Goal: Contribute content: Add original content to the website for others to see

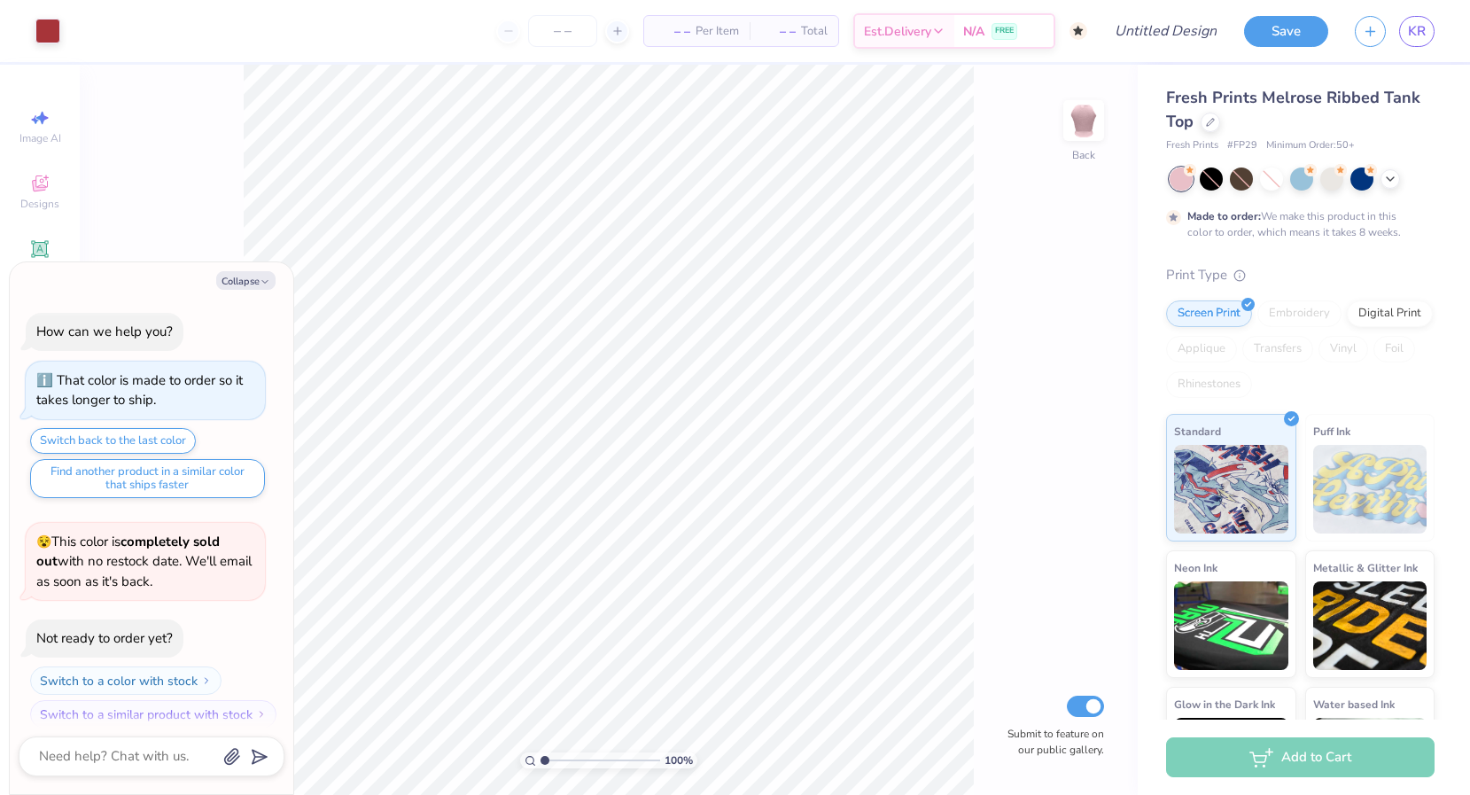
scroll to position [14, 0]
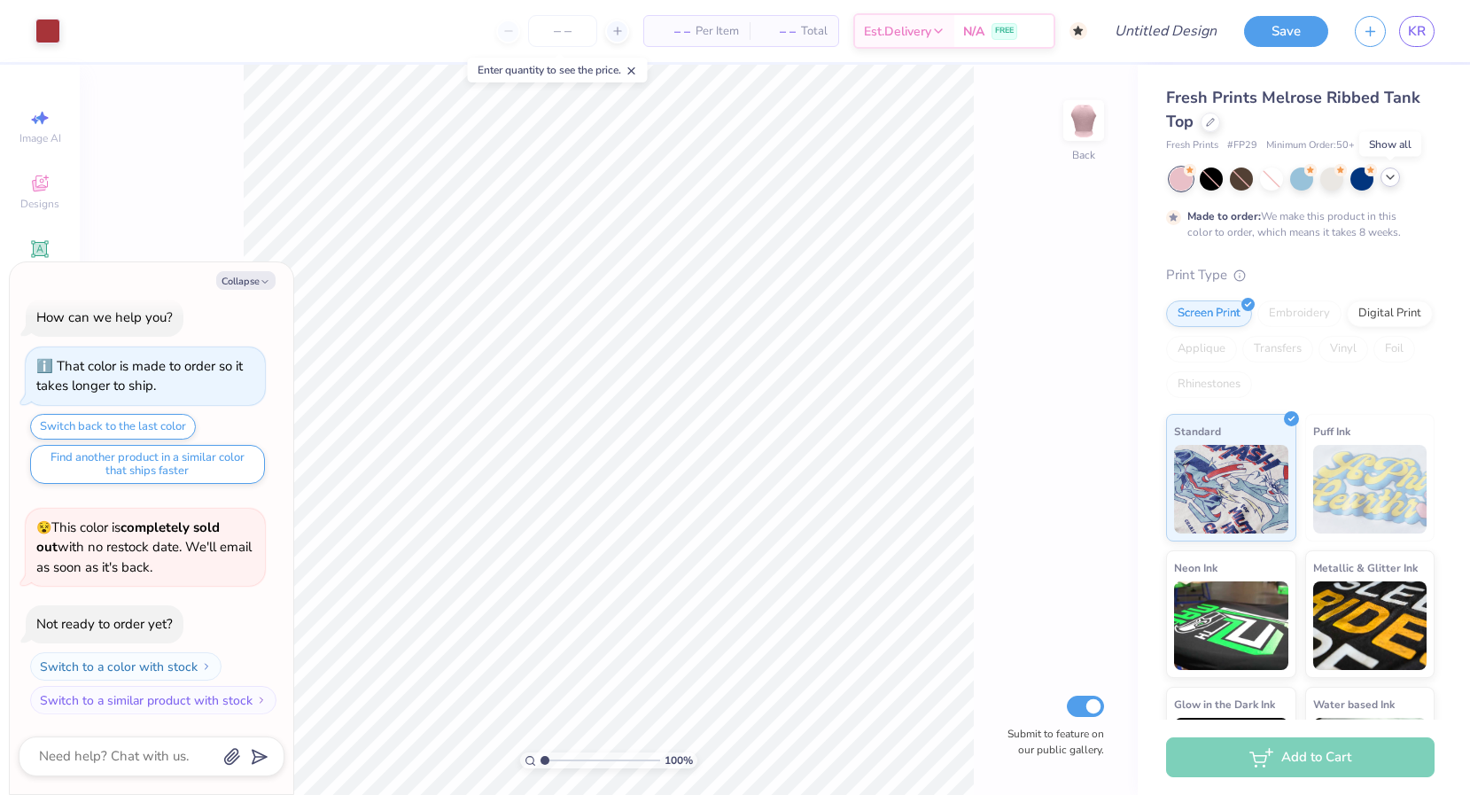
click at [1391, 181] on icon at bounding box center [1390, 177] width 14 height 14
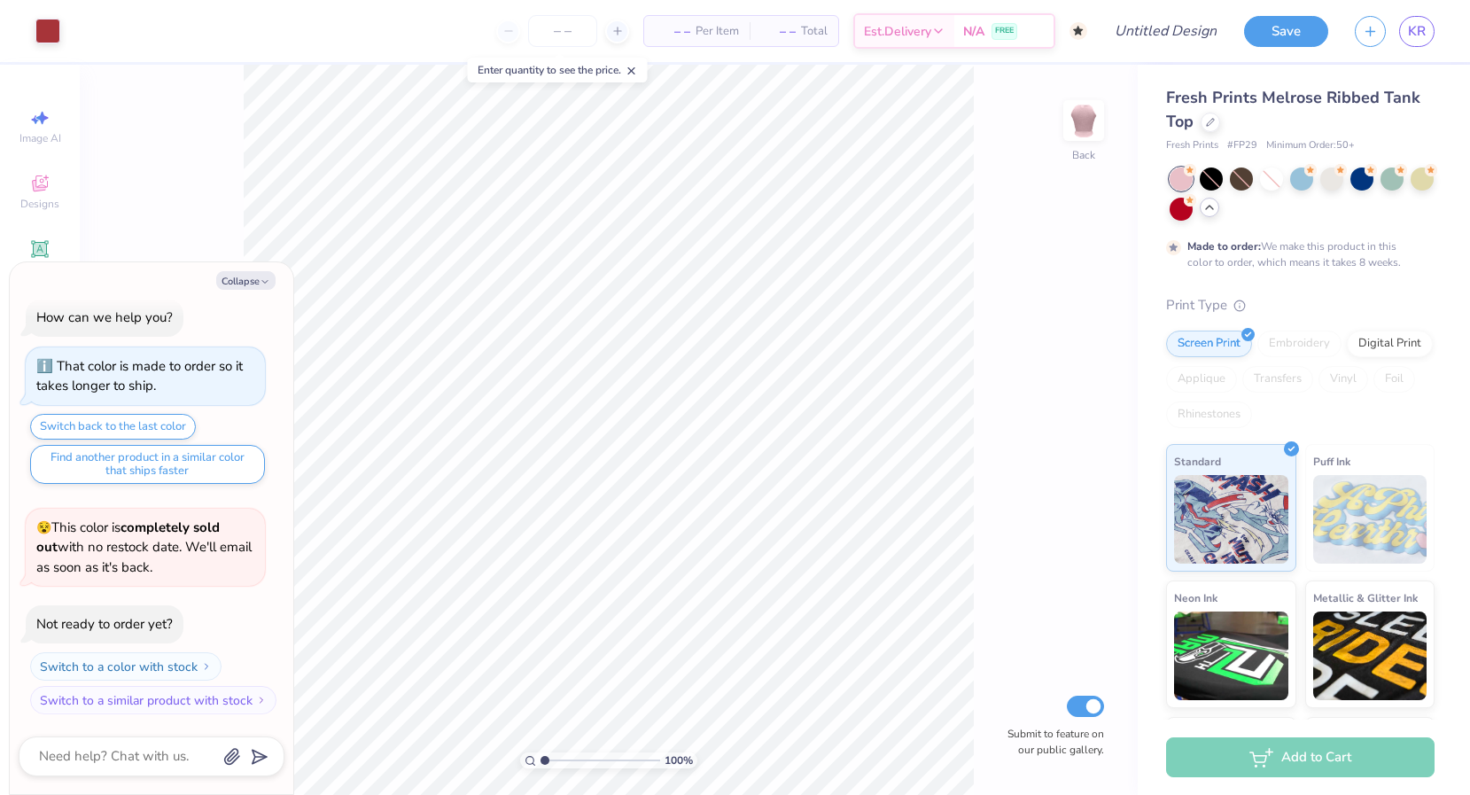
click at [1198, 121] on div "Fresh Prints Melrose Ribbed Tank Top" at bounding box center [1300, 110] width 269 height 48
click at [1210, 122] on icon at bounding box center [1210, 120] width 9 height 9
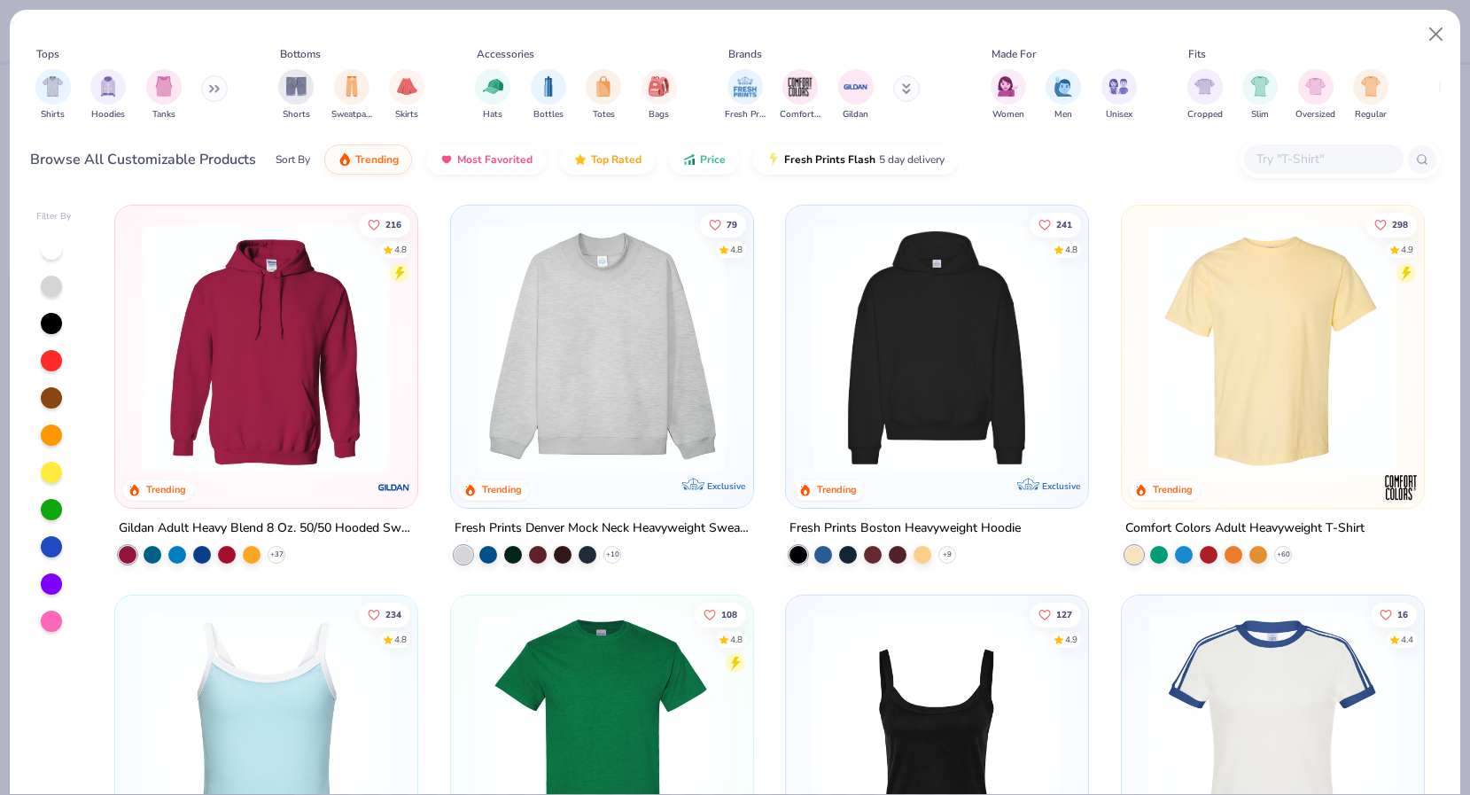
click at [1191, 332] on img at bounding box center [1273, 347] width 266 height 249
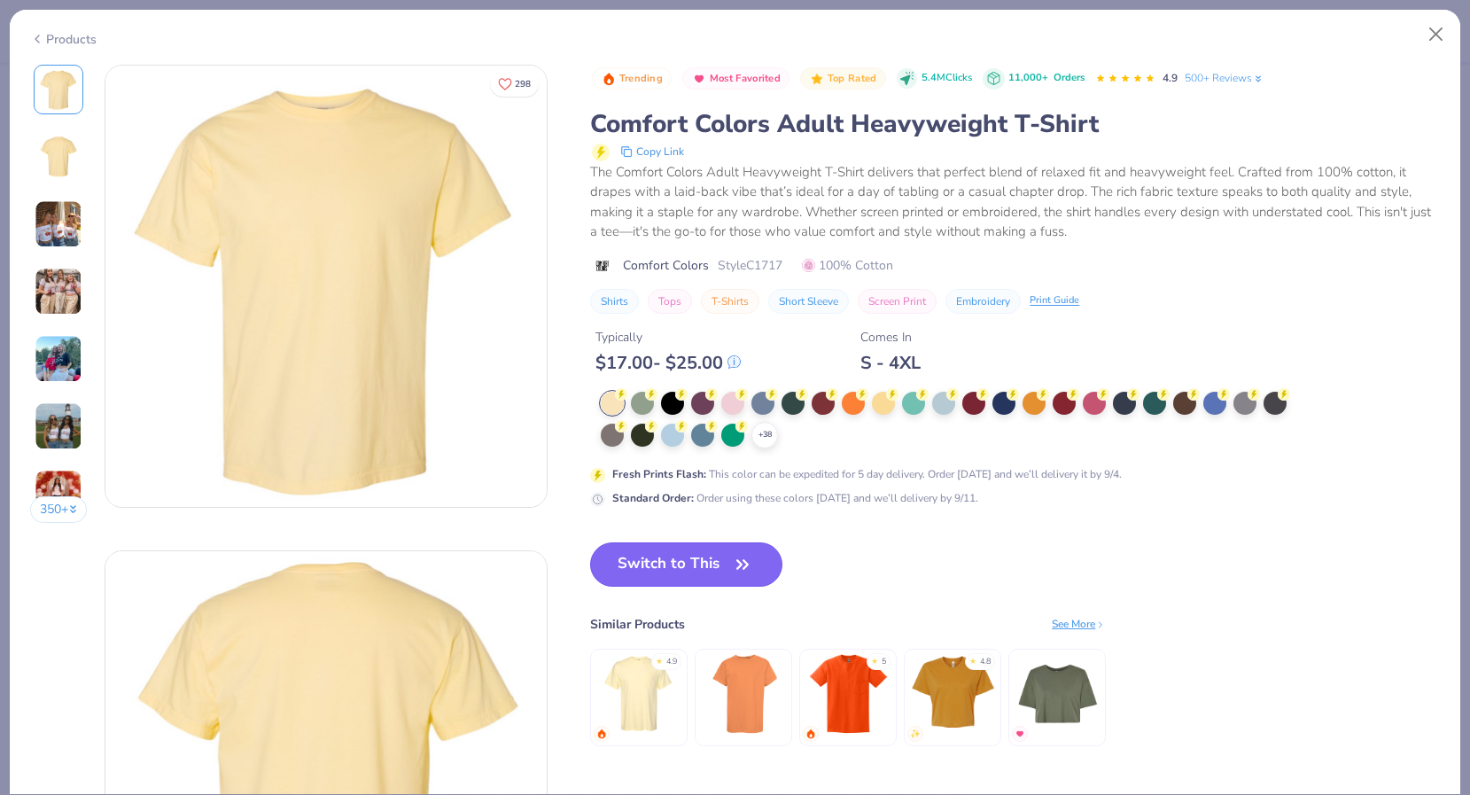
click at [677, 564] on button "Switch to This" at bounding box center [686, 564] width 192 height 44
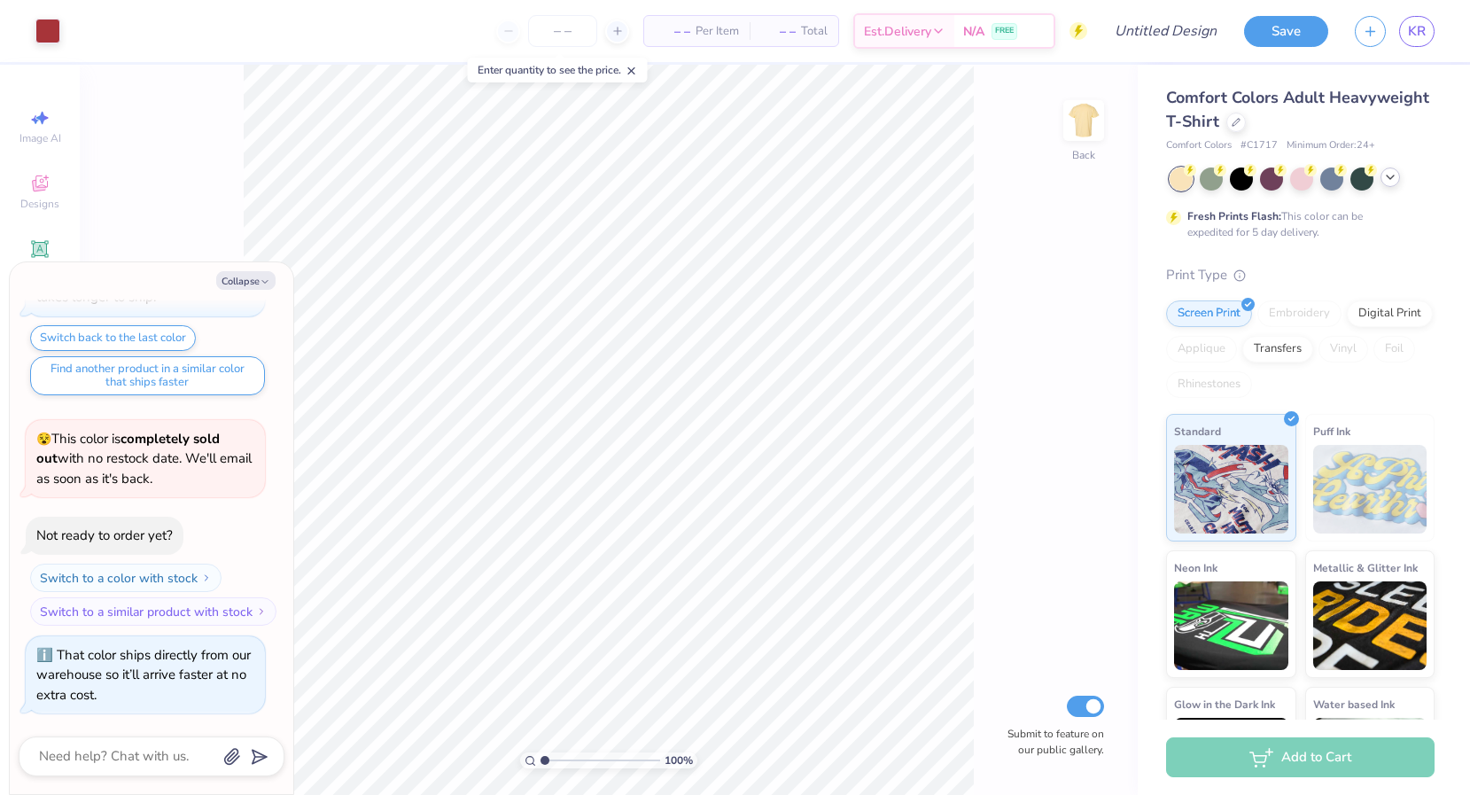
click at [1388, 183] on div at bounding box center [1390, 176] width 19 height 19
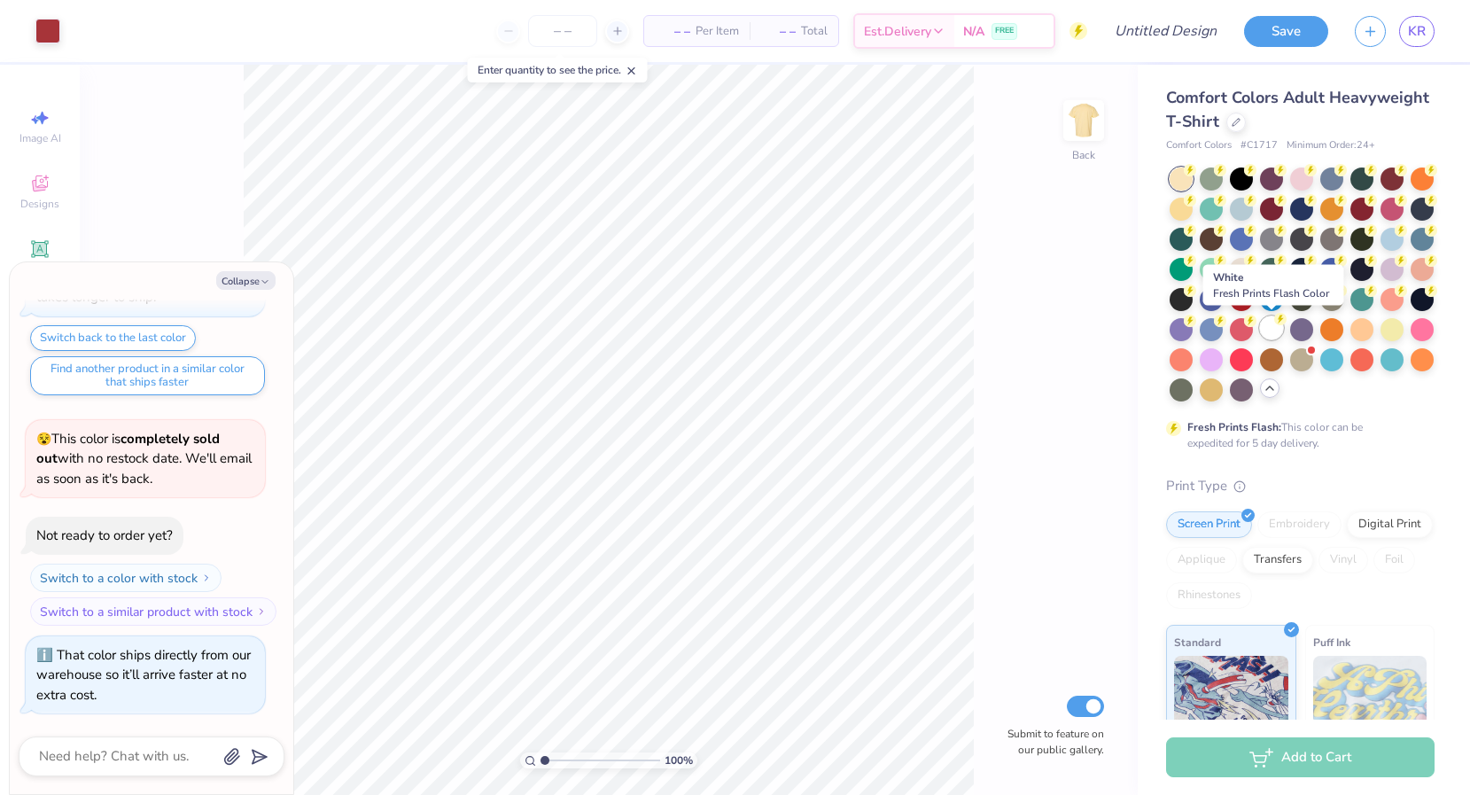
click at [1273, 335] on div at bounding box center [1271, 327] width 23 height 23
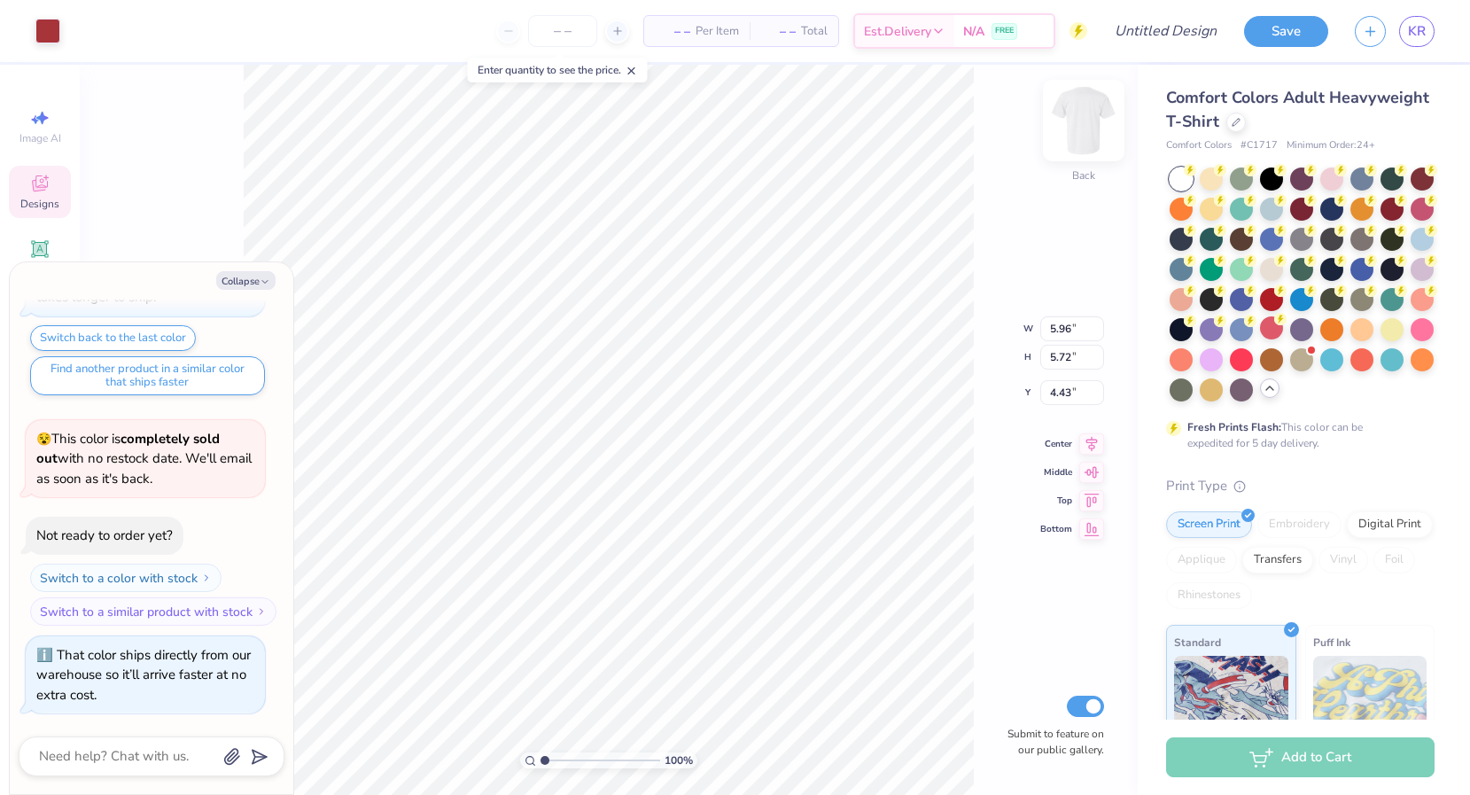
click at [1078, 121] on img at bounding box center [1083, 120] width 71 height 71
type textarea "x"
type input "8.61"
type input "8.27"
type textarea "x"
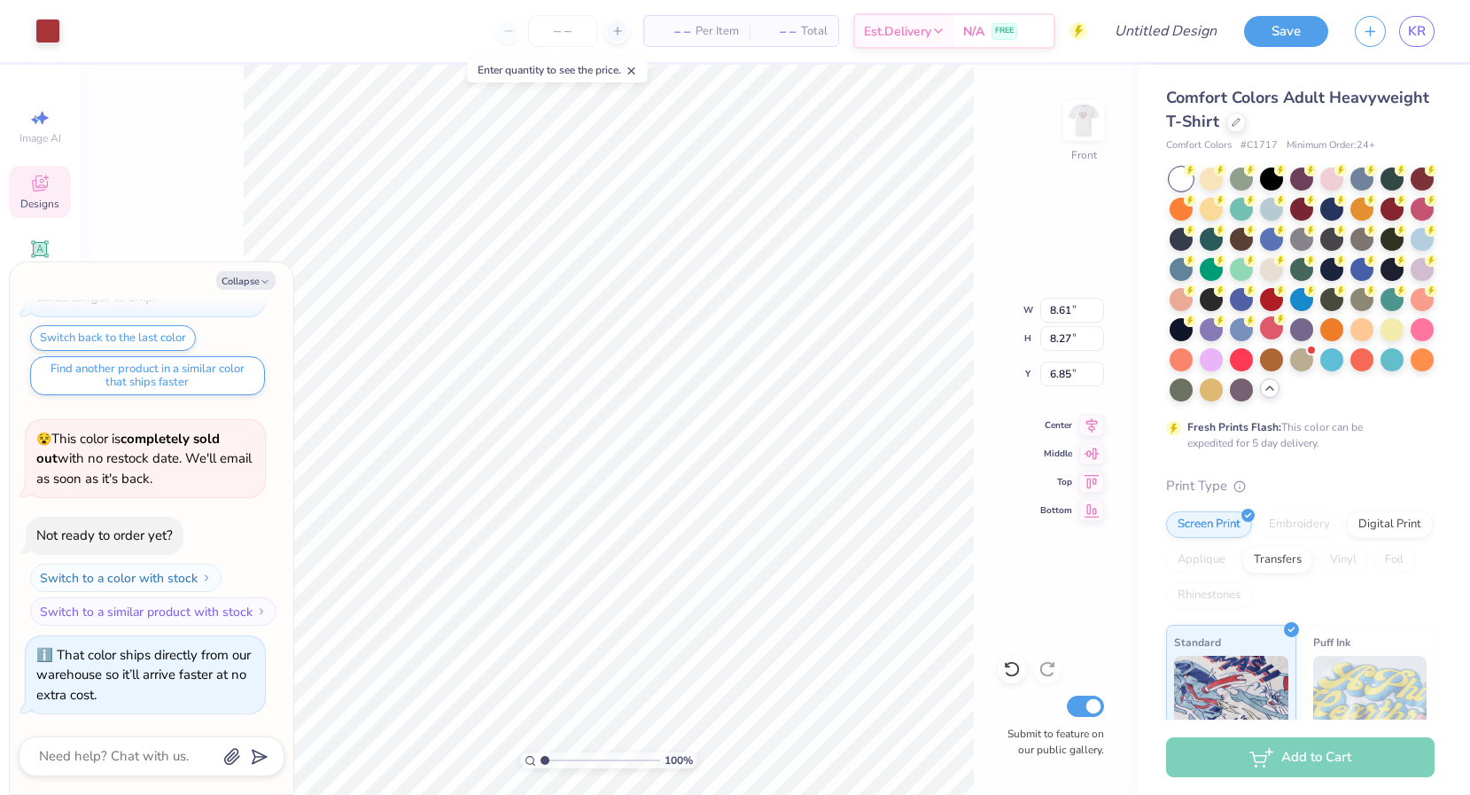
type input "6.71"
type textarea "x"
type input "10.40"
type input "9.98"
type textarea "x"
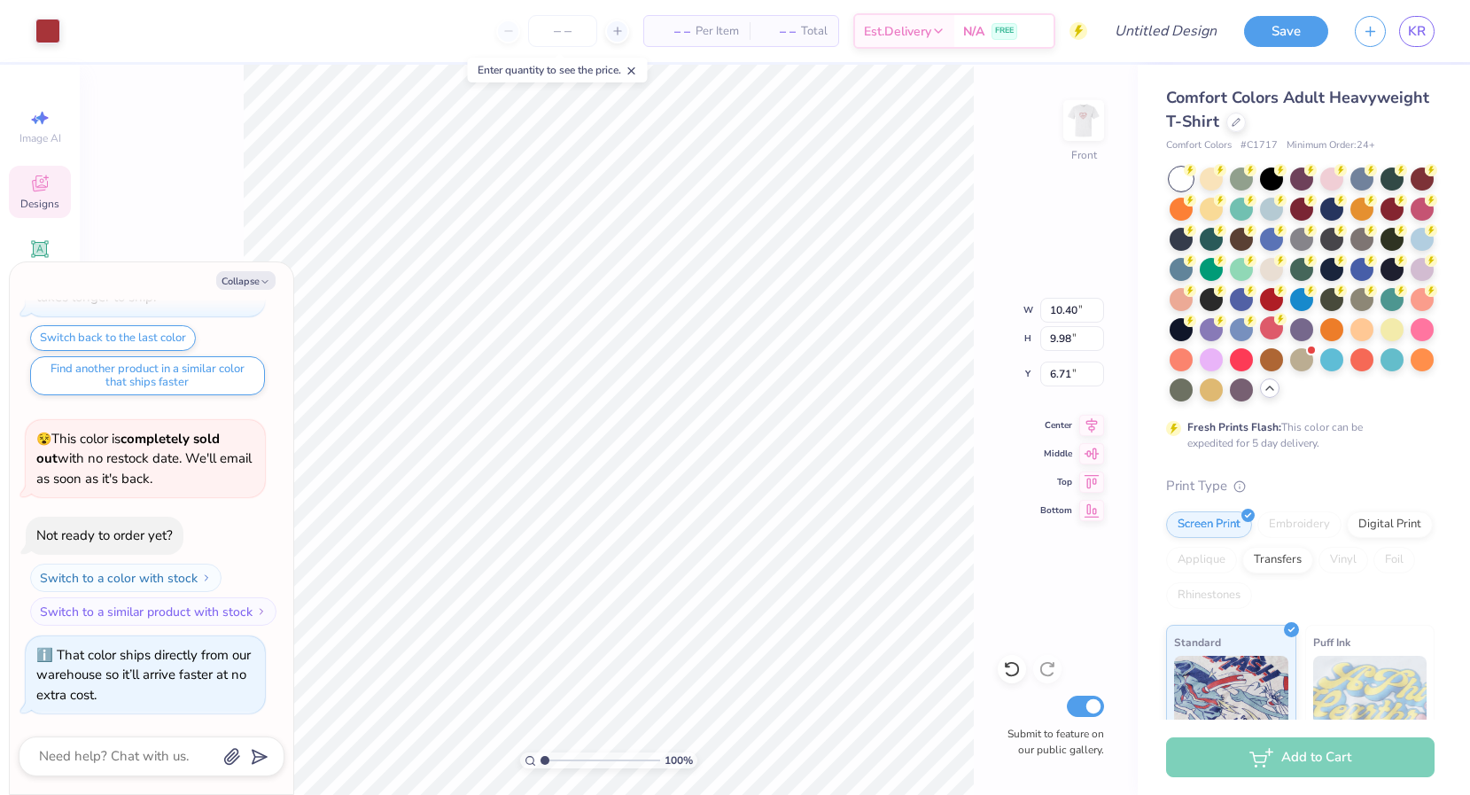
type input "5.69"
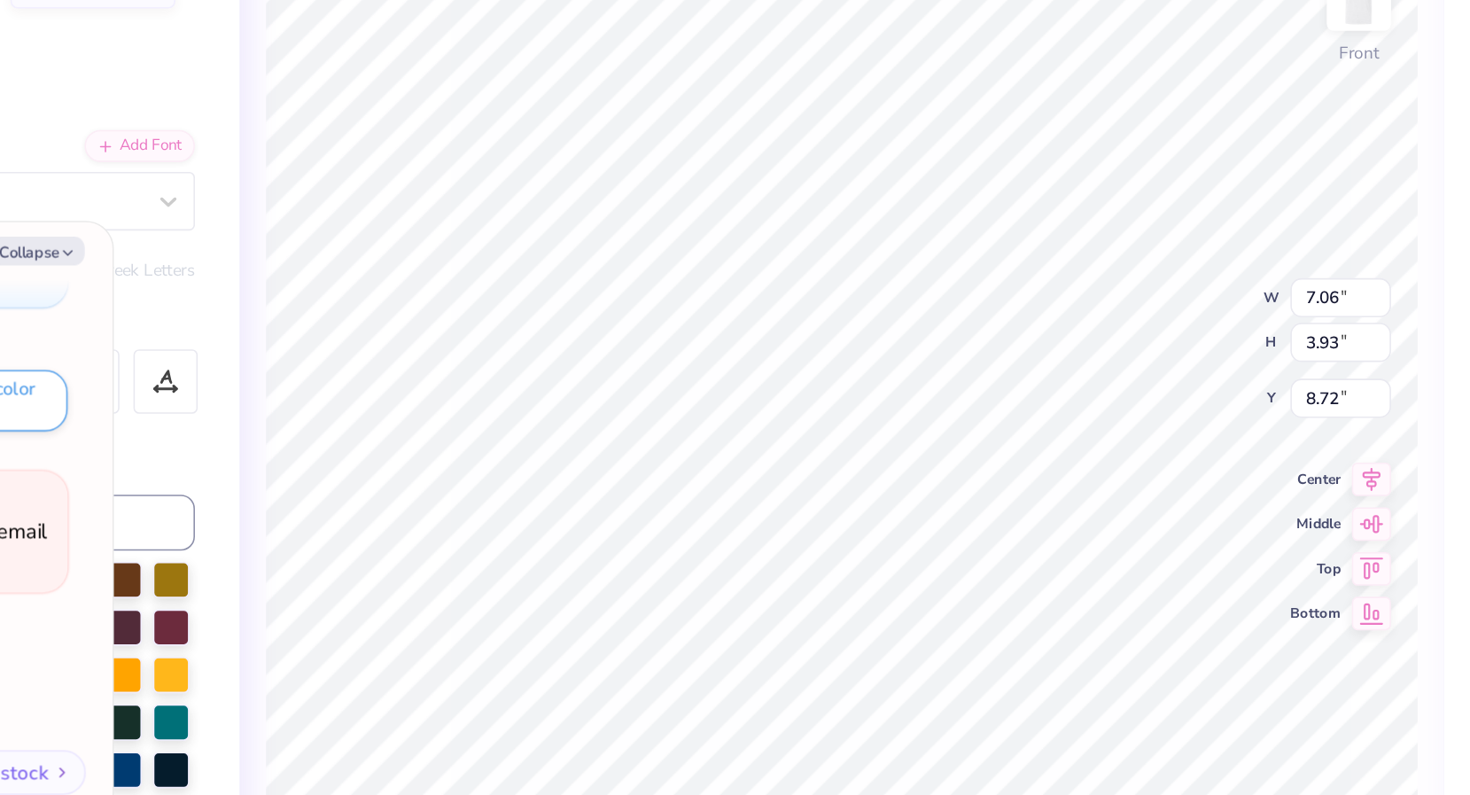
type textarea "x"
type textarea "A"
type textarea "x"
type textarea "Al"
type textarea "x"
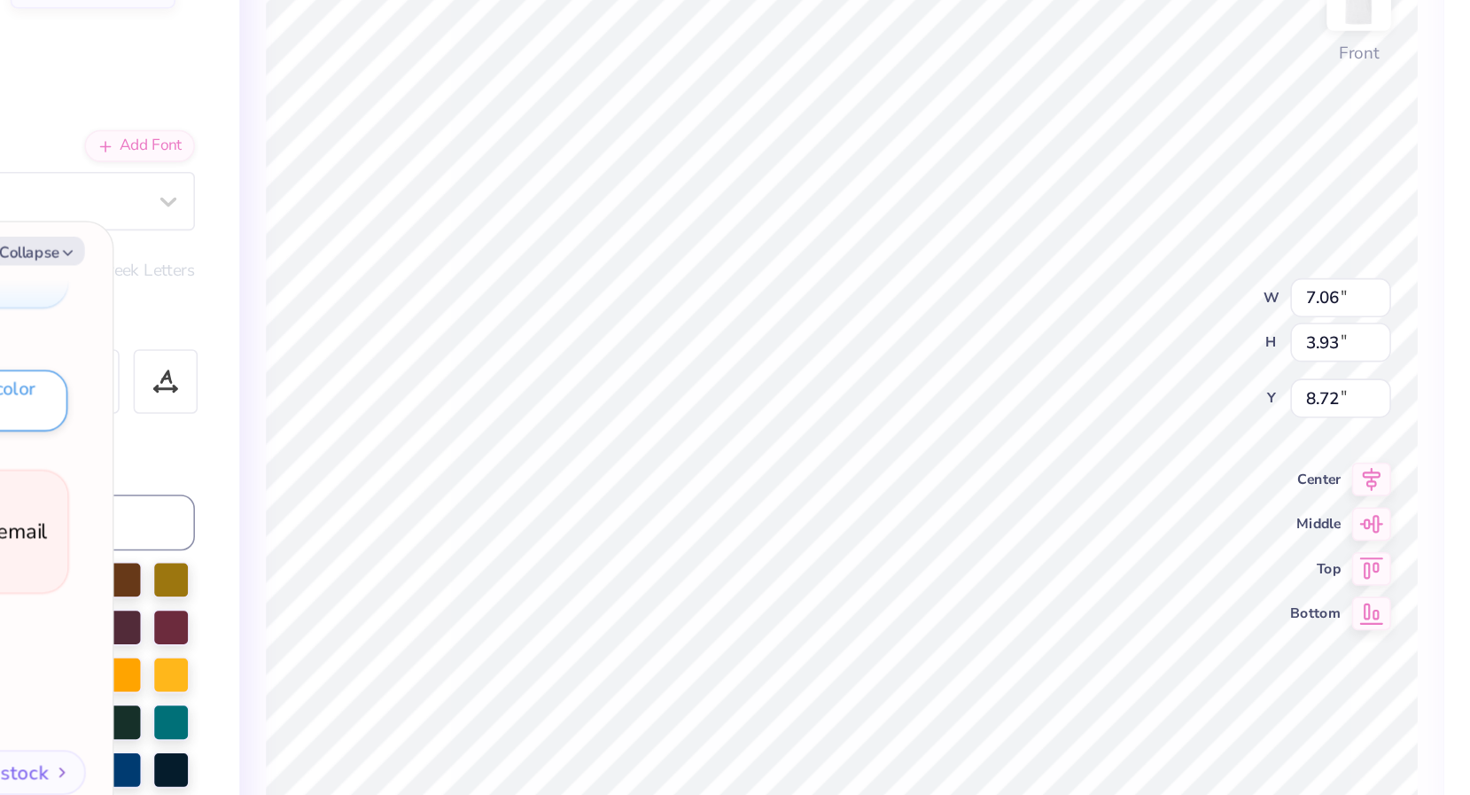
type textarea "Alp"
type textarea "x"
type textarea "Alph"
type textarea "x"
type textarea "Alpha"
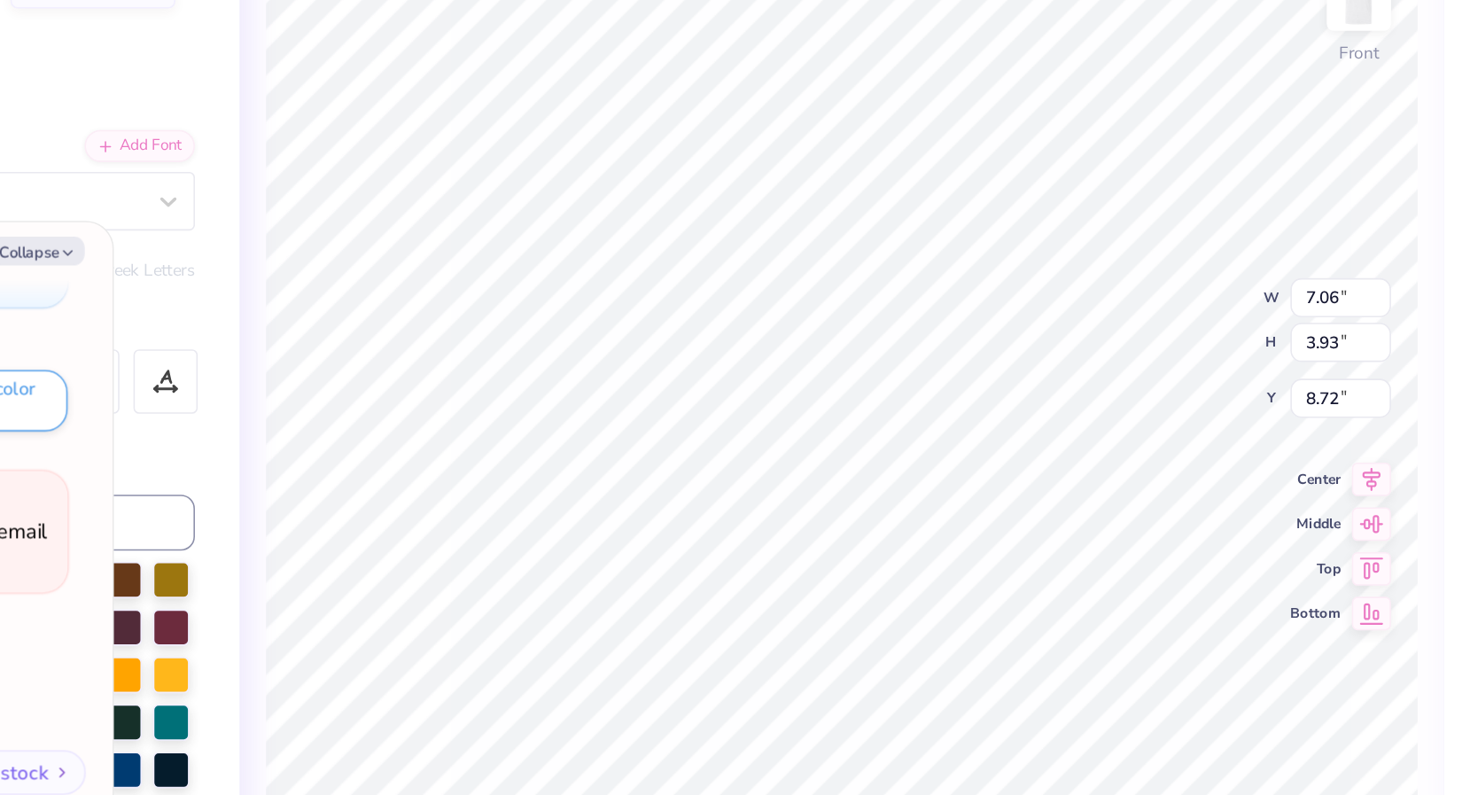
scroll to position [0, 0]
type textarea "x"
type textarea "Alpha"
type textarea "x"
type textarea "Alpha P"
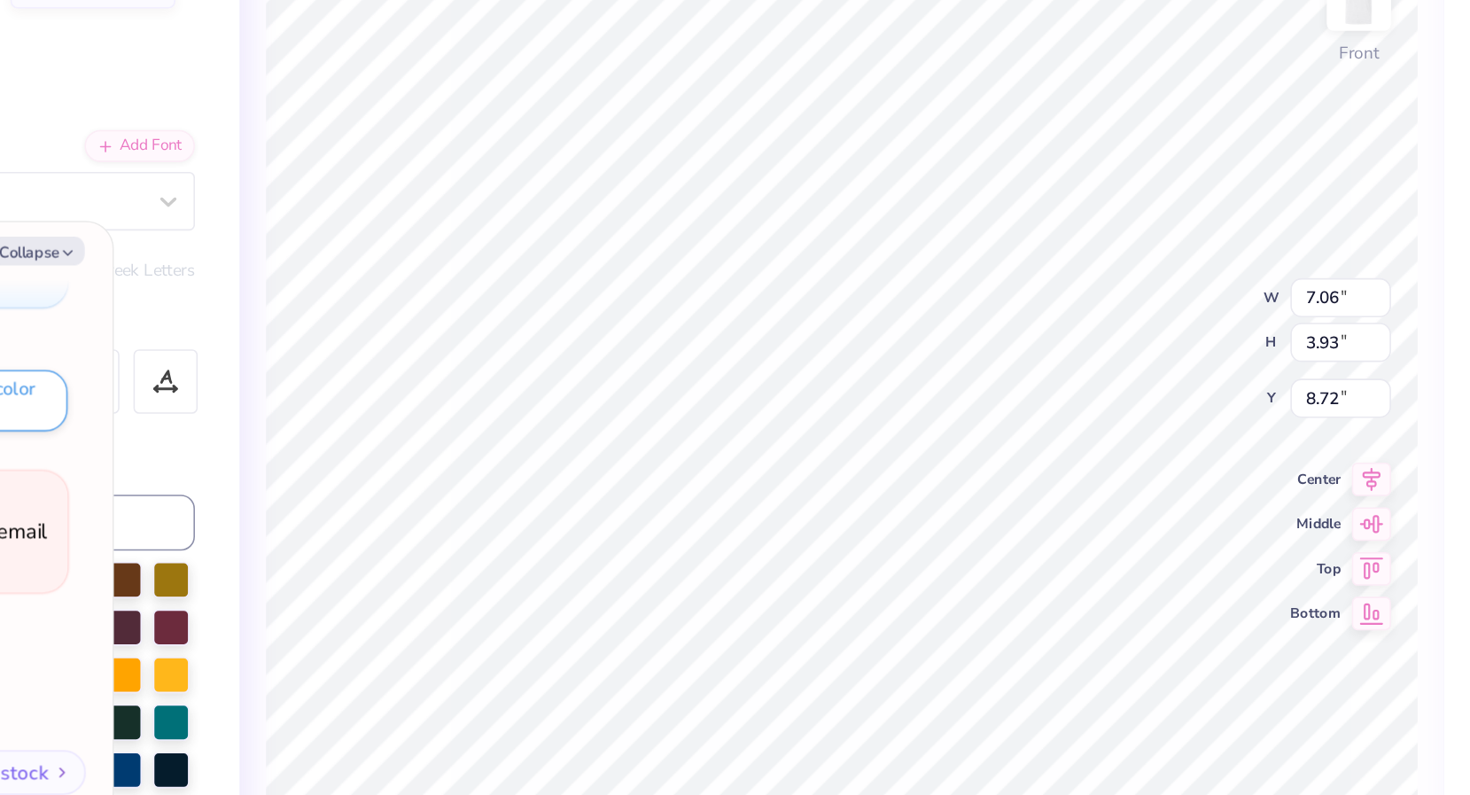
scroll to position [1, 0]
type textarea "x"
type textarea "Alpha Phi"
type textarea "x"
type textarea "Alpha Ph"
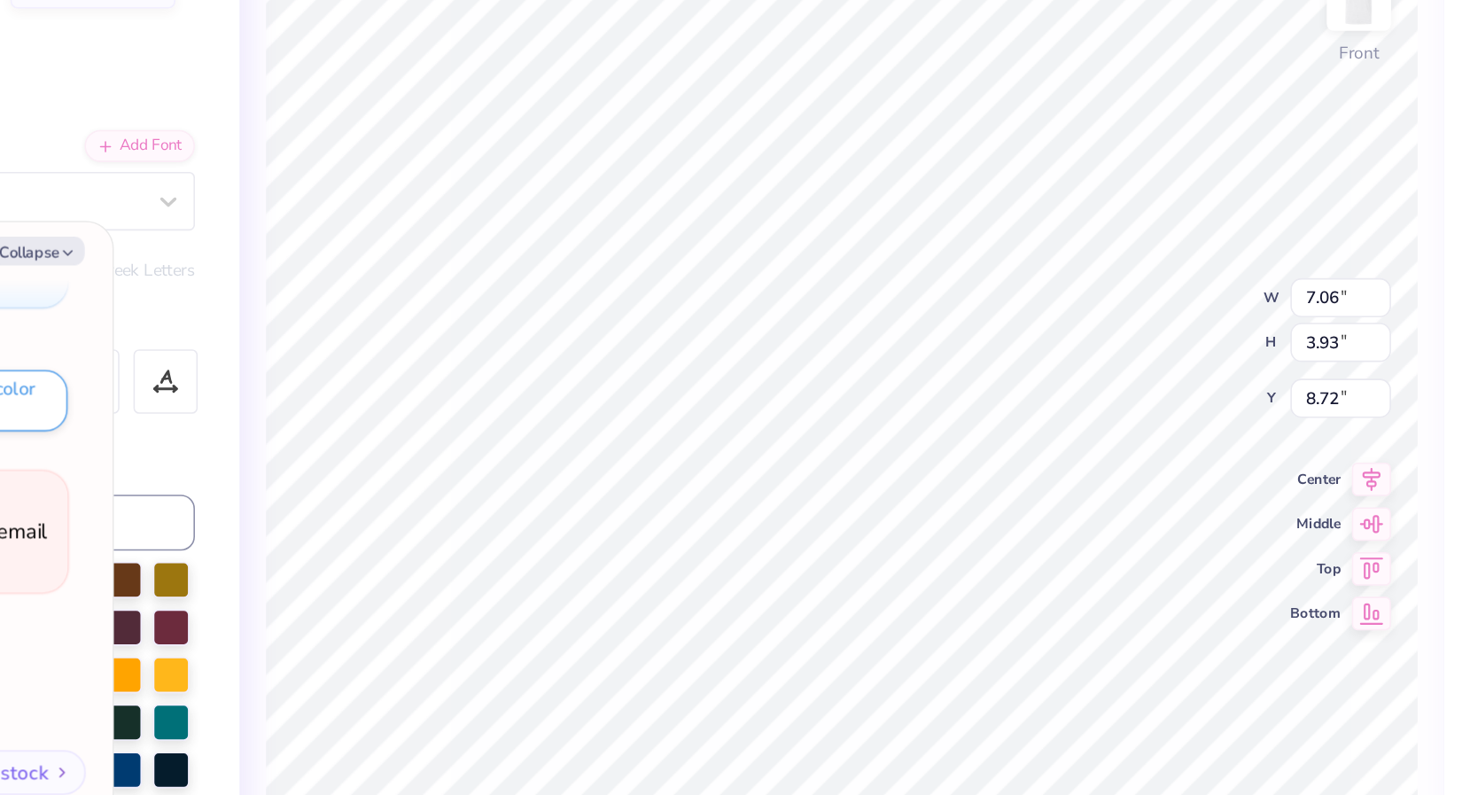
type textarea "x"
type textarea "Alpha P"
type textarea "x"
type textarea "Alpha"
type textarea "x"
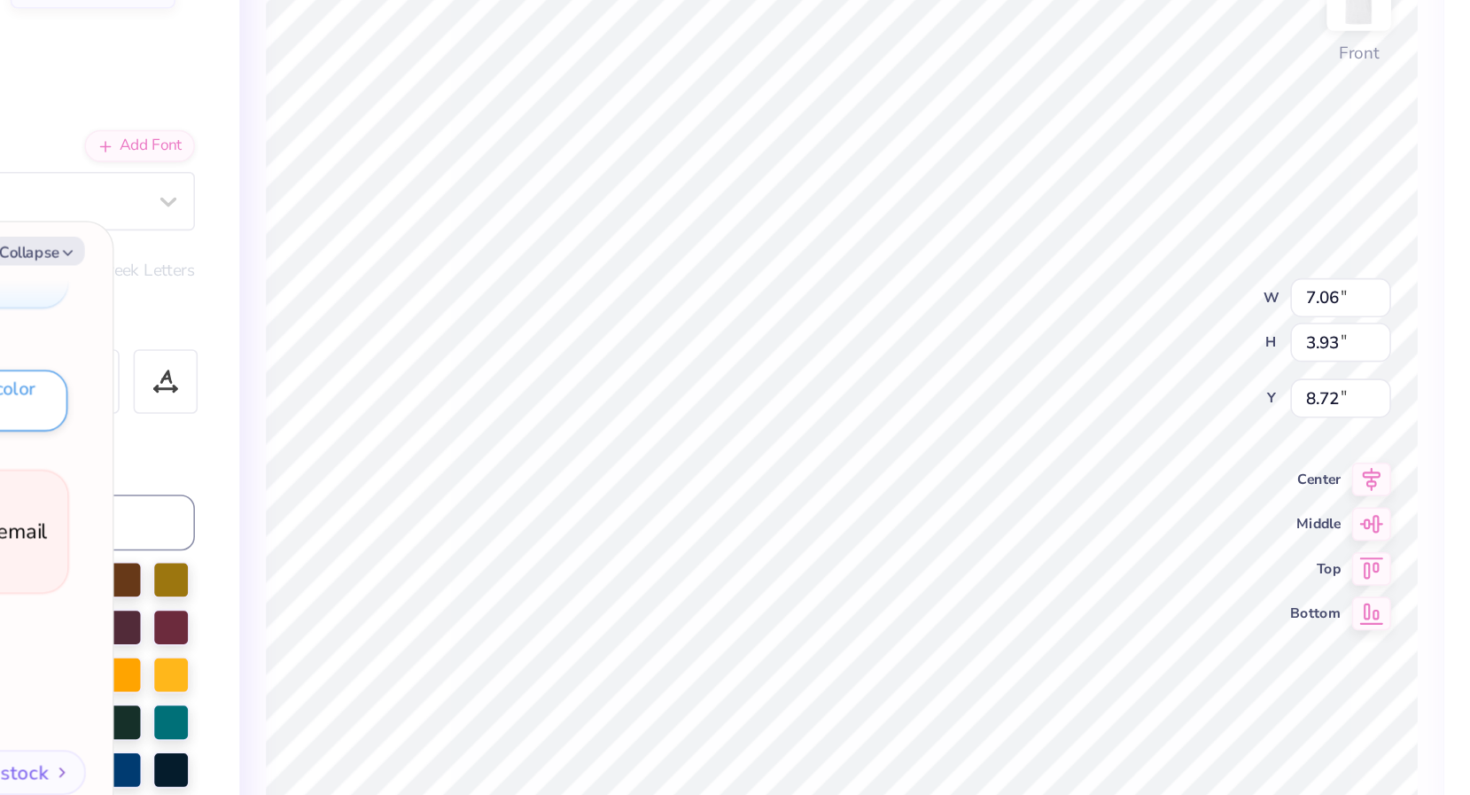
type textarea "Alpha"
type textarea "x"
type textarea "Alpha"
type textarea "x"
type textarea "Alpha P"
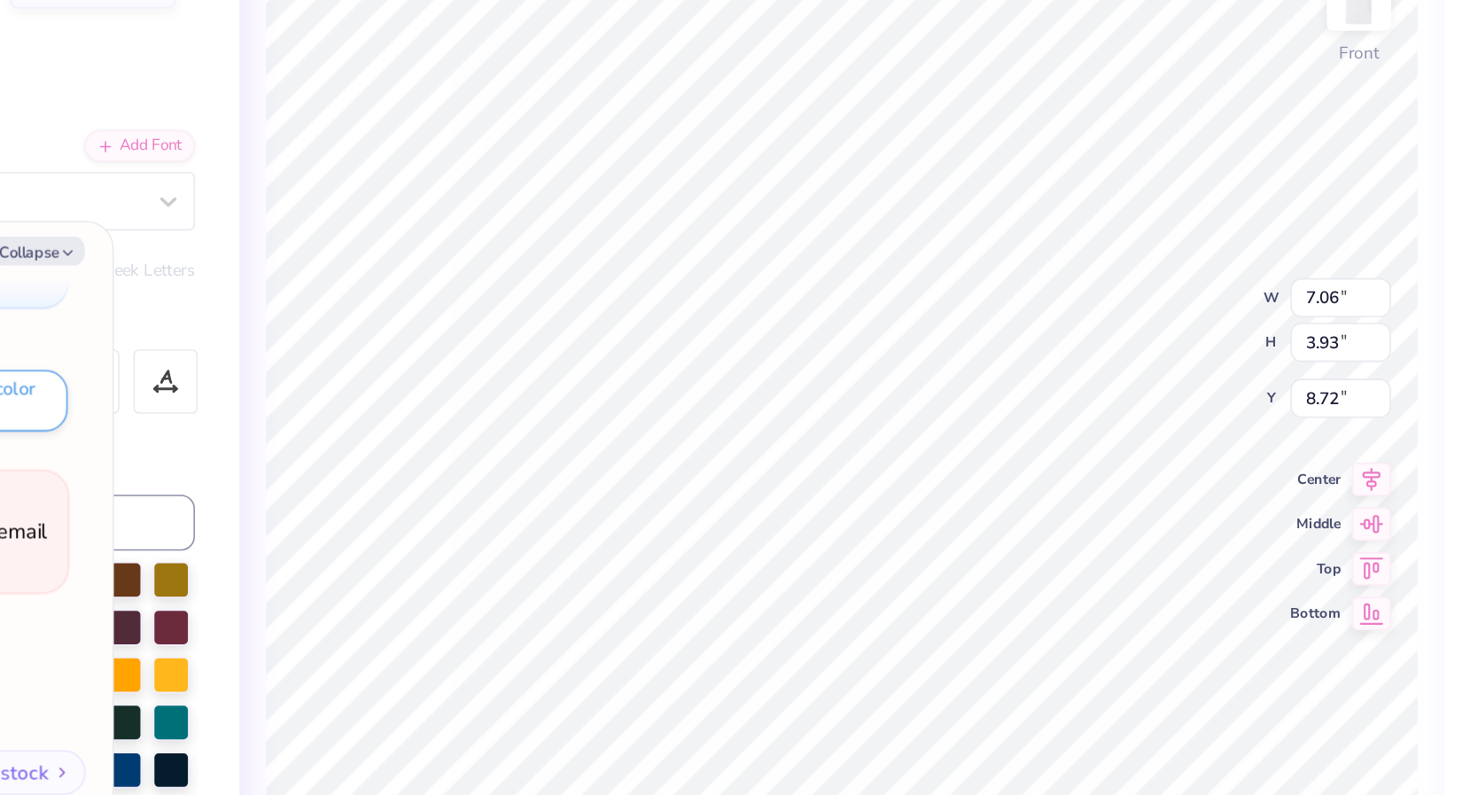
type textarea "x"
type textarea "Alpha Pi"
type textarea "x"
type textarea "Alpha Pi\"
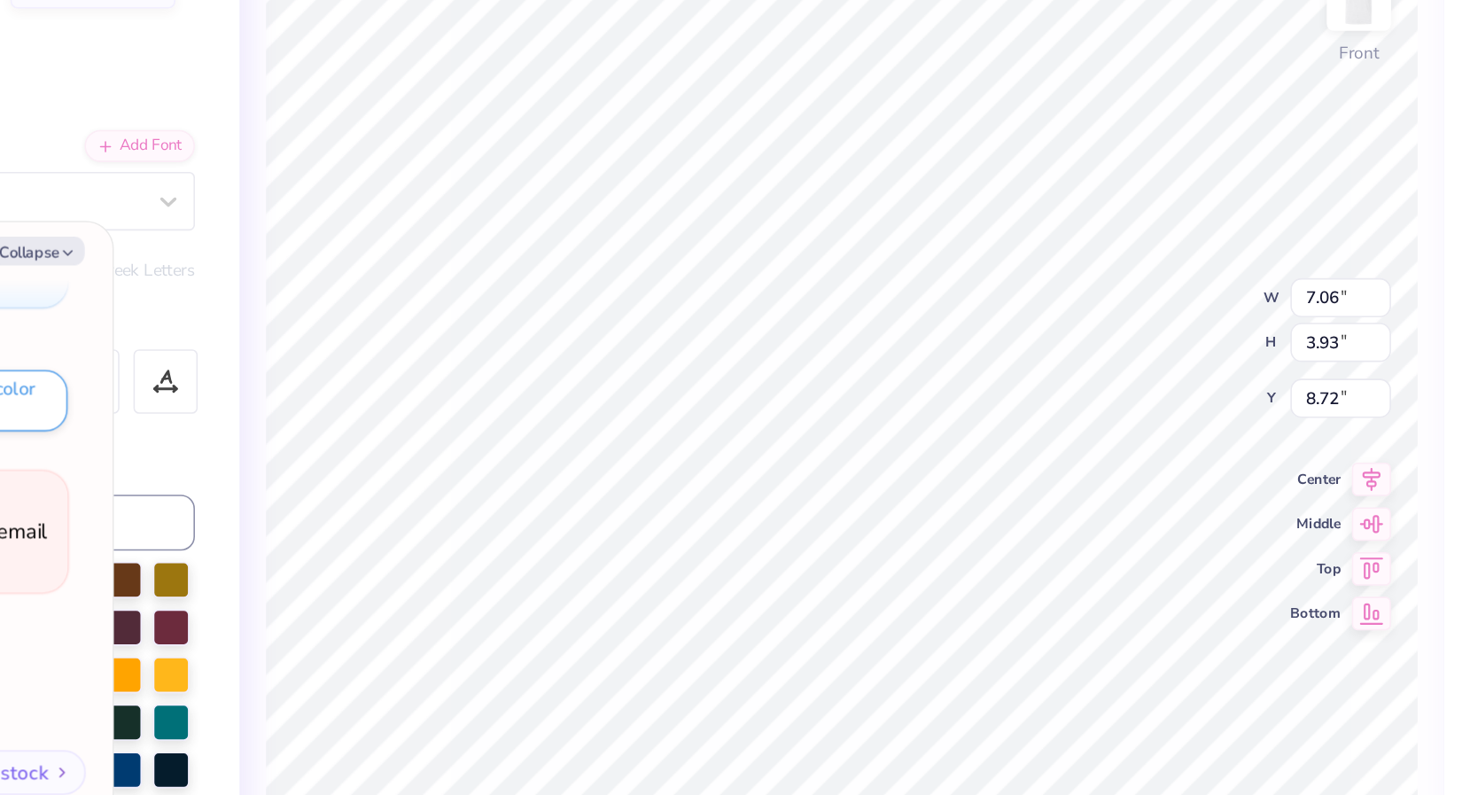
type textarea "x"
type textarea "Alpha Pi"
type textarea "x"
type textarea "Alpha P"
type textarea "x"
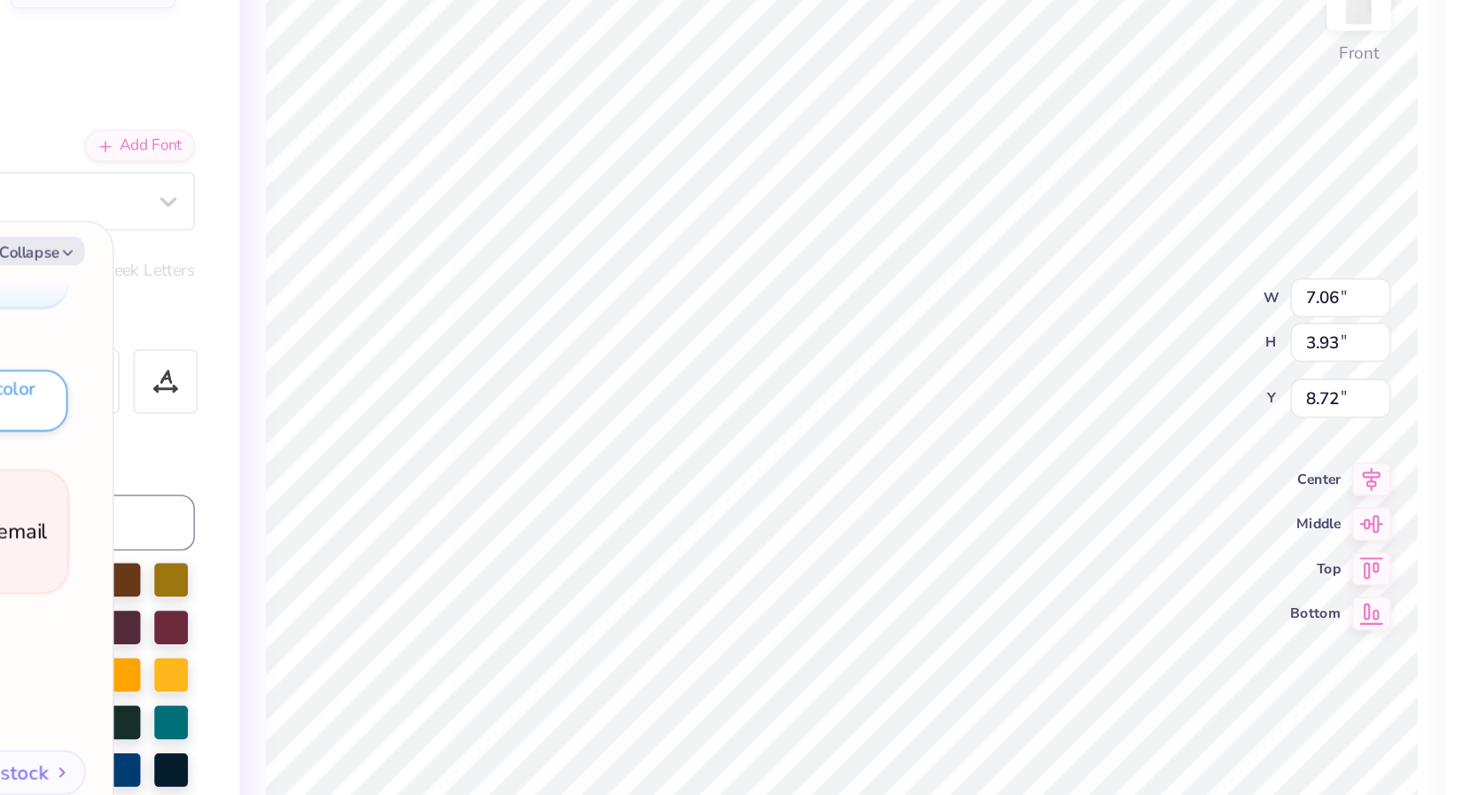
type textarea "Alpha"
type textarea "x"
type textarea "Alpha"
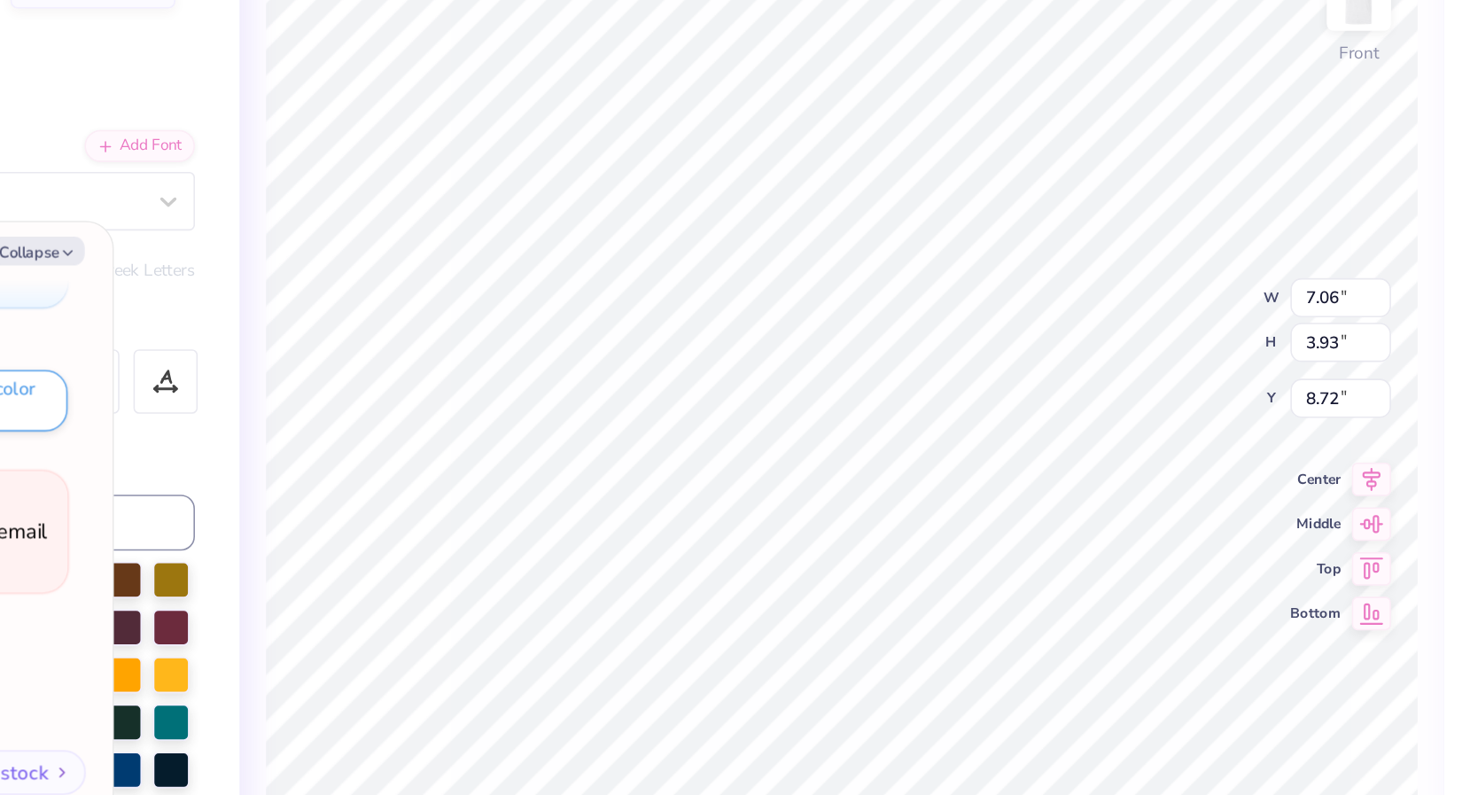
type textarea "x"
type textarea "Alpha"
type textarea "x"
type textarea "Alpha P"
type textarea "x"
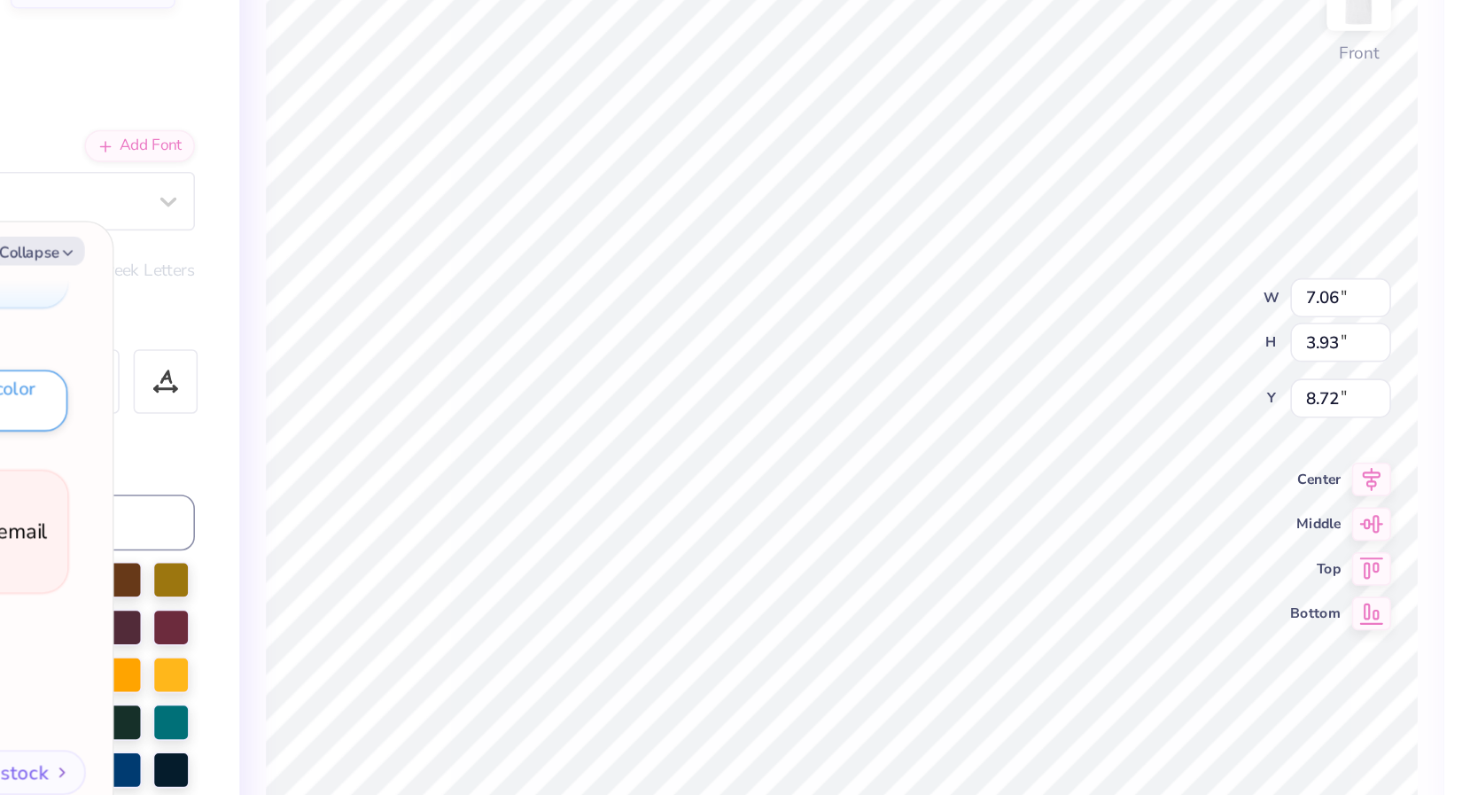
type textarea "Alpha Ph"
type textarea "x"
type textarea "Alpha Phi"
type textarea "x"
type input "4.40"
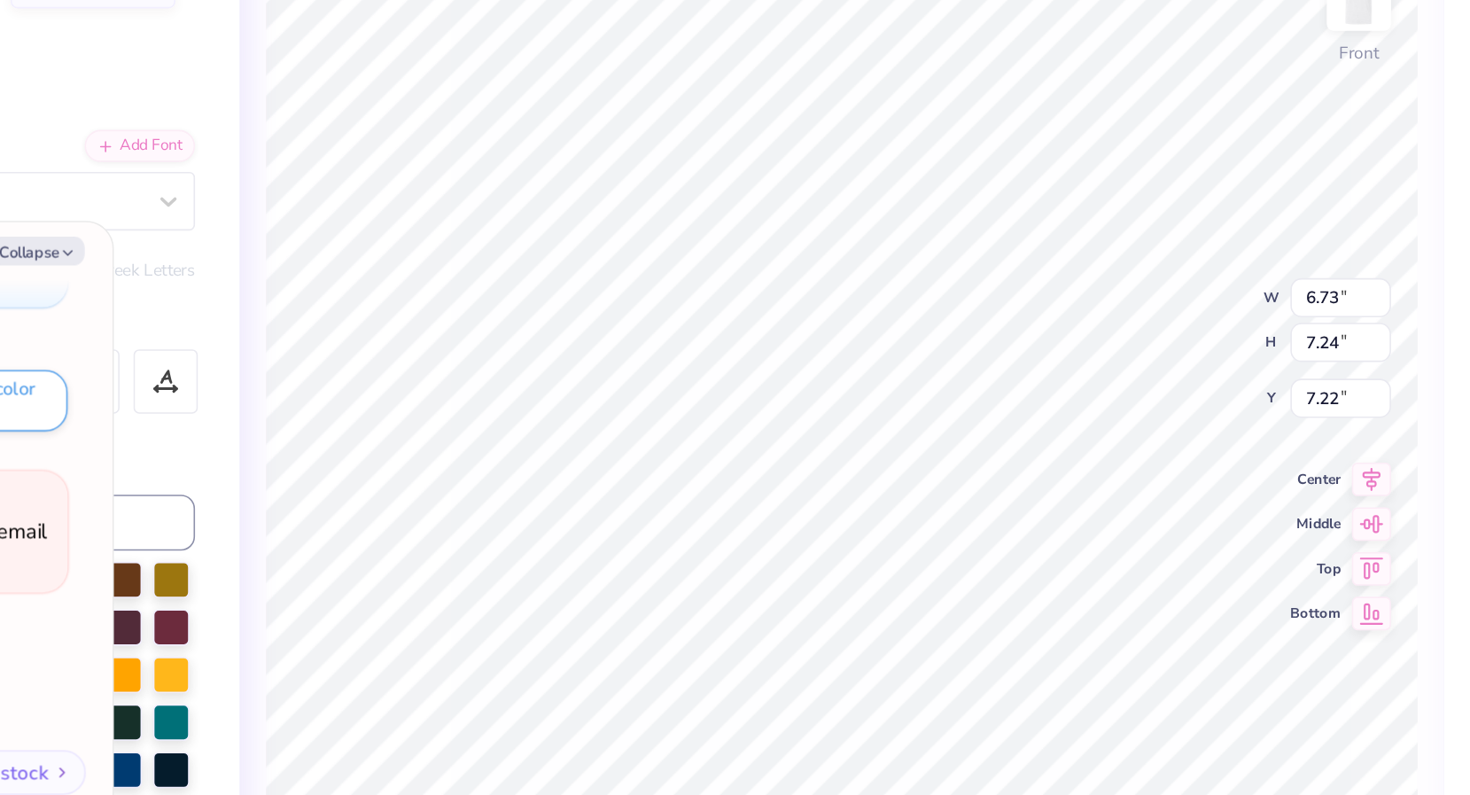
type input "4.73"
type input "9.76"
type textarea "x"
type input "9.70"
type textarea "x"
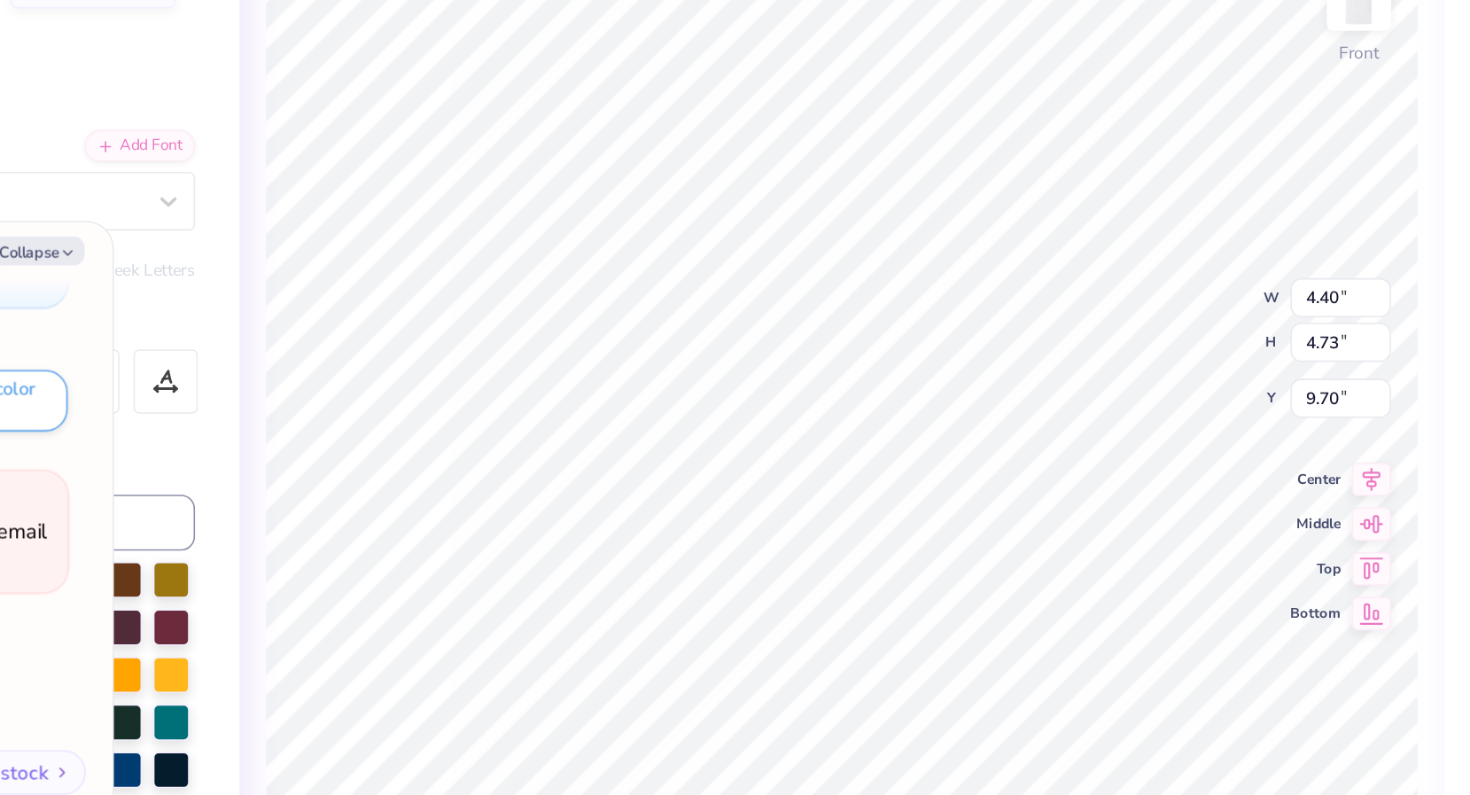
type input "4.30"
type input "4.62"
type input "9.71"
type textarea "x"
type input "9.87"
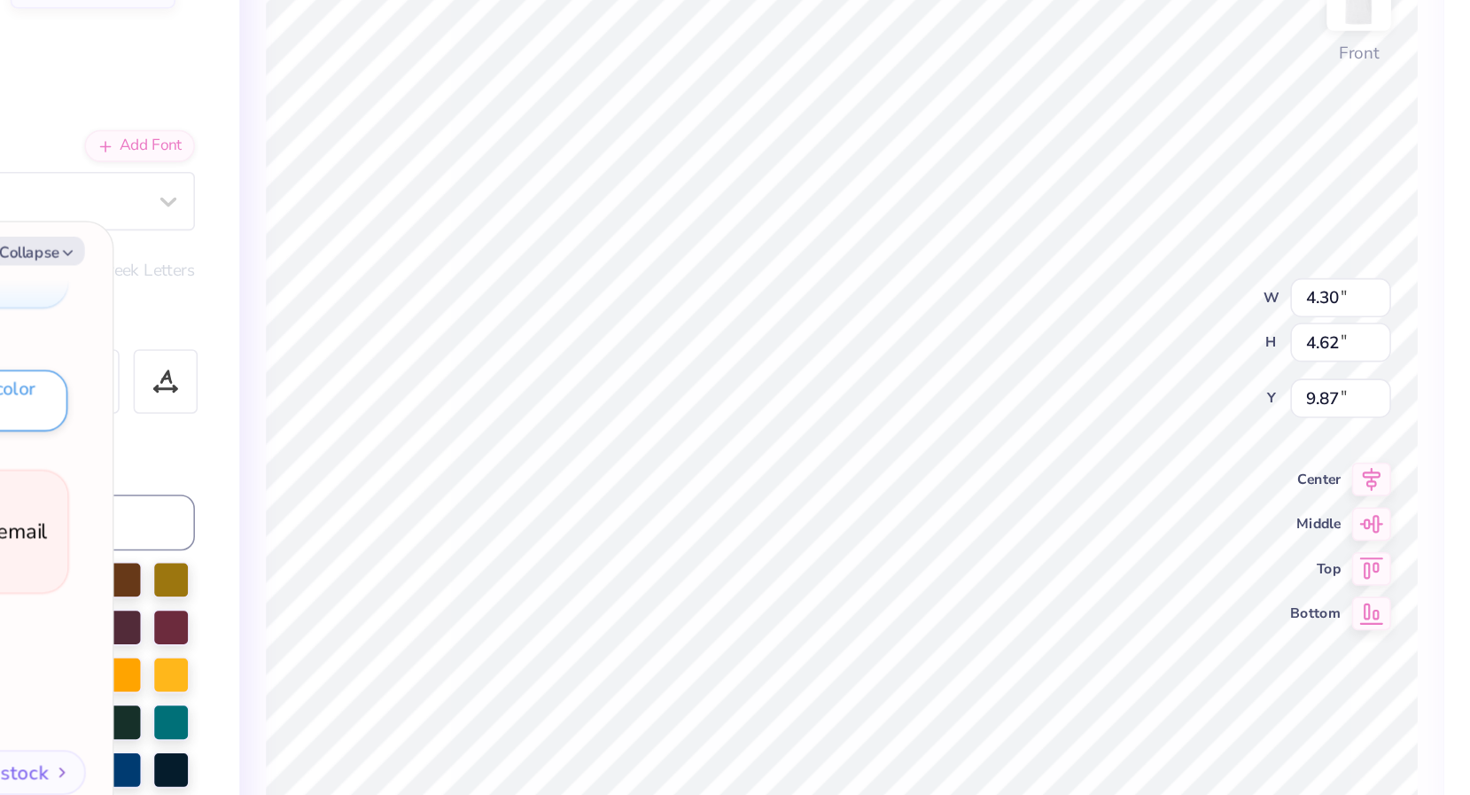
type textarea "x"
type textarea "Alpha"
type textarea "x"
type textarea "Alpha"
type textarea "x"
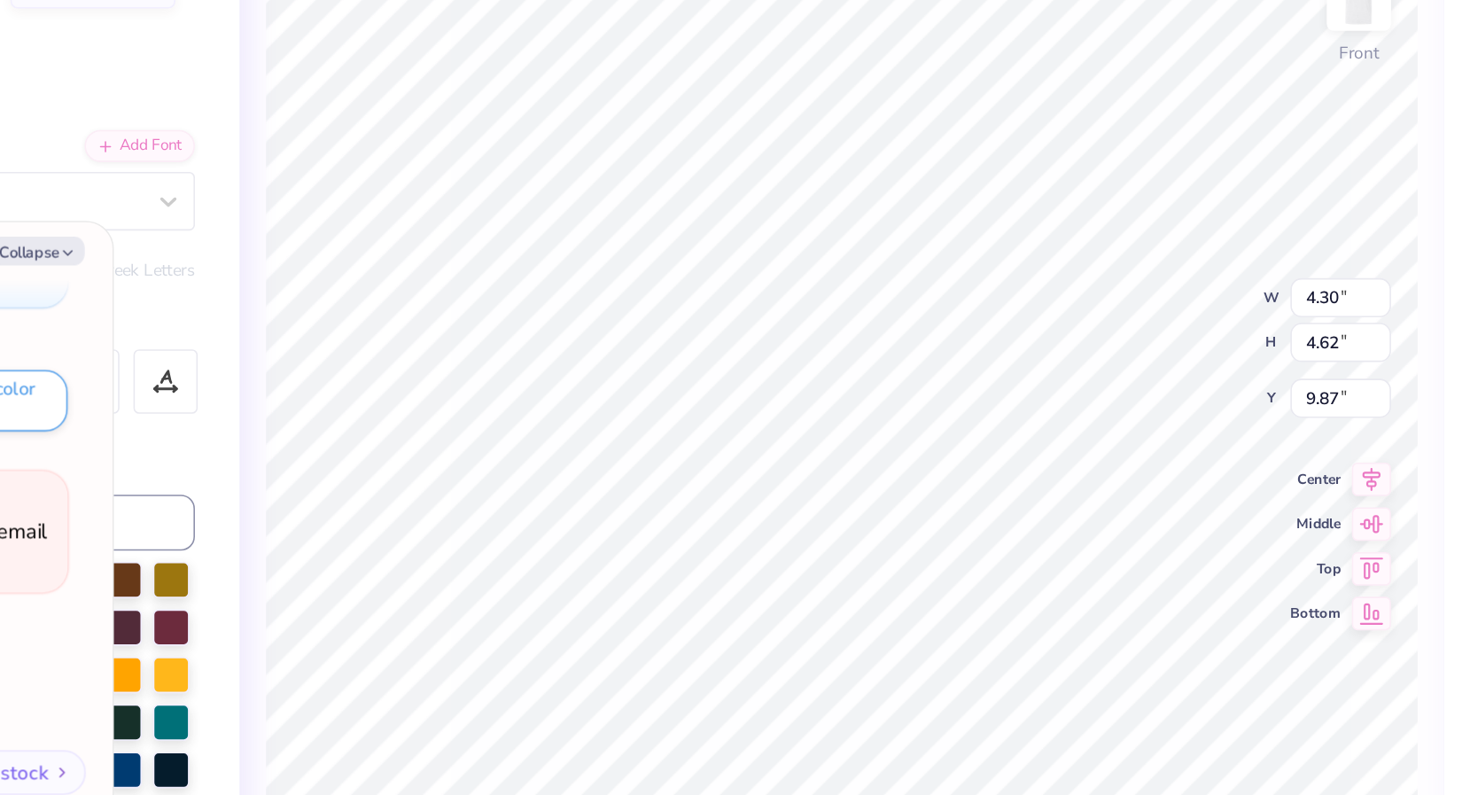
type textarea "Alpha P"
type textarea "x"
type textarea "Alpha Ph"
type textarea "x"
type textarea "Alpha Phi"
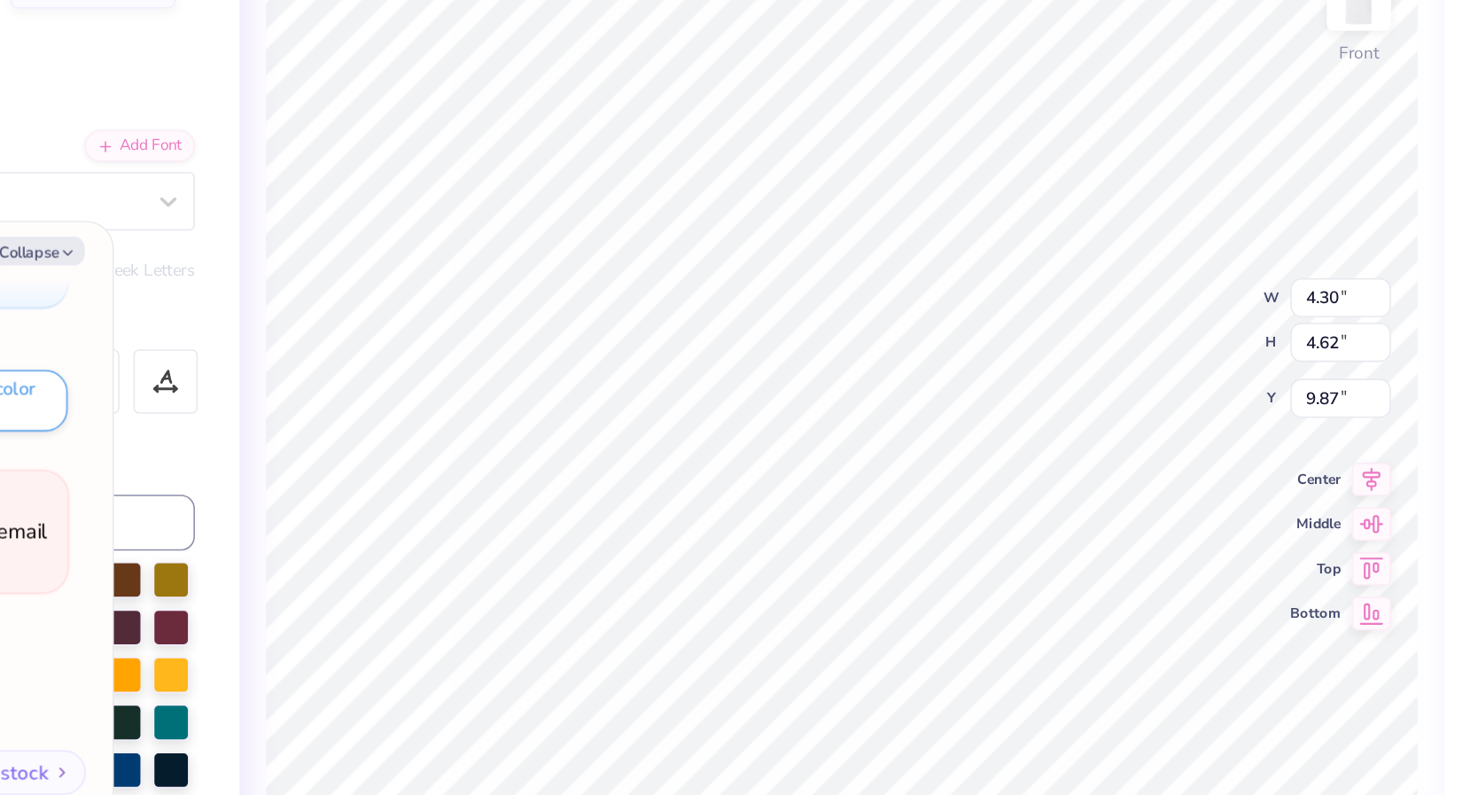
scroll to position [1, 2]
type textarea "x"
type input "10.40"
type input "9.98"
type input "5.69"
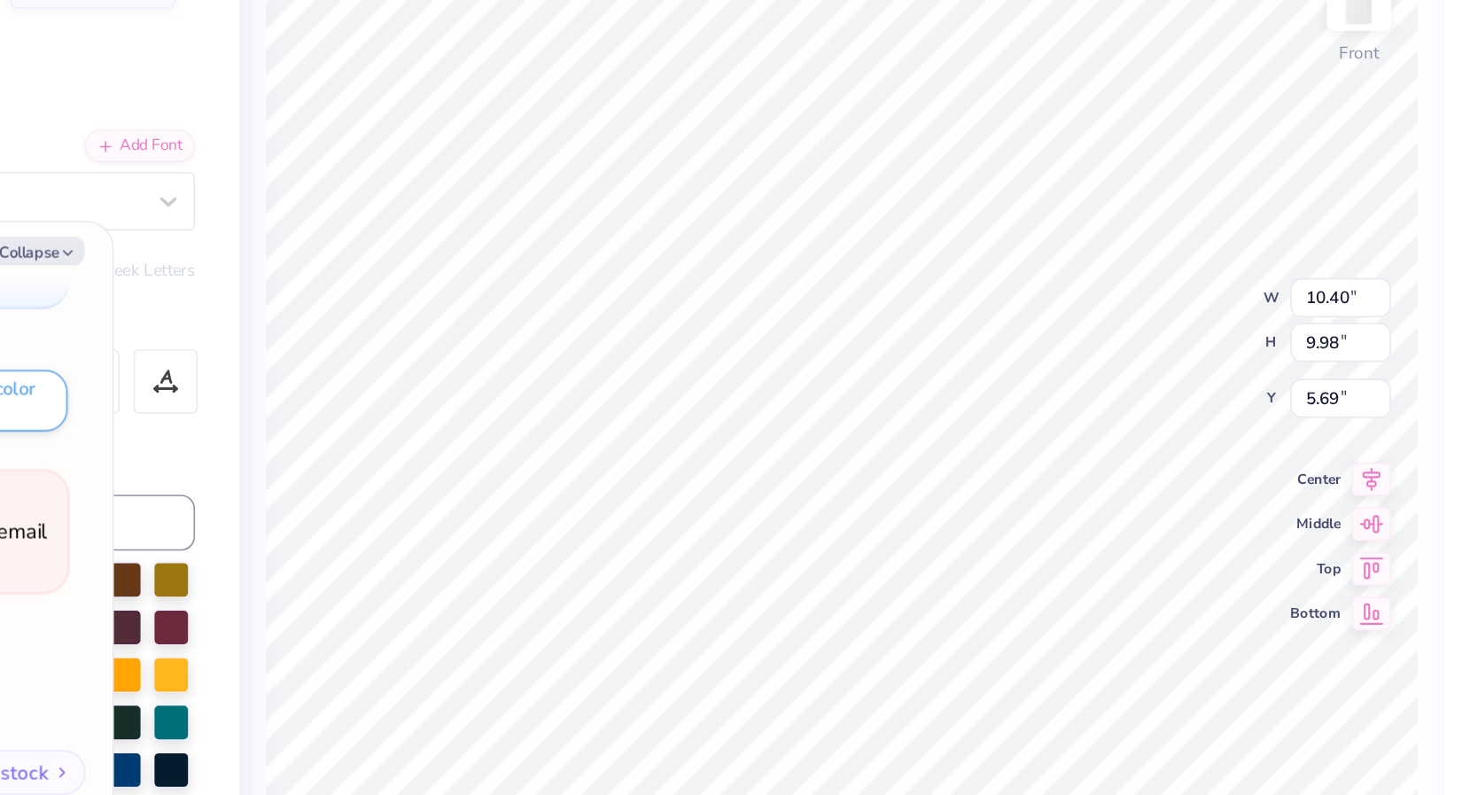
type textarea "x"
type input "7.48"
type input "3.16"
type input "10.67"
type textarea "x"
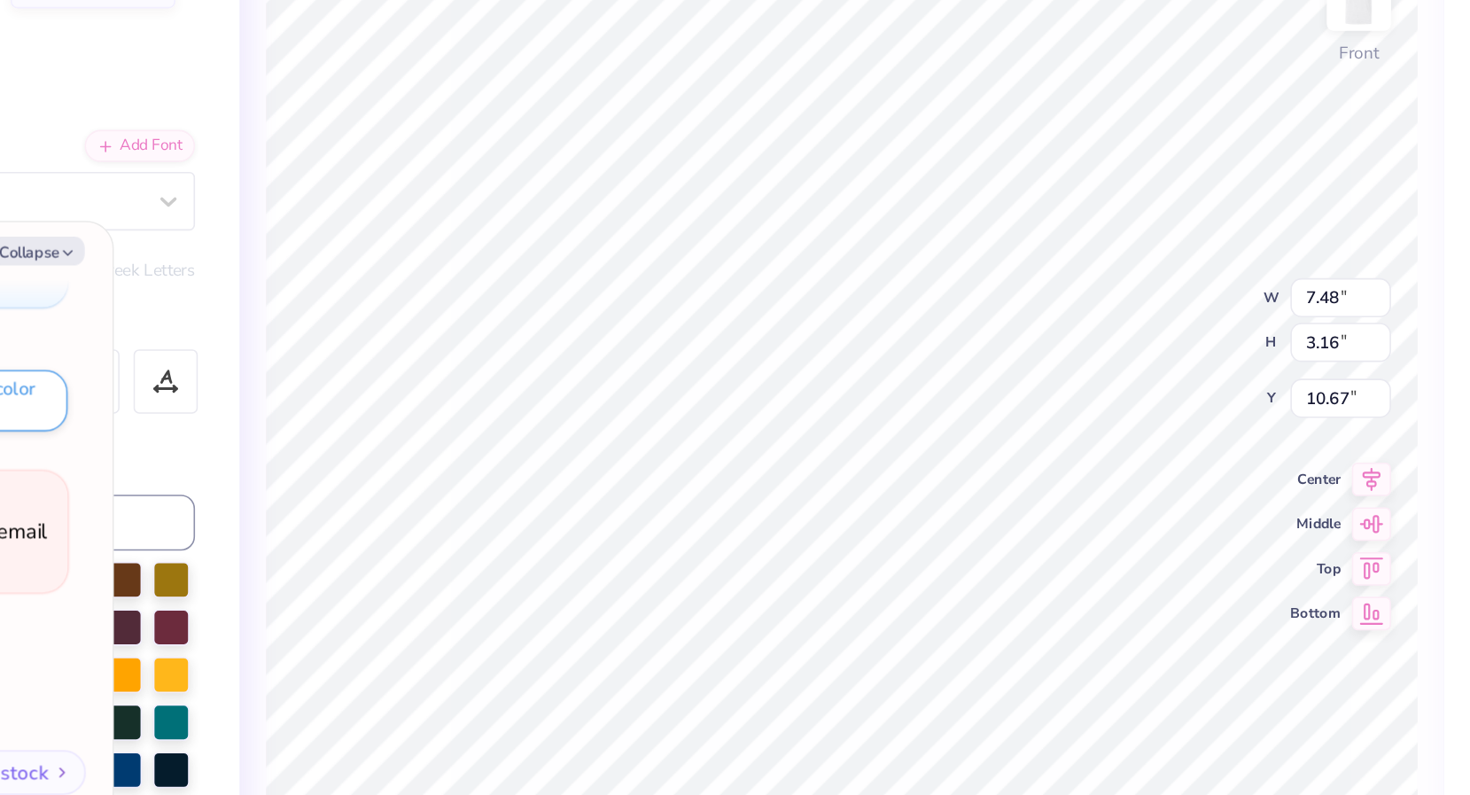
type input "9.45"
type textarea "x"
type input "7.37"
type input "3.46"
type input "9.30"
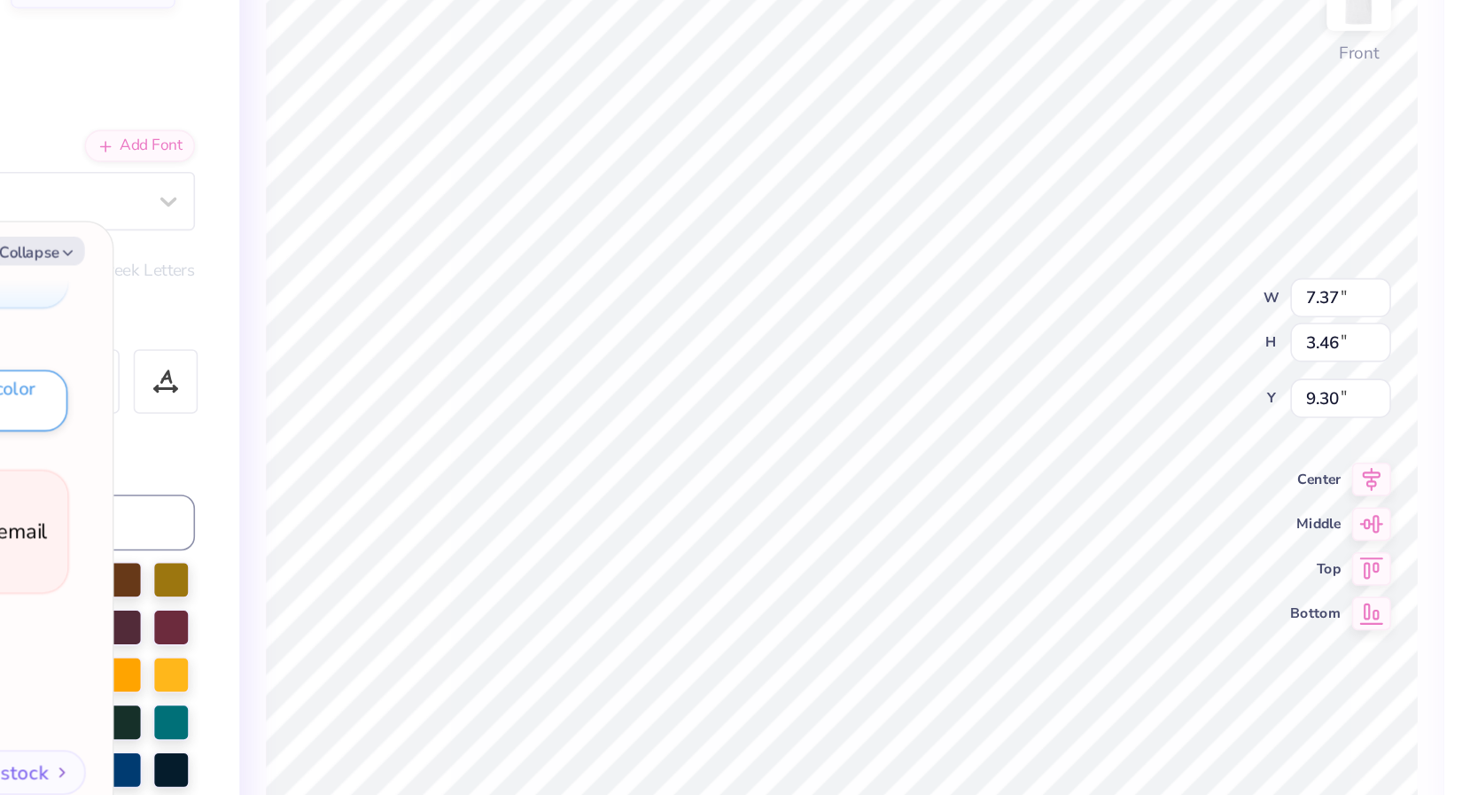
type textarea "x"
type input "6.58"
type input "3.09"
type input "9.22"
type textarea "x"
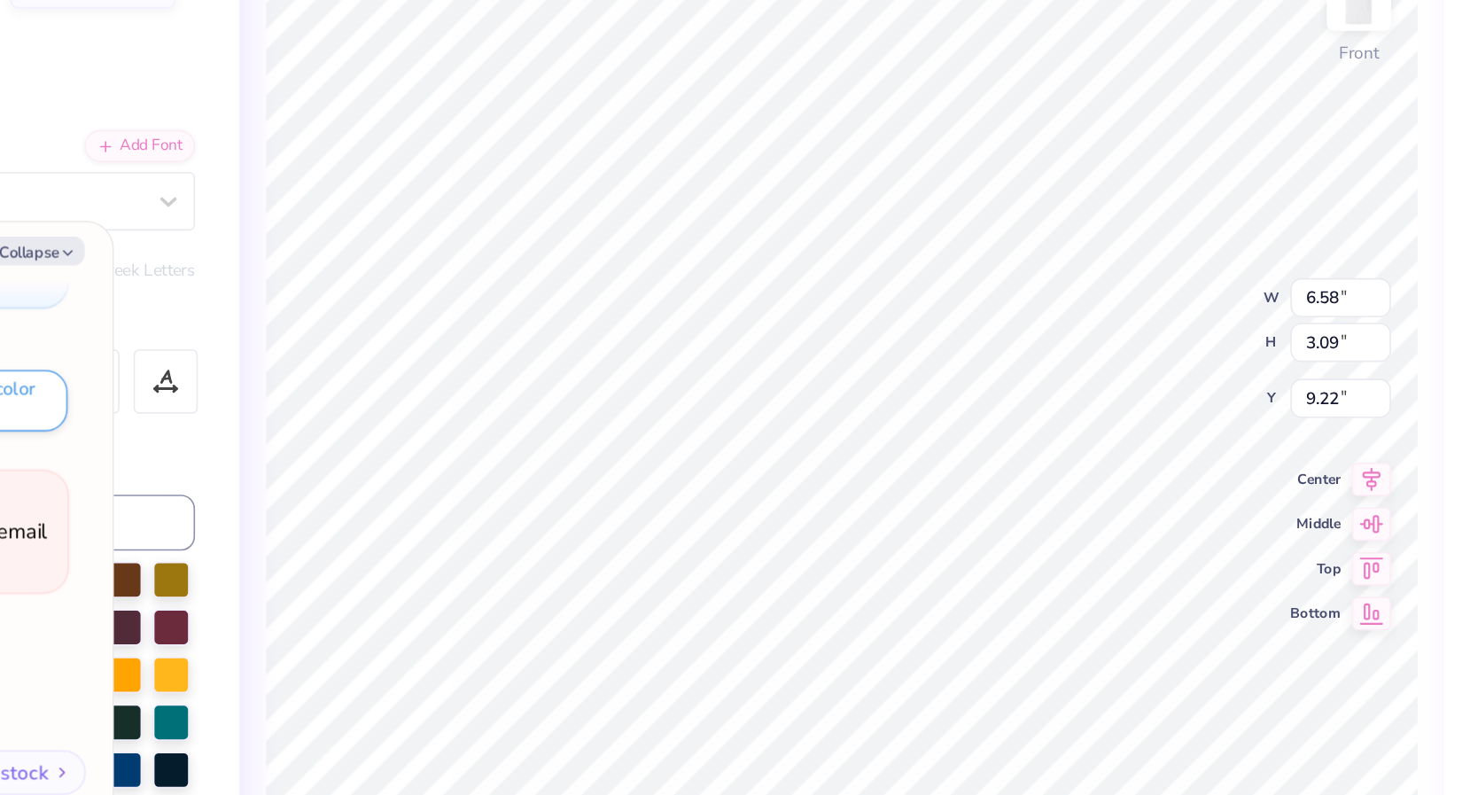
type input "9.41"
type textarea "x"
type input "8.94"
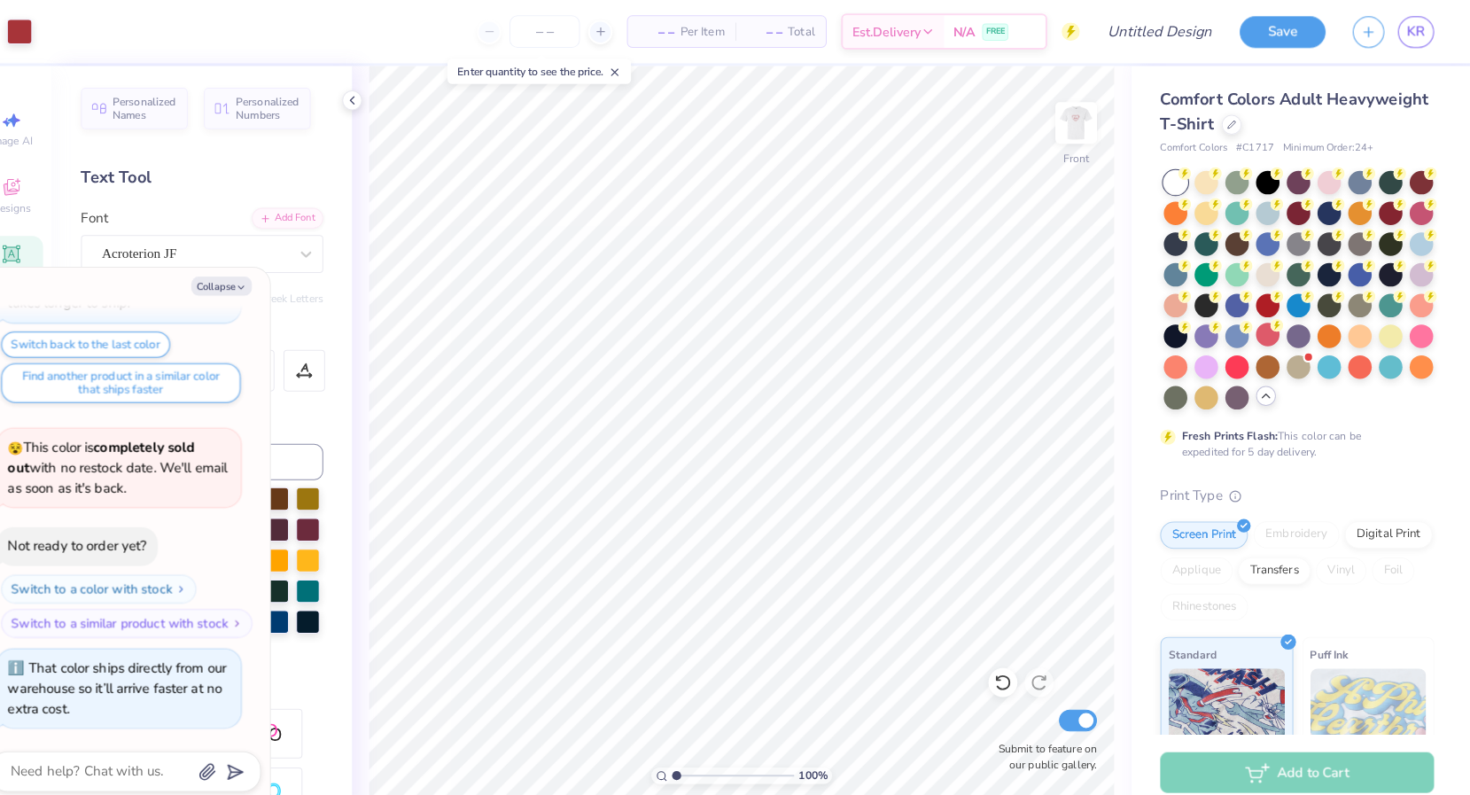
scroll to position [0, 0]
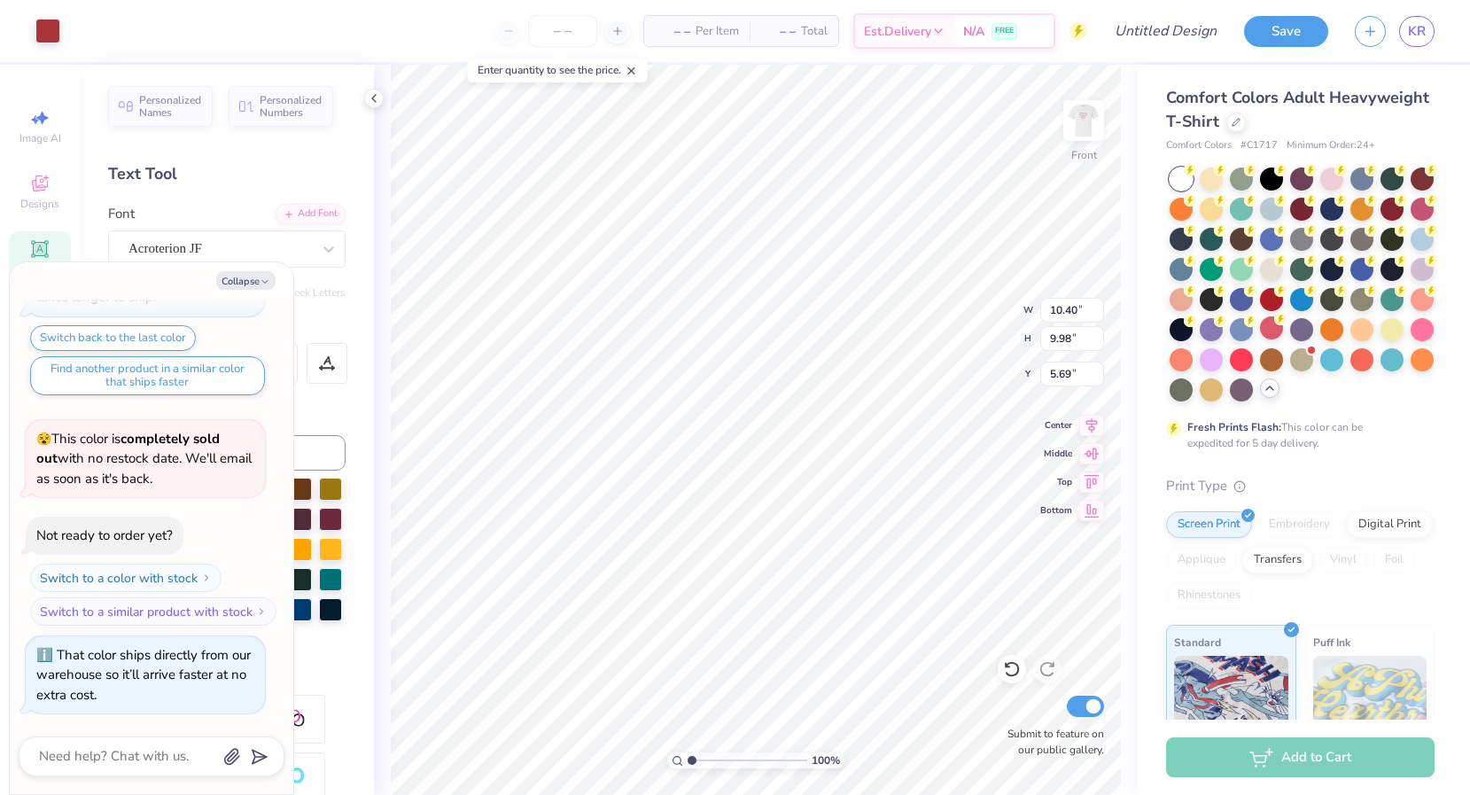
type textarea "x"
type input "11.51"
type input "11.05"
type textarea "x"
type input "4.13"
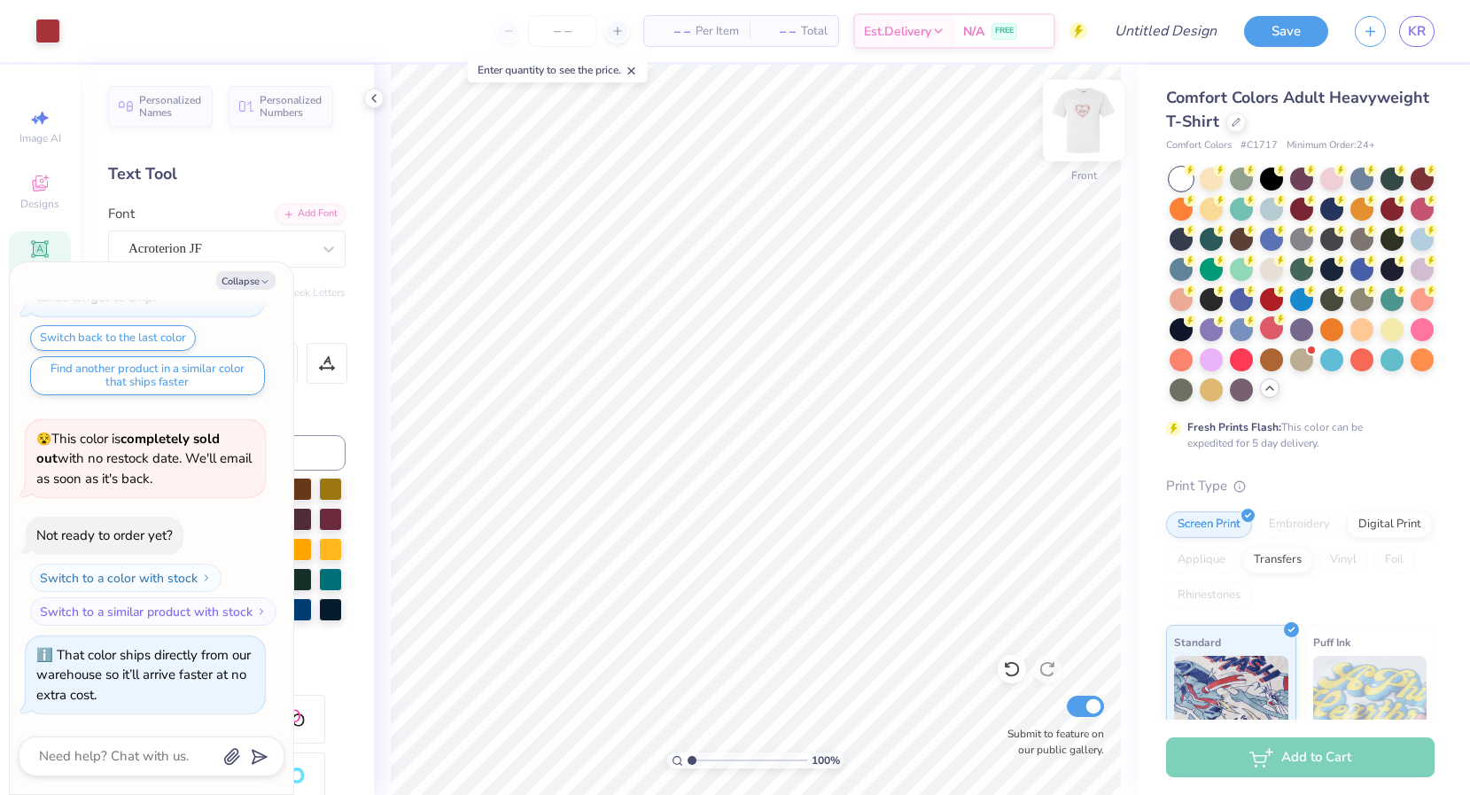
click at [1067, 140] on div at bounding box center [1084, 121] width 82 height 82
click at [1092, 101] on img at bounding box center [1083, 120] width 71 height 71
click at [1078, 104] on img at bounding box center [1083, 120] width 71 height 71
type textarea "x"
type input "7.39"
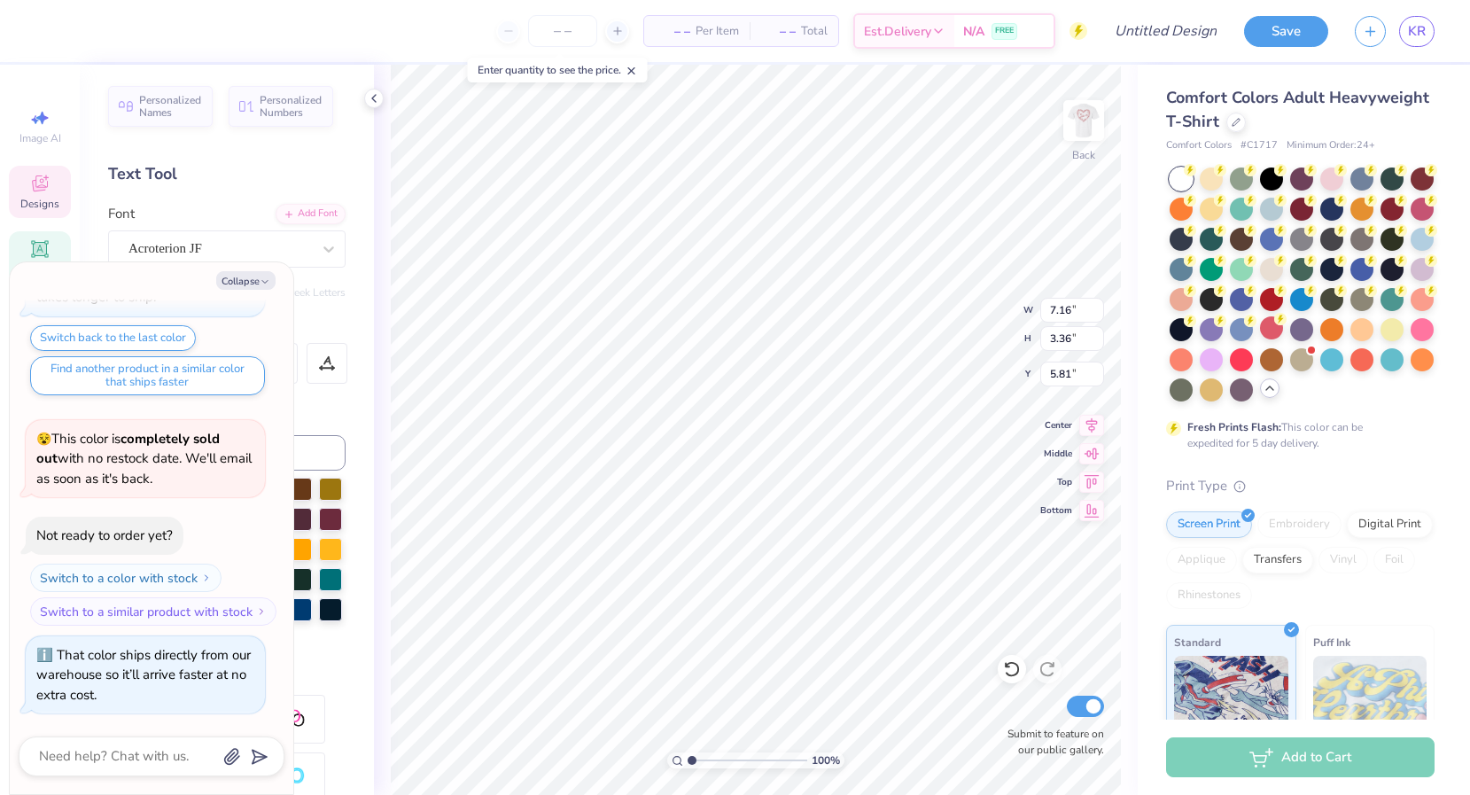
type input "2.38"
type input "6.29"
type textarea "x"
type input "6.37"
type input "2.05"
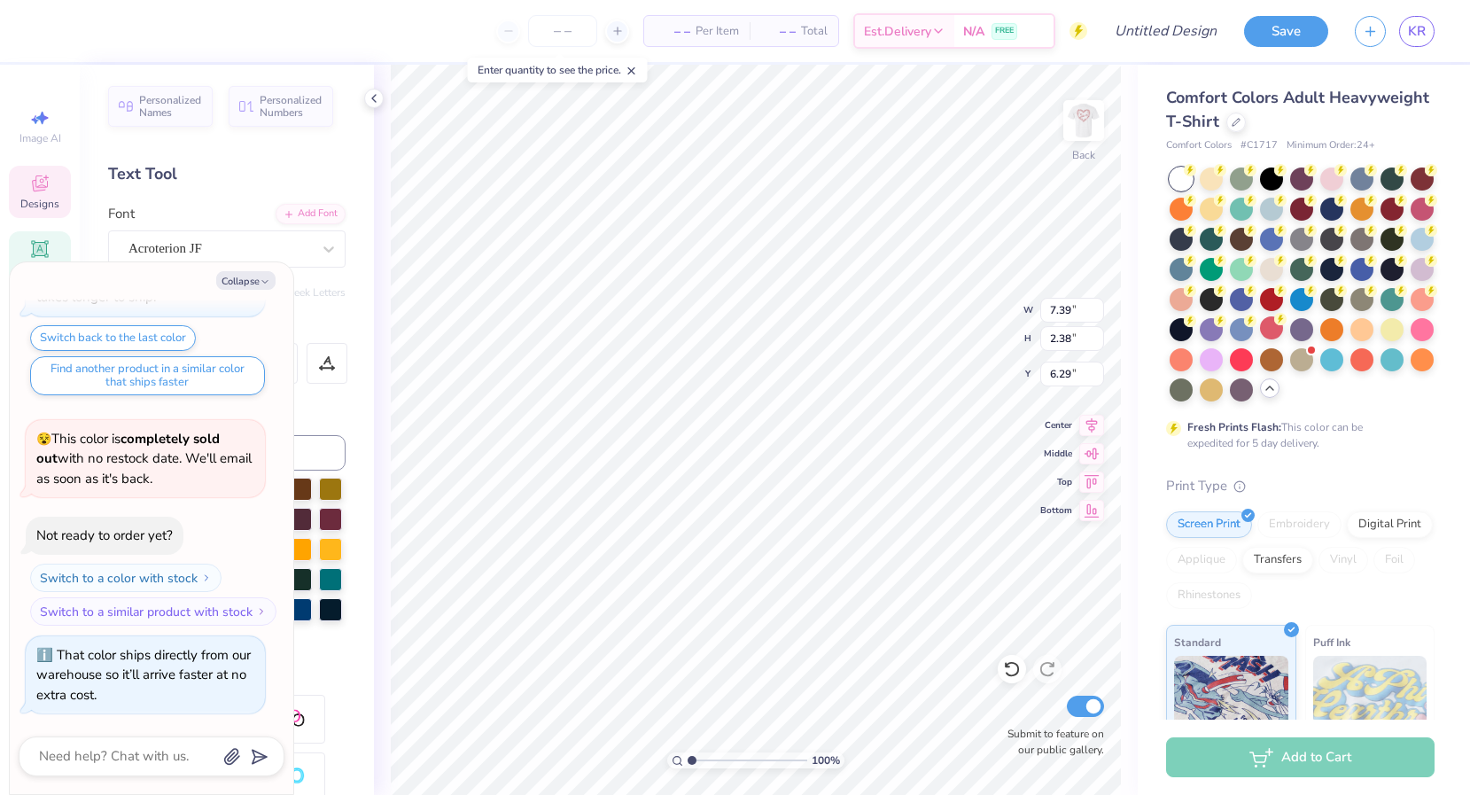
type input "6.25"
click at [1066, 118] on img at bounding box center [1083, 120] width 71 height 71
click at [1066, 117] on img at bounding box center [1083, 120] width 35 height 35
click at [242, 277] on button "Collapse" at bounding box center [245, 280] width 59 height 19
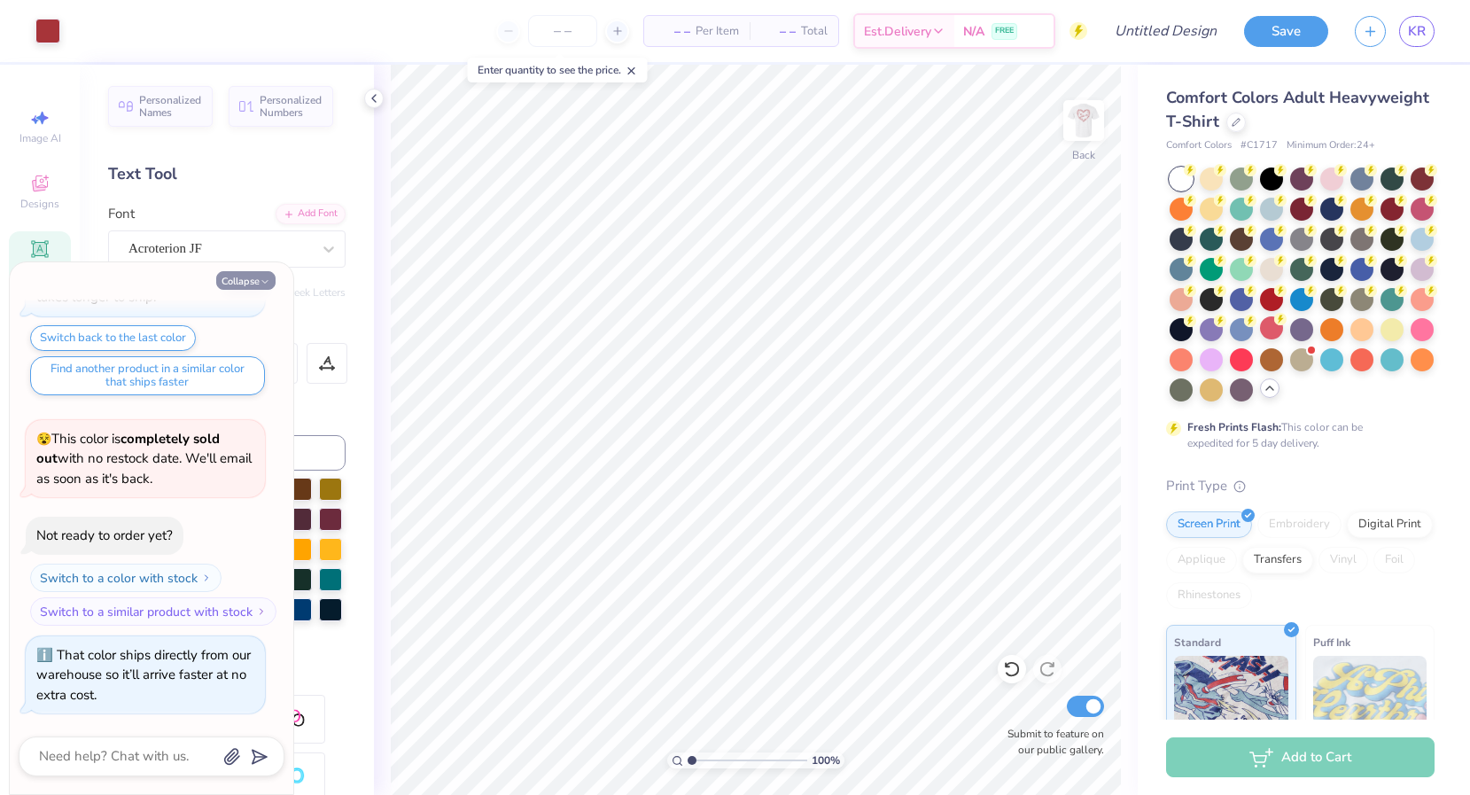
type textarea "x"
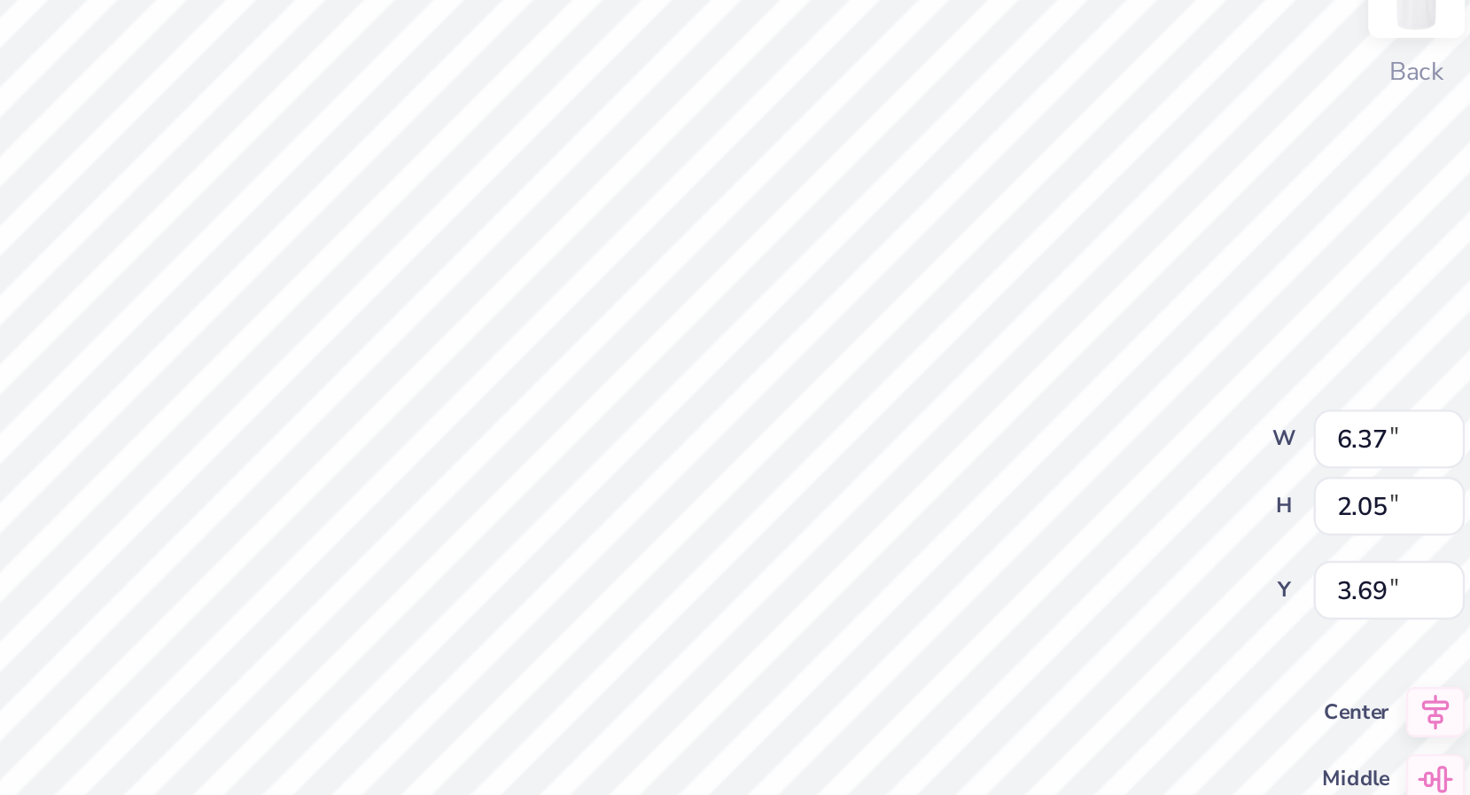
type input "3.00"
type input "4.85"
type input "1.56"
type input "2.93"
type input "3.00"
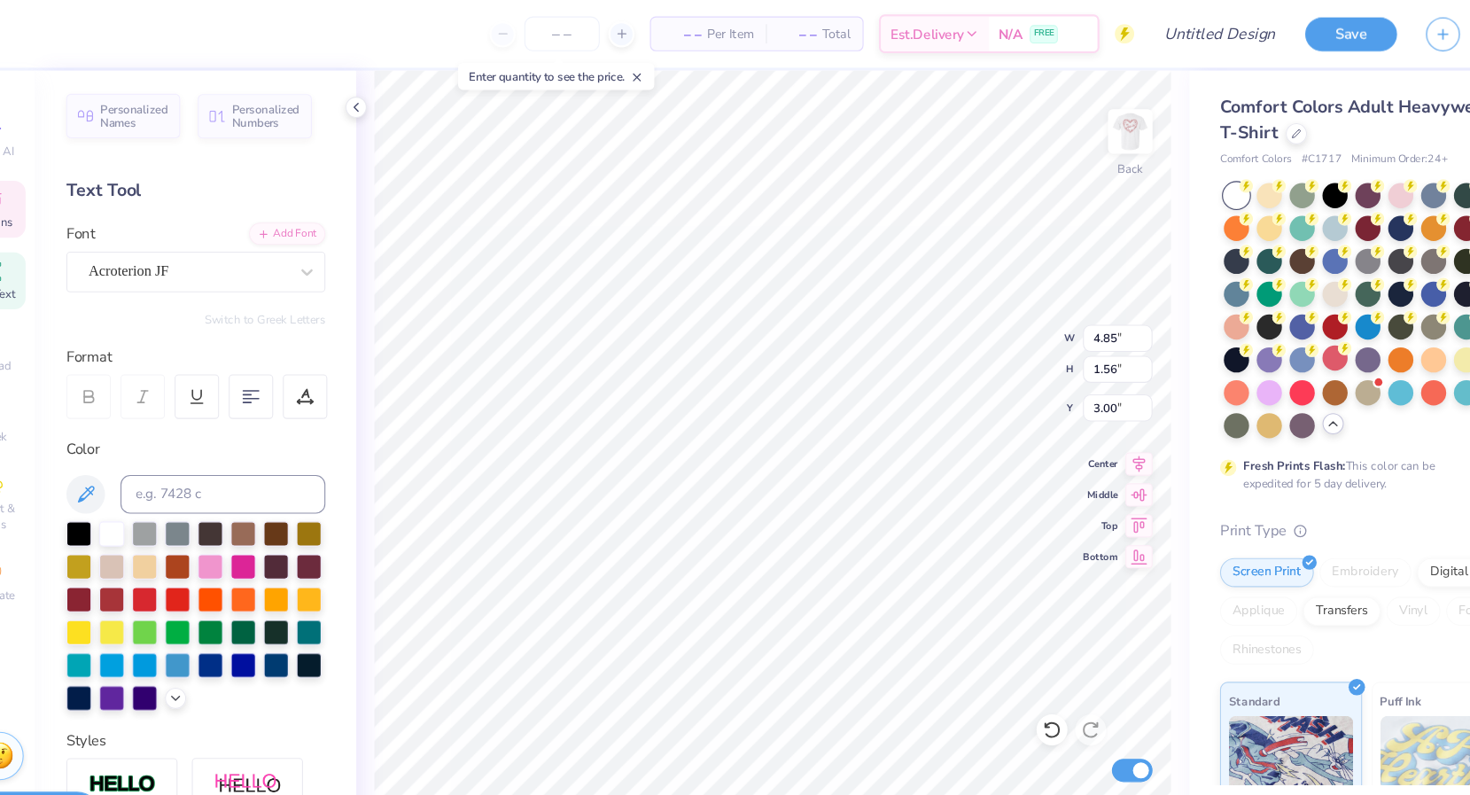
type input "4.34"
click at [323, 243] on icon at bounding box center [329, 249] width 18 height 18
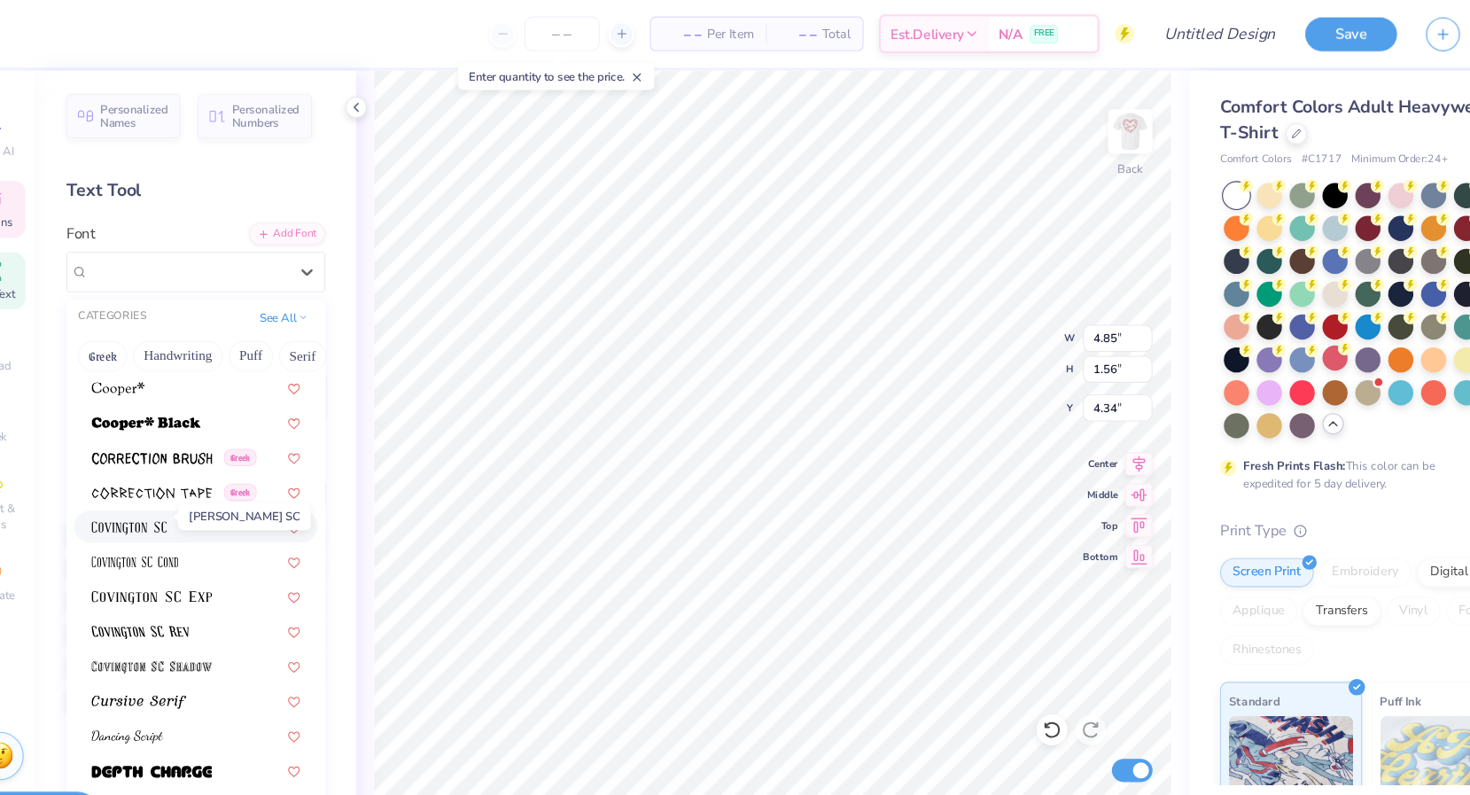
scroll to position [2791, 0]
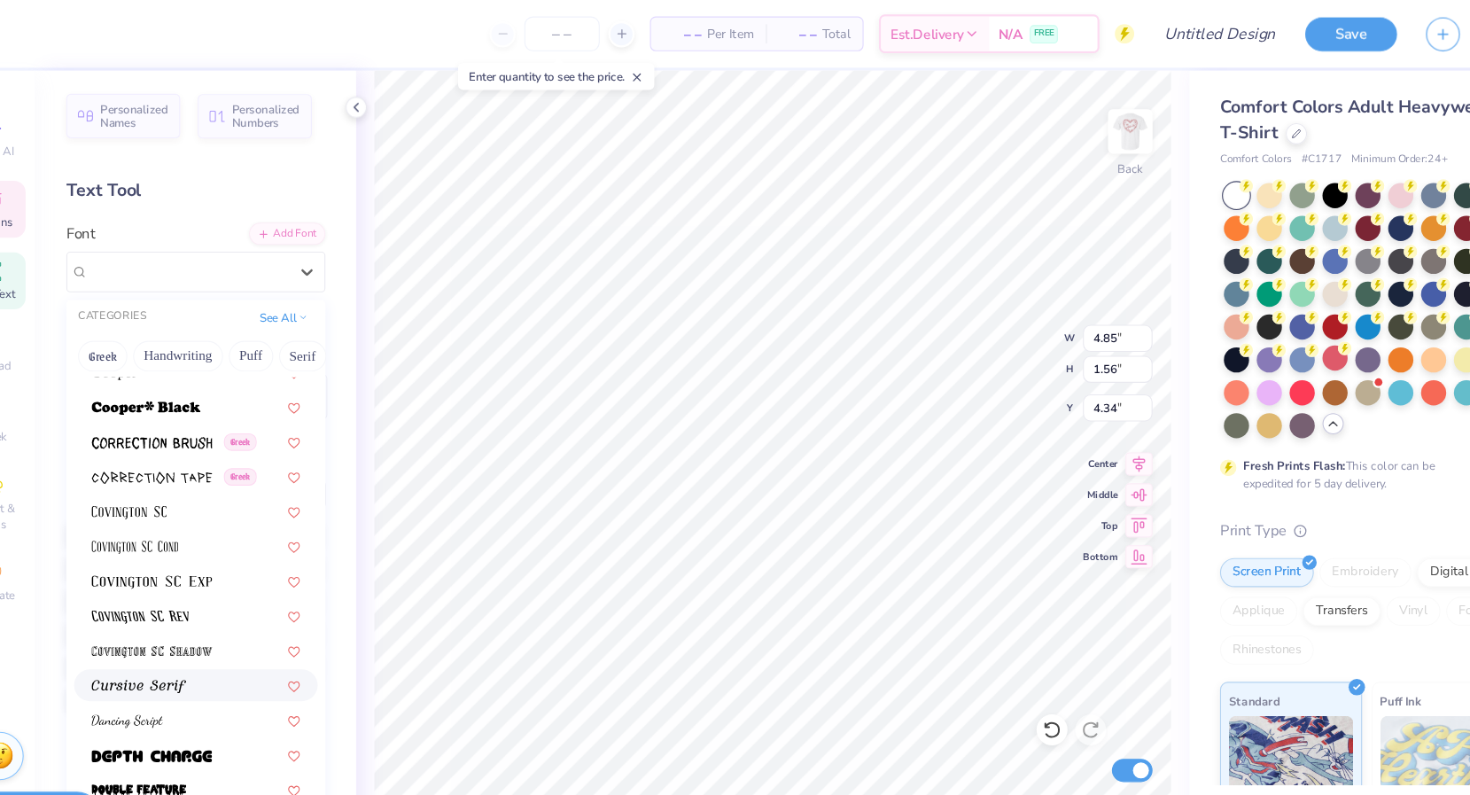
click at [192, 640] on div at bounding box center [226, 627] width 223 height 29
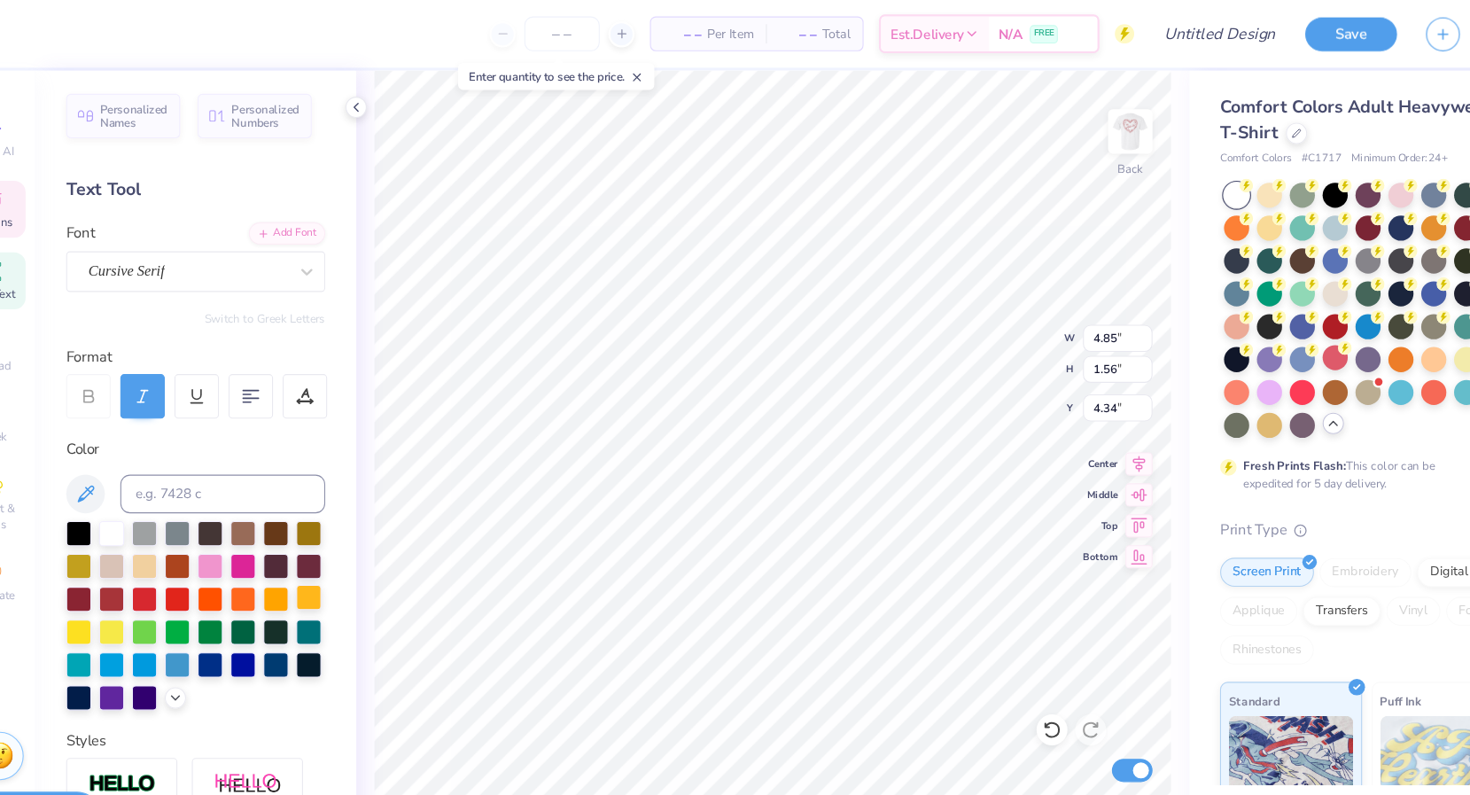
scroll to position [1, 0]
click at [201, 237] on div at bounding box center [219, 249] width 183 height 24
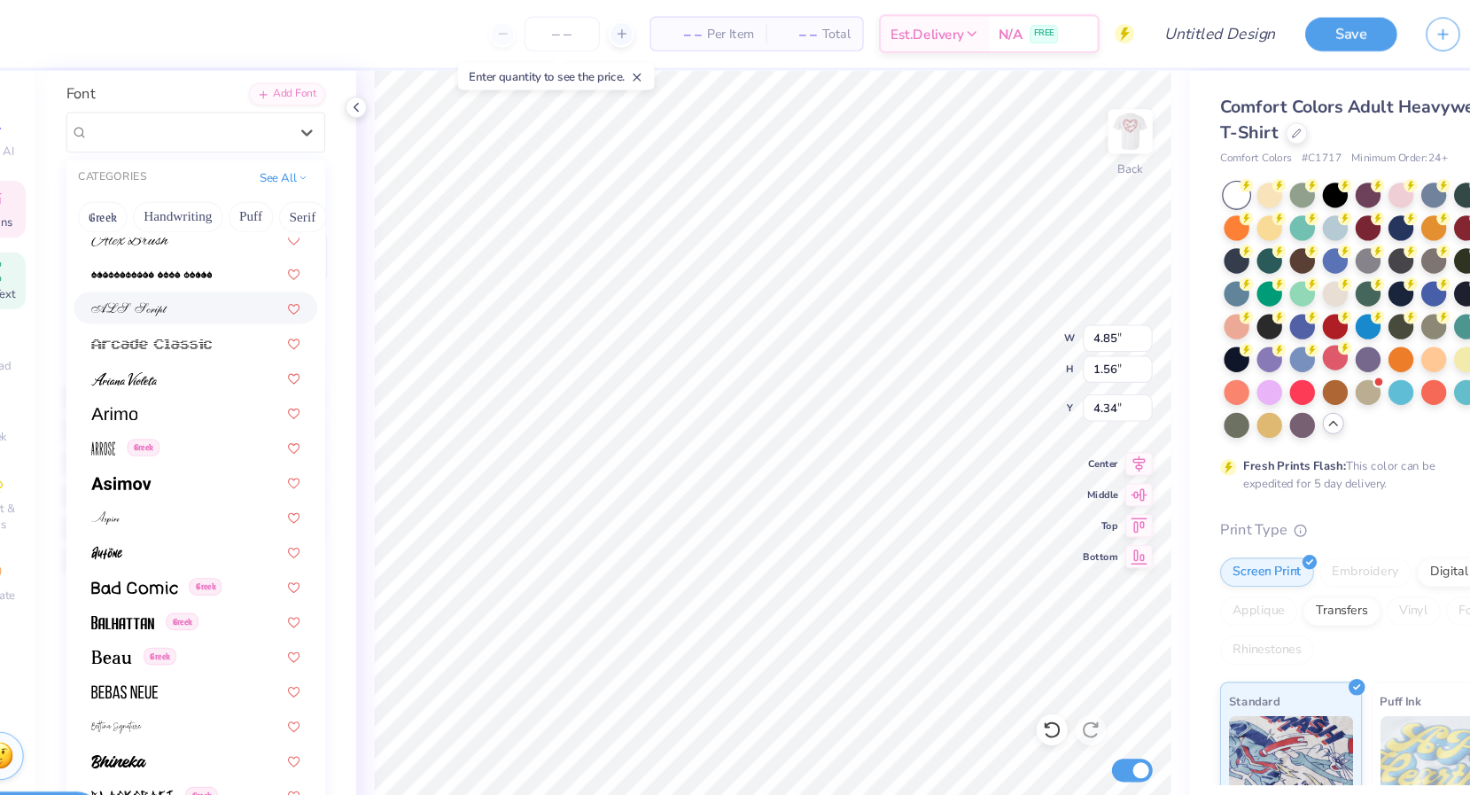
scroll to position [528, 0]
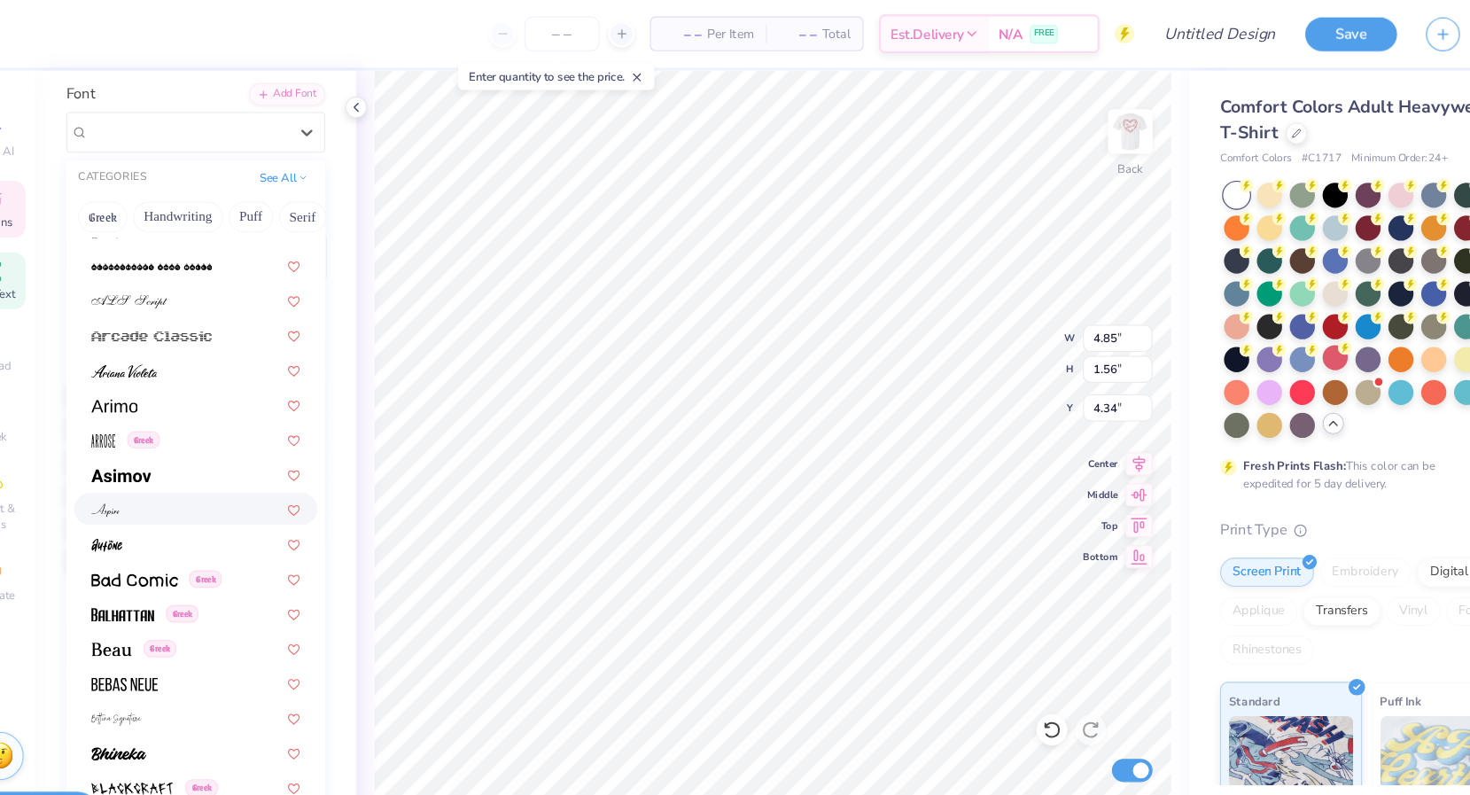
click at [231, 471] on div at bounding box center [226, 466] width 191 height 19
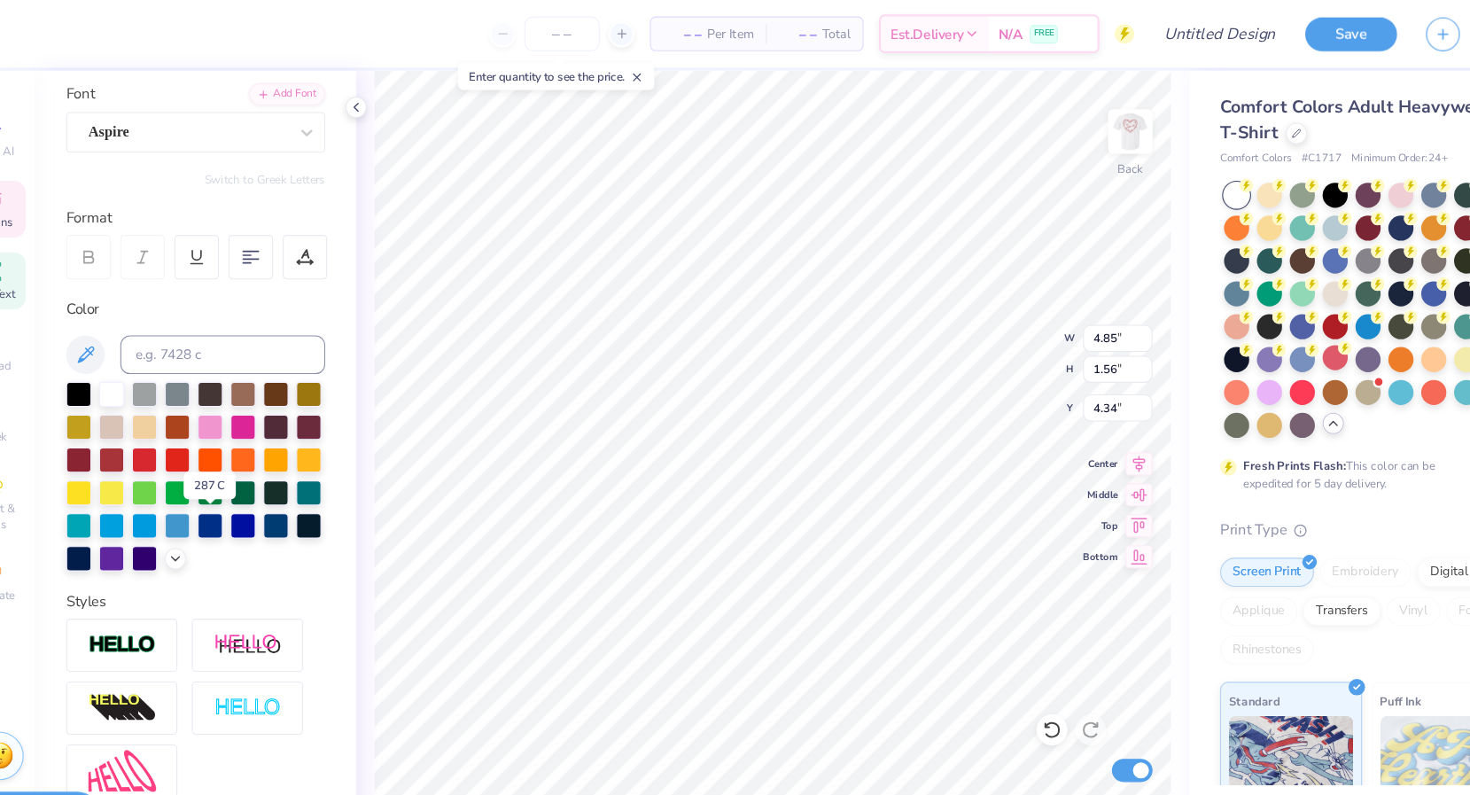
scroll to position [1, 0]
type textarea "Red Dress Galai"
type input "4.56"
type textarea "Red Dress Gala"
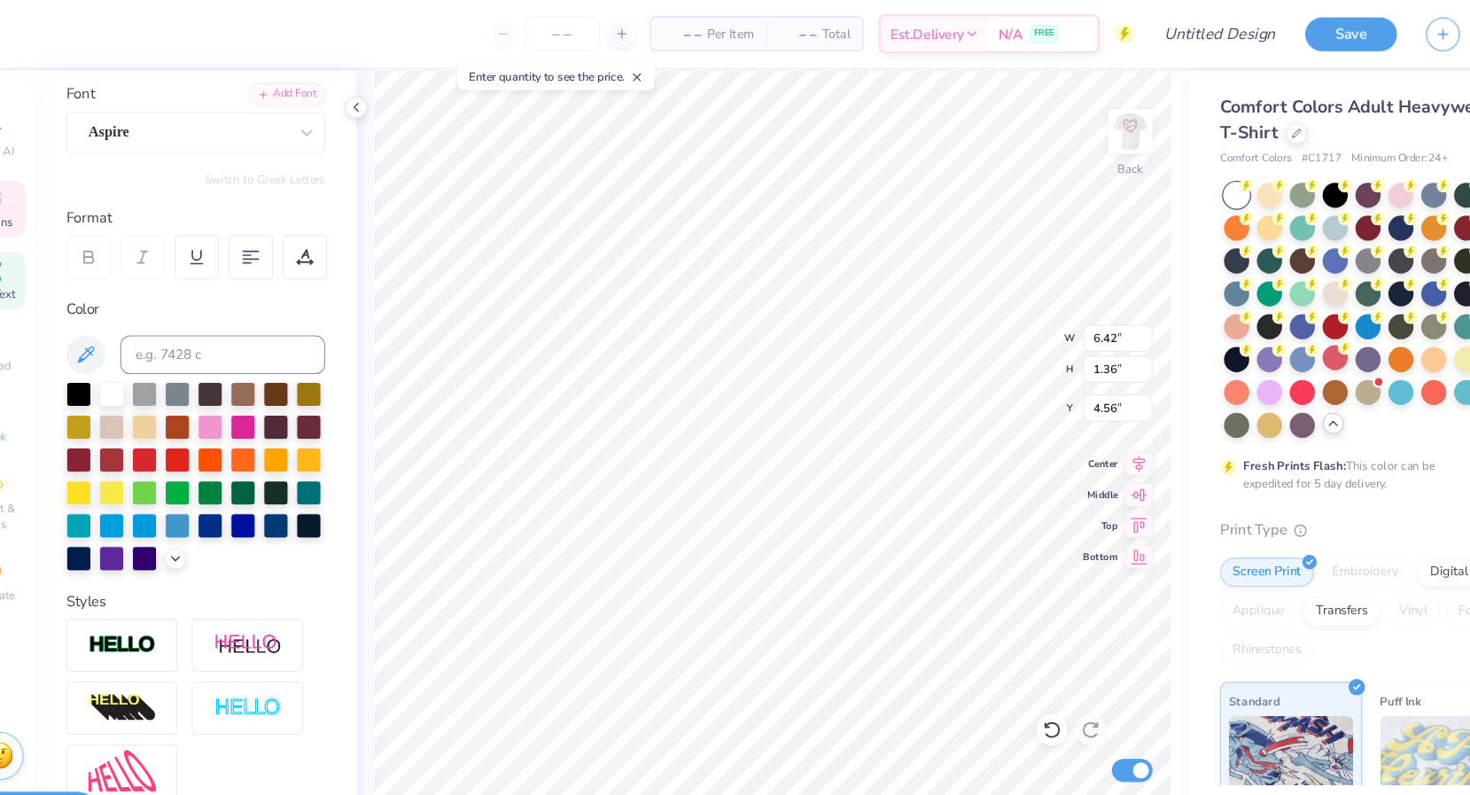
scroll to position [0, 4]
click at [1087, 133] on img at bounding box center [1083, 120] width 71 height 71
type input "14.74"
type textarea "i"
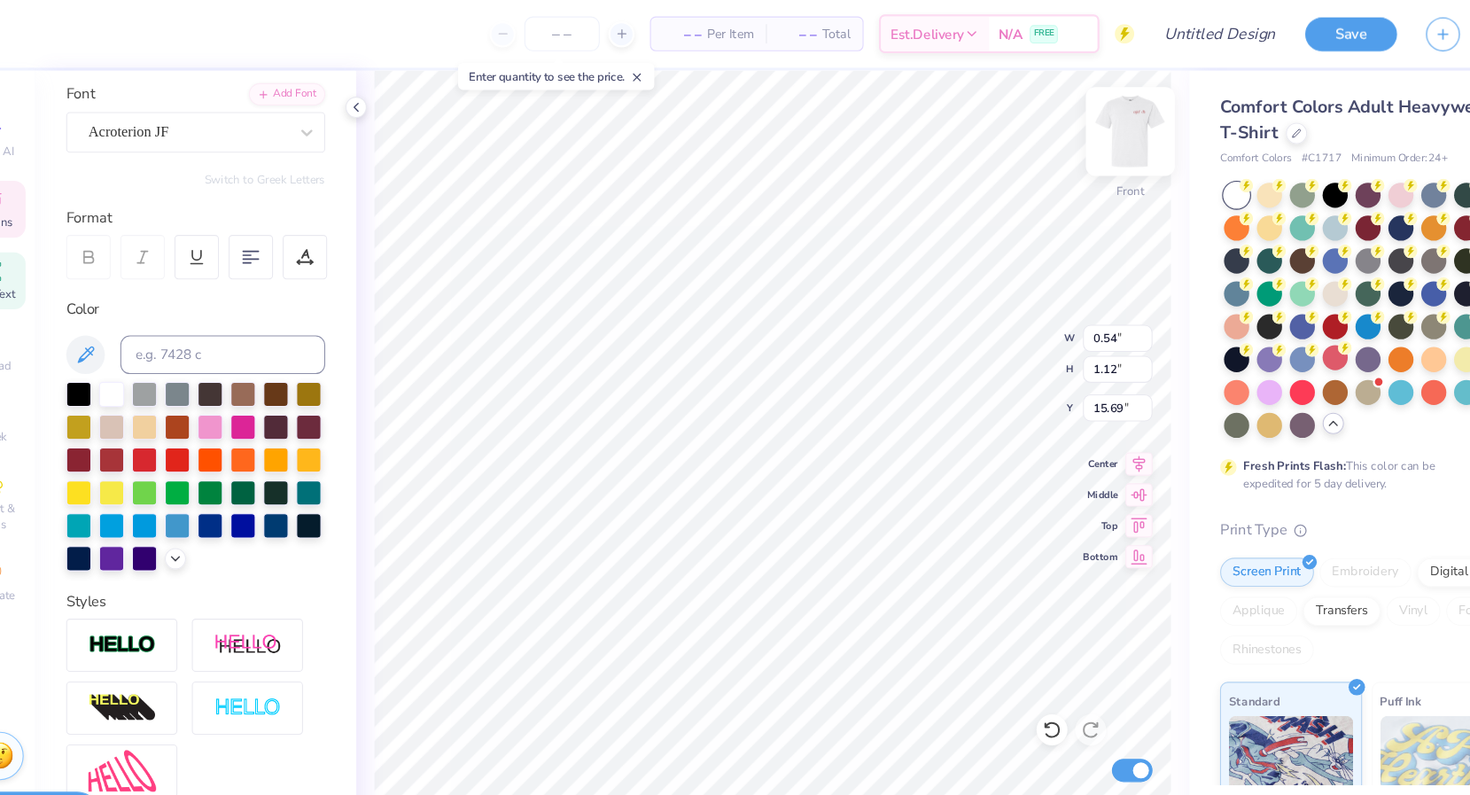
scroll to position [0, 6]
type textarea "Women's Heart Health"
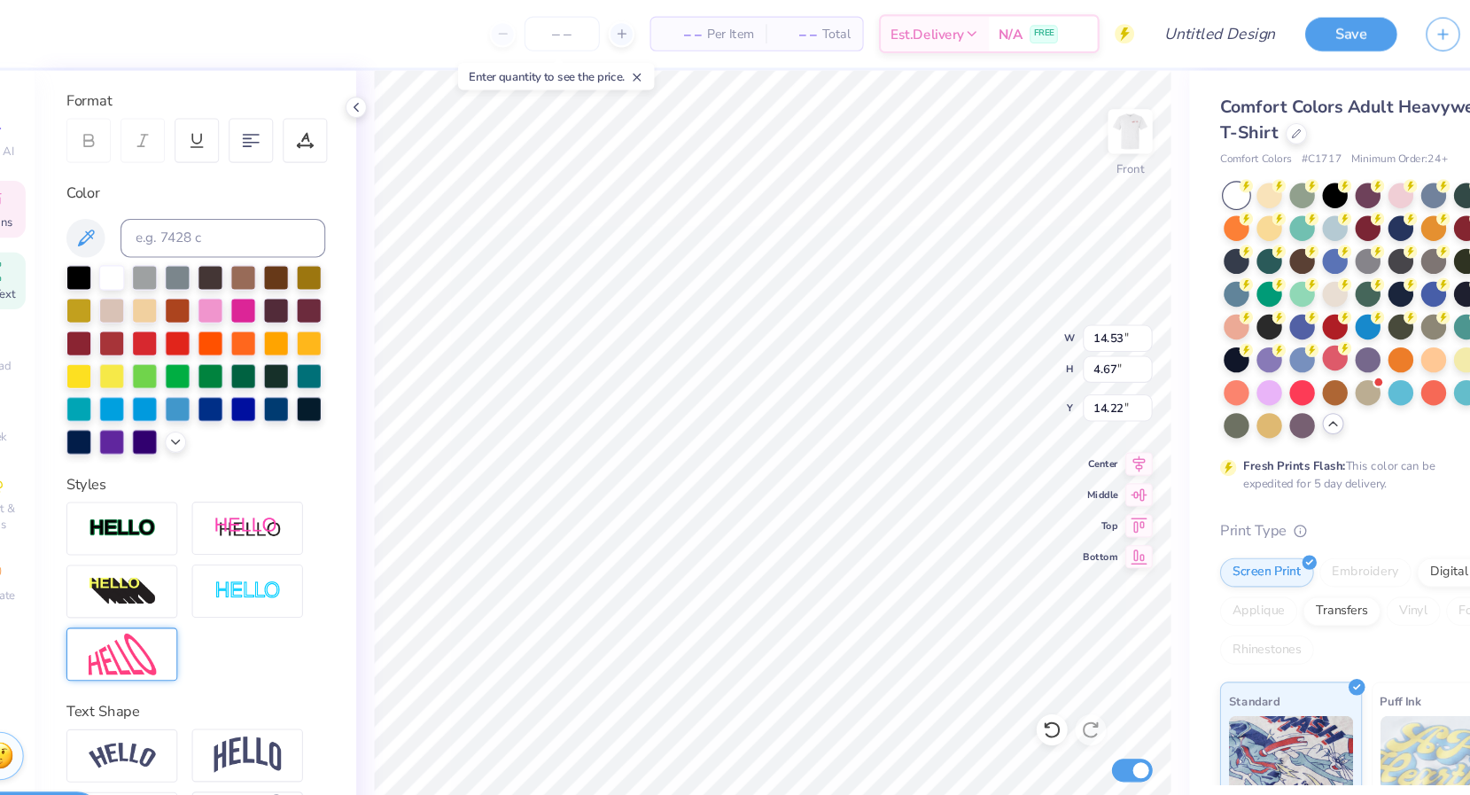
scroll to position [0, 0]
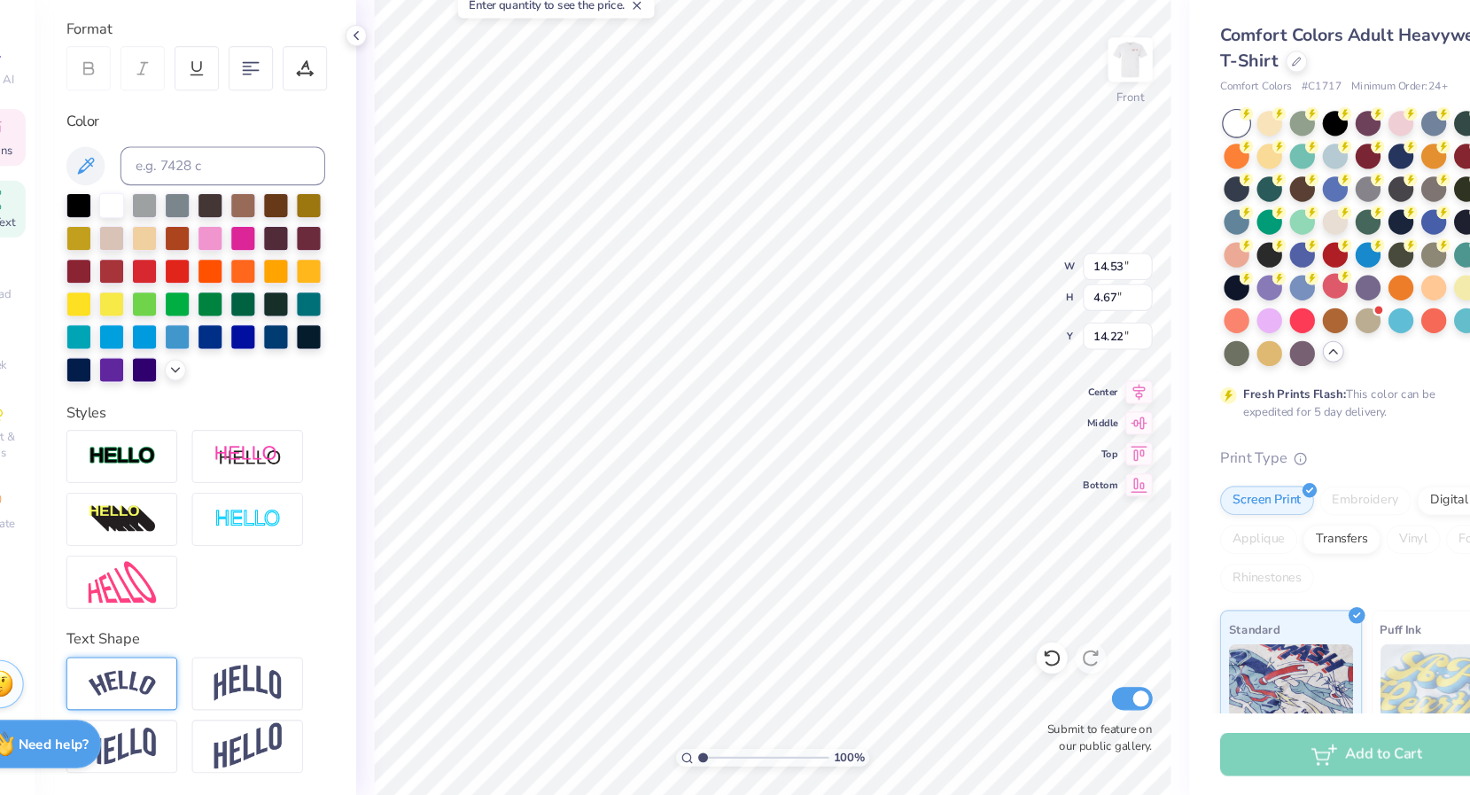
click at [192, 702] on div at bounding box center [159, 692] width 102 height 49
type input "4.92"
type input "14.40"
drag, startPoint x: 280, startPoint y: 781, endPoint x: 193, endPoint y: 778, distance: 86.9
click at [193, 778] on div "Bend 0.50" at bounding box center [226, 791] width 237 height 57
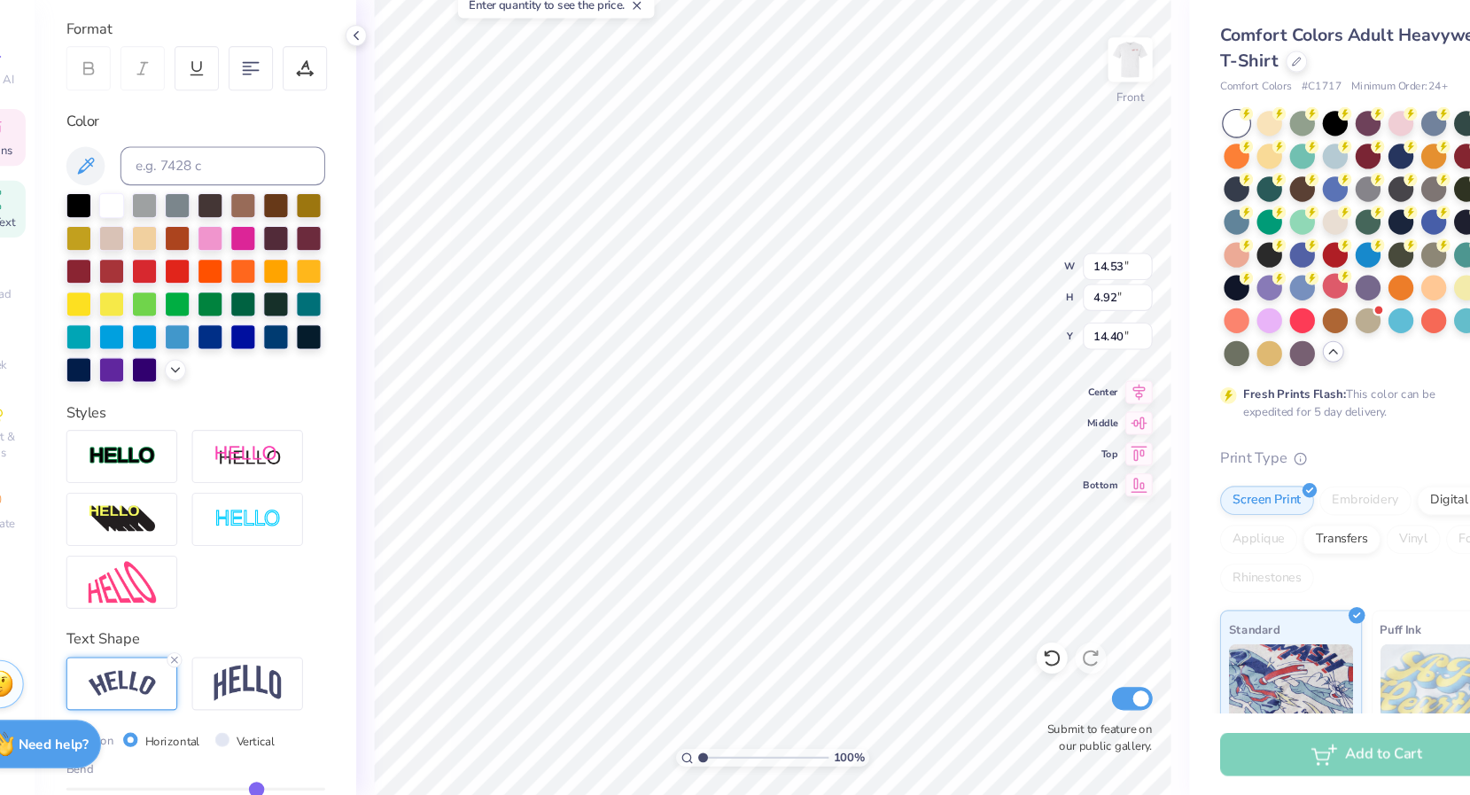
type input "0.49"
type input "0.48"
type input "0.45"
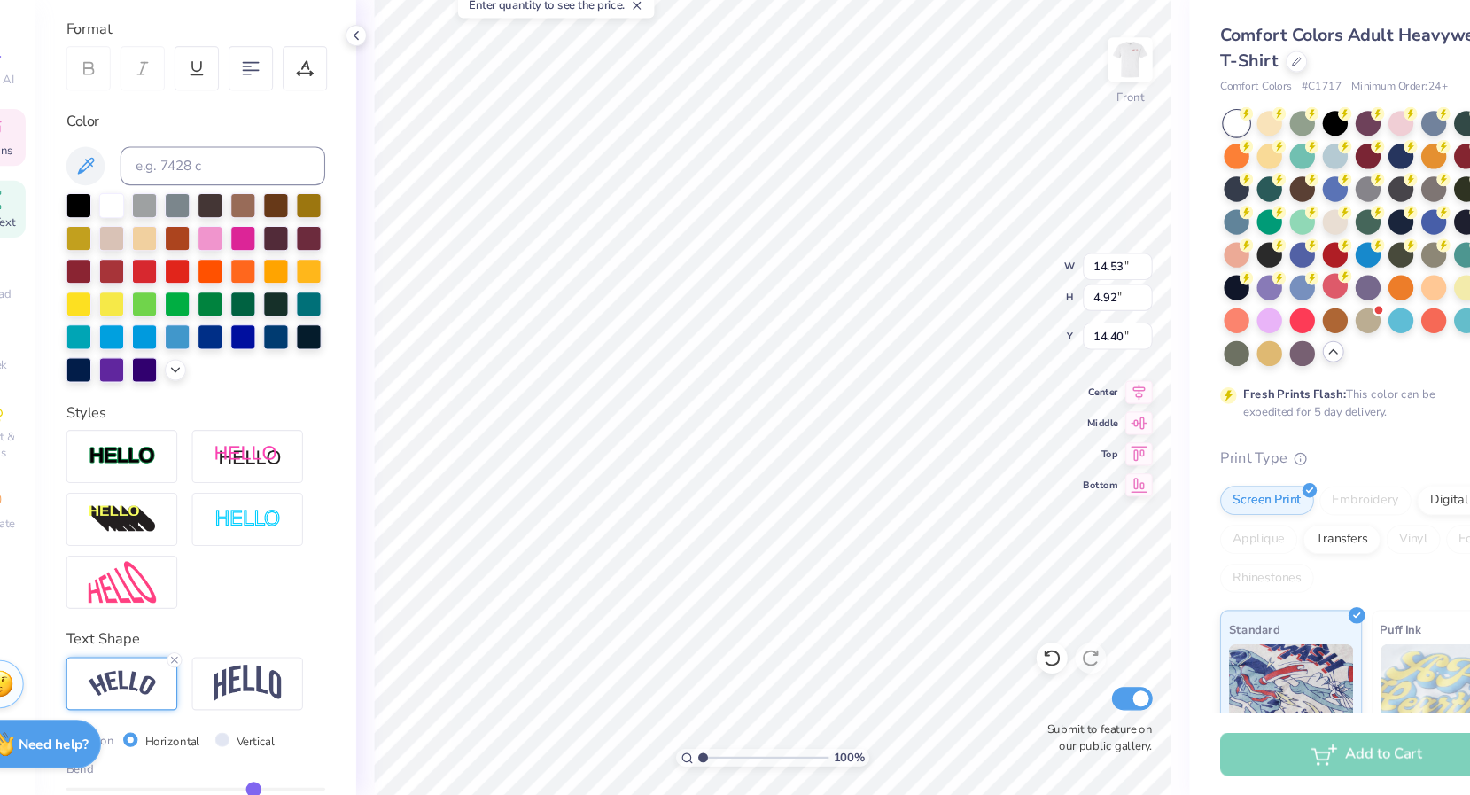
type input "0.45"
type input "0.41"
type input "0.37"
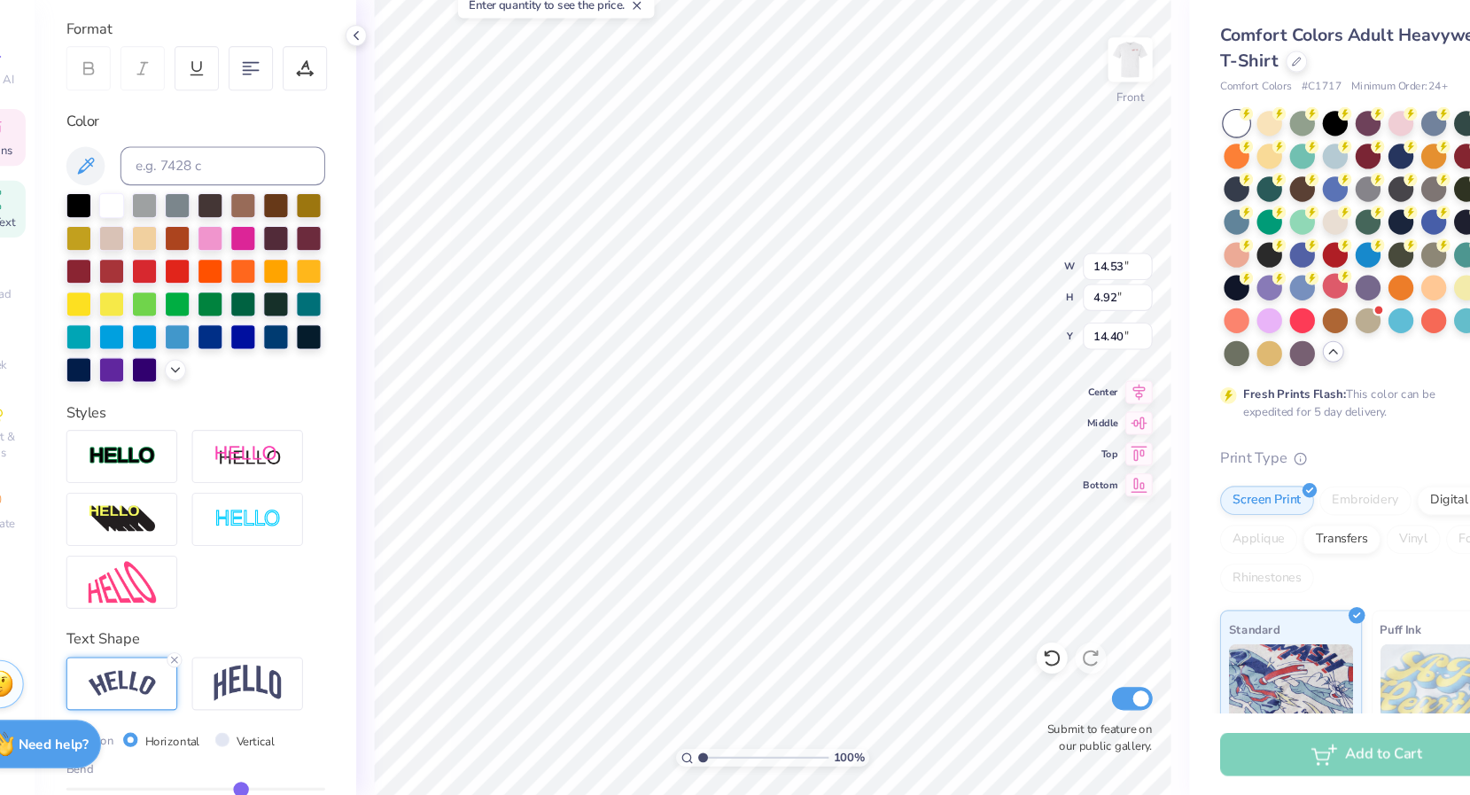
type input "0.33"
type input "0.29"
type input "0.26"
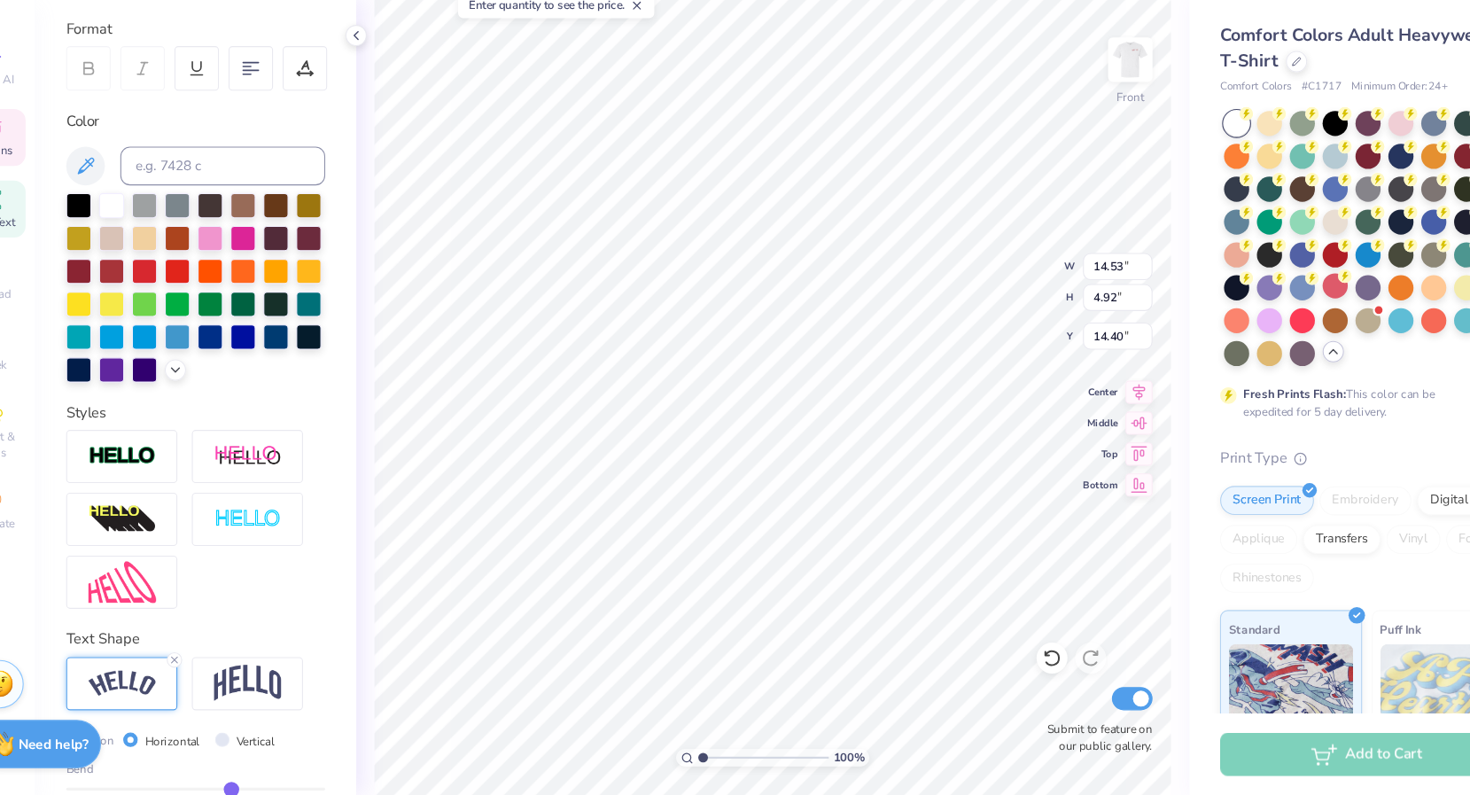
type input "0.26"
type input "0.23"
type input "0.19"
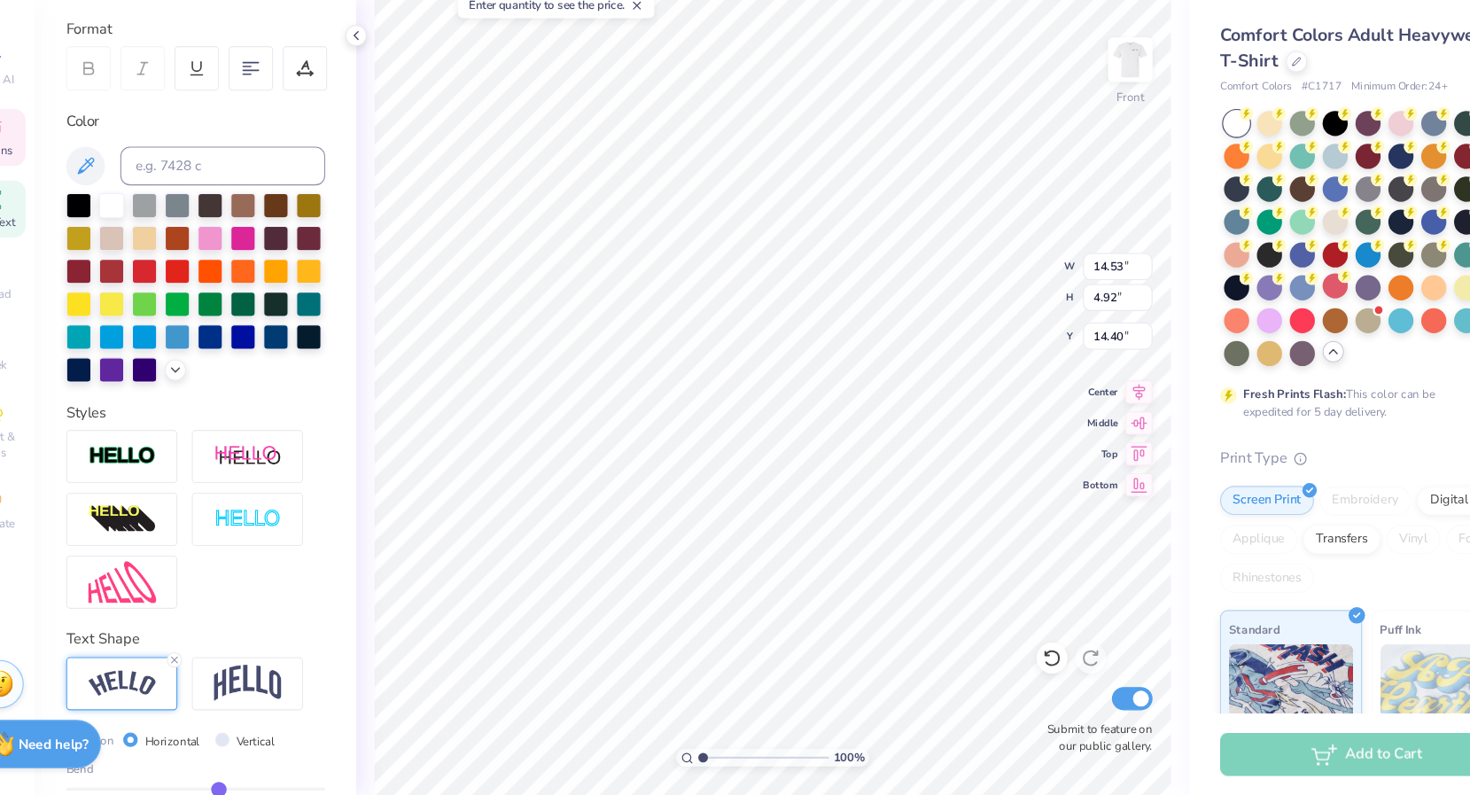
type input "0.16"
type input "0.13"
type input "0.09"
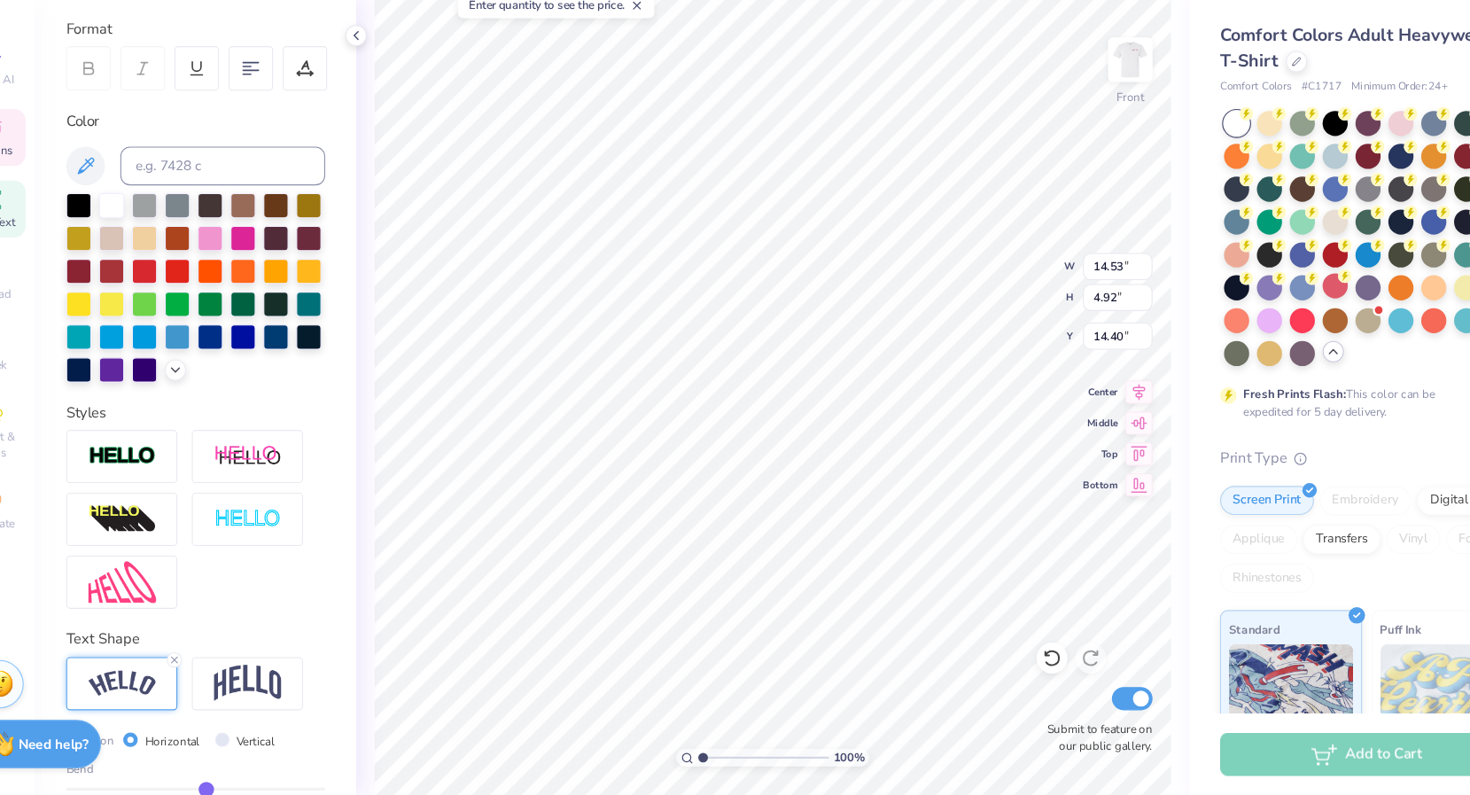
type input "0.09"
type input "0.05"
type input "0.01"
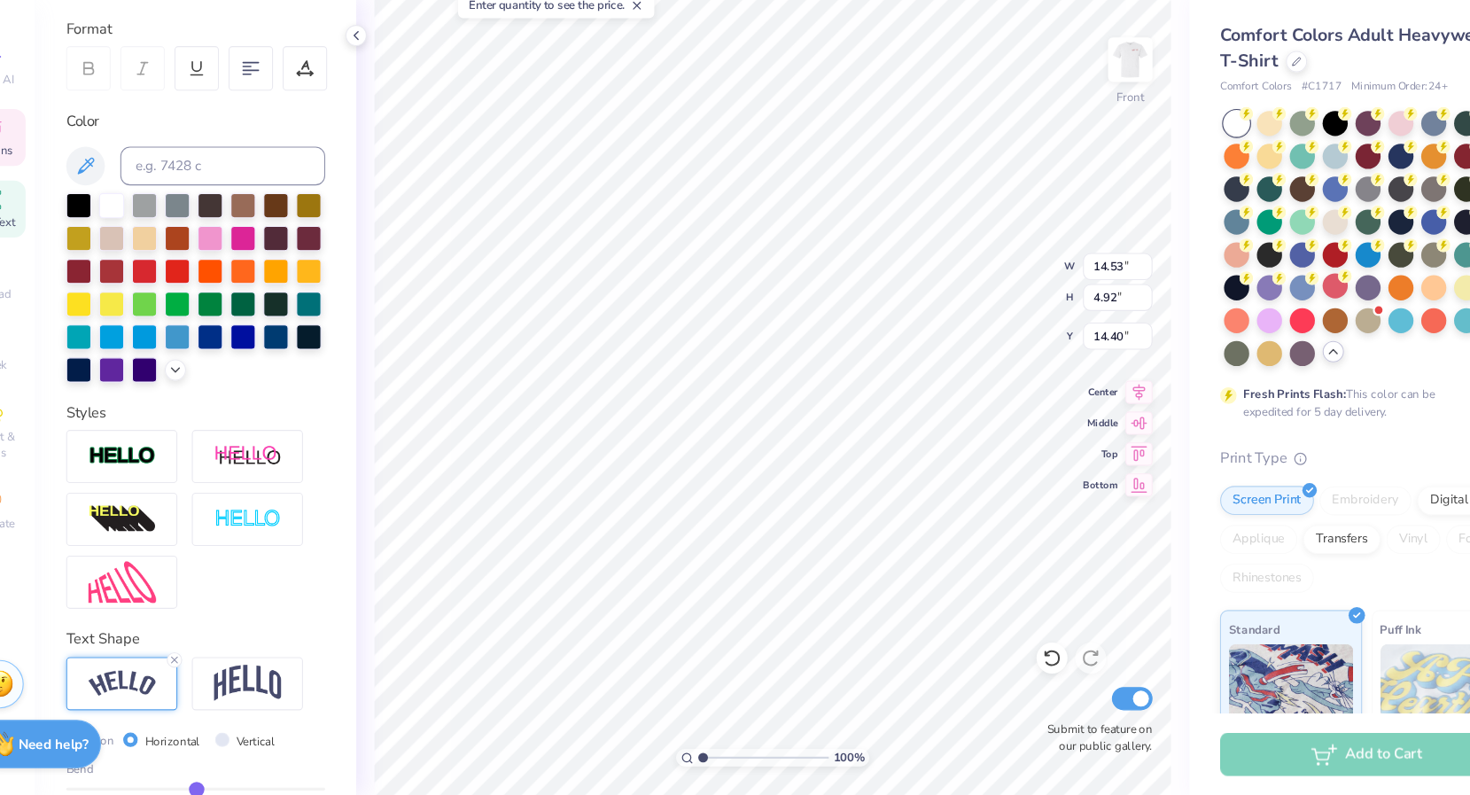
type input "-0.03"
type input "-0.05"
type input "-0.08"
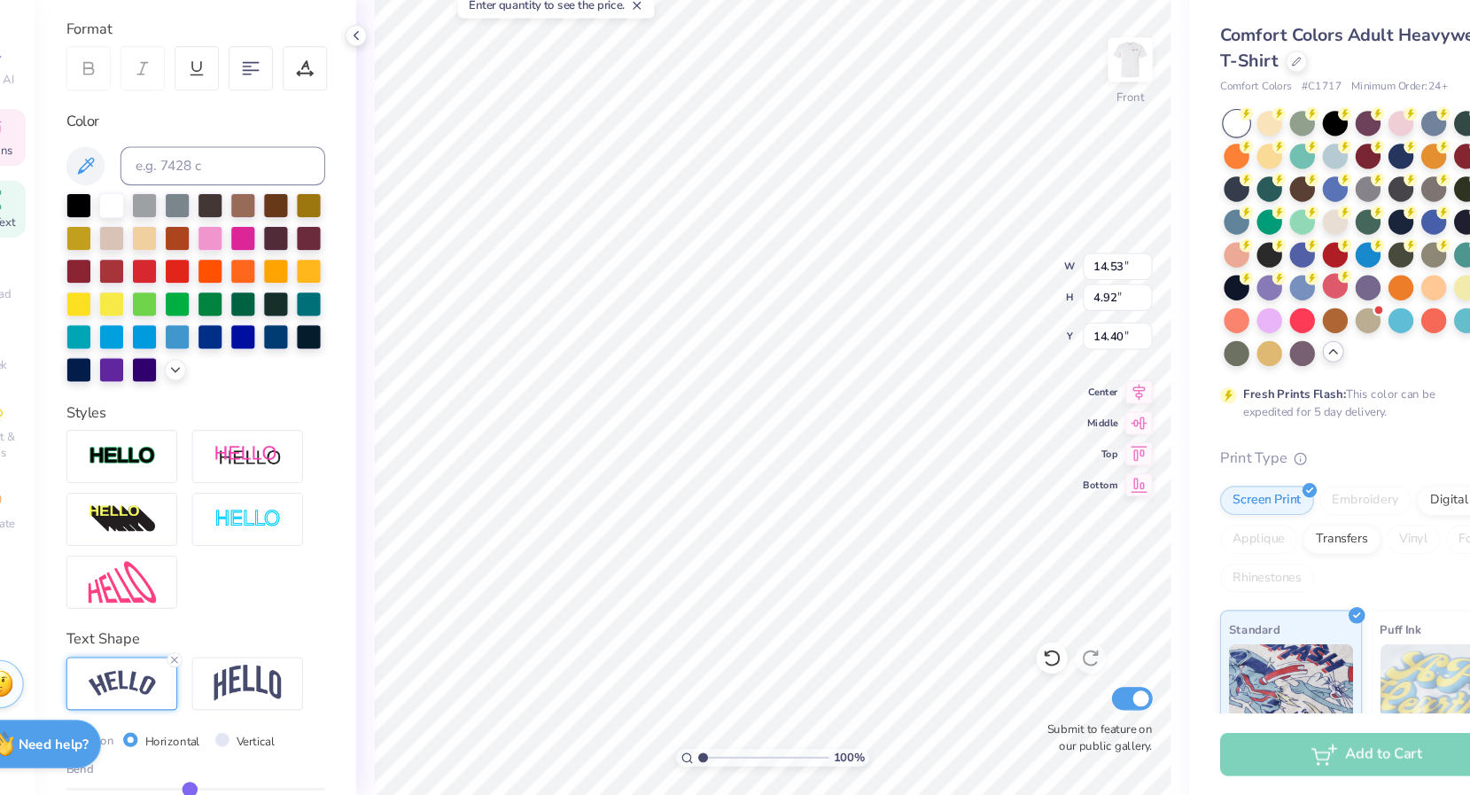
type input "-0.08"
type input "-0.1"
type input "-0.10"
type input "-0.11"
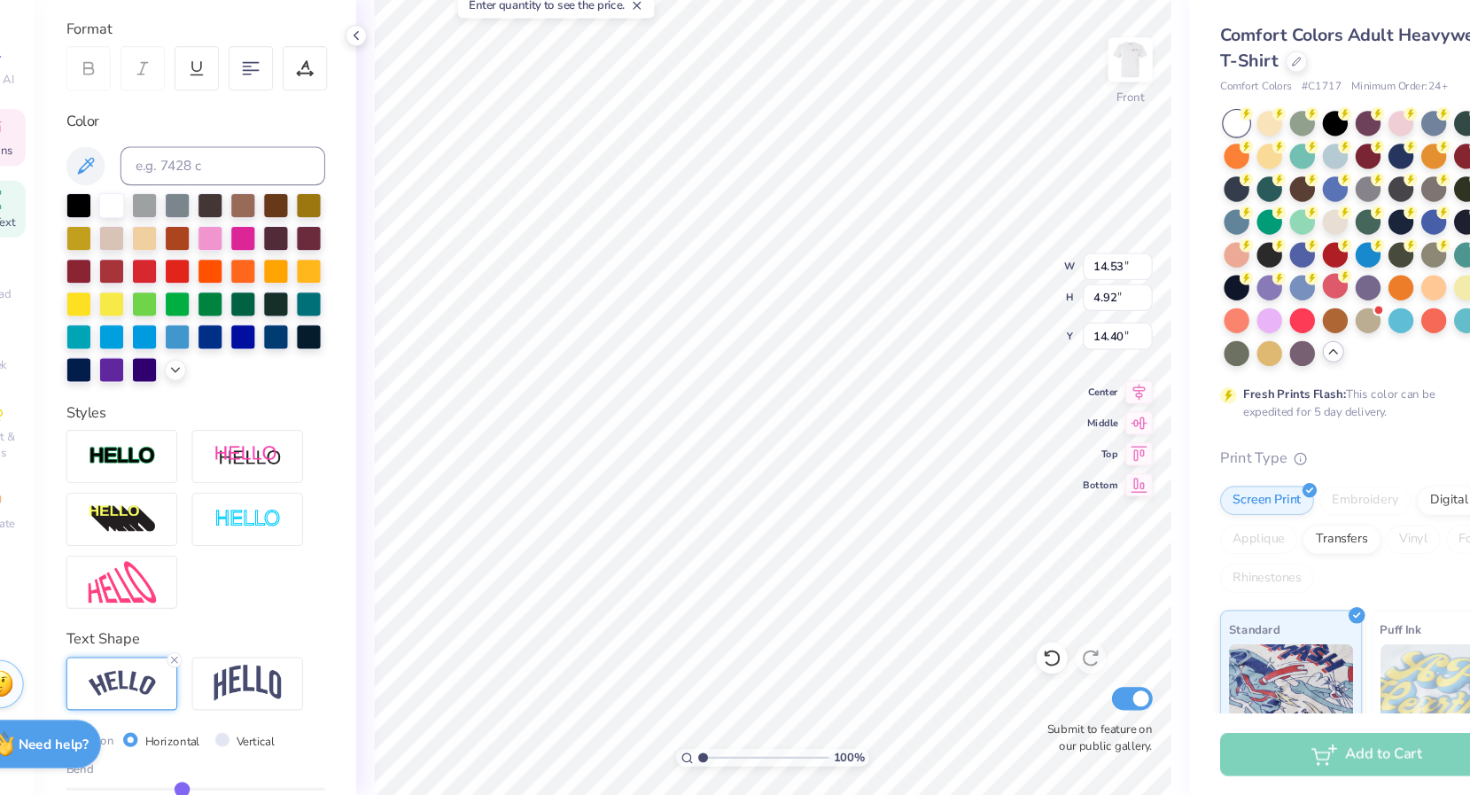
type input "-0.12"
type input "-0.13"
type input "-0.14"
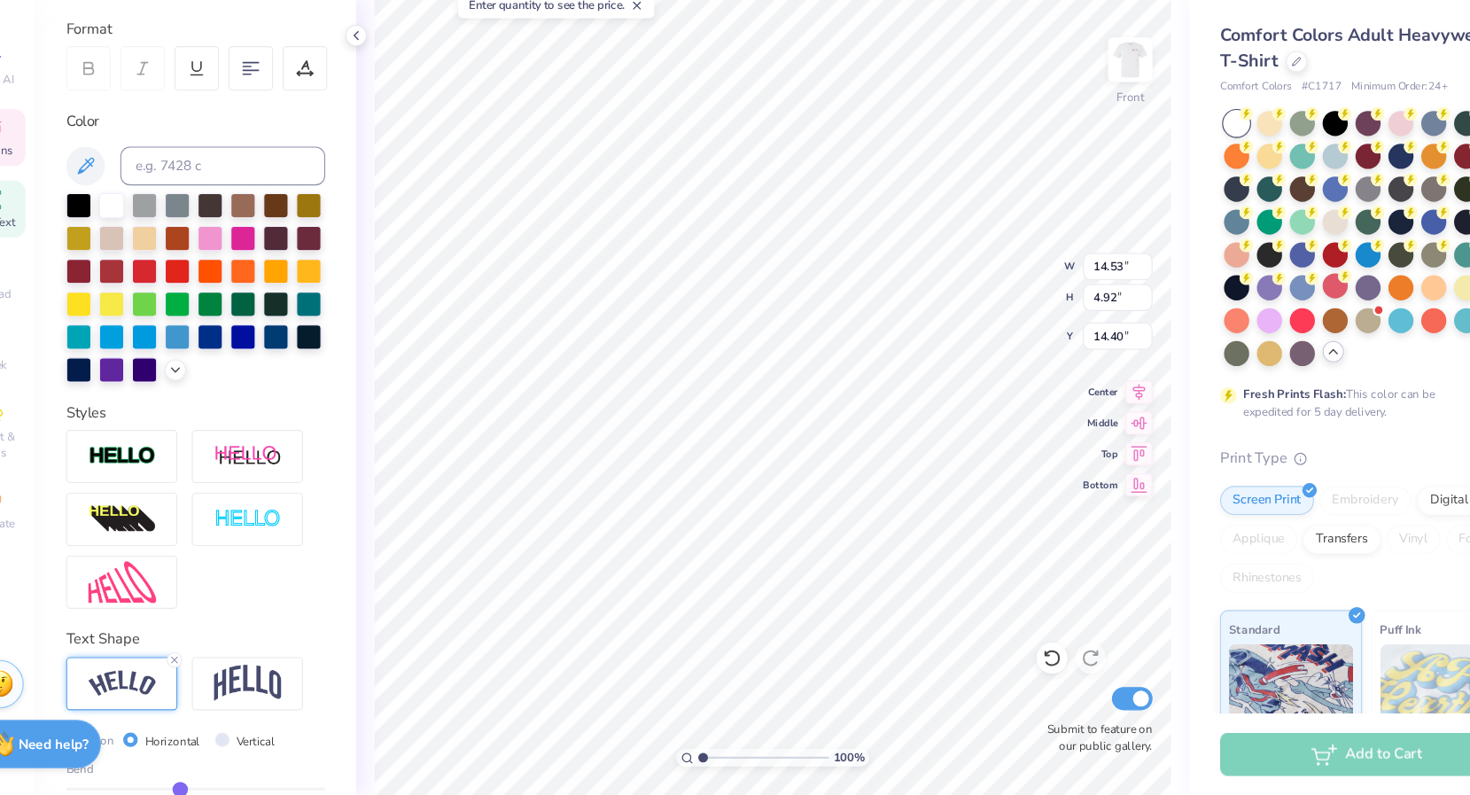
type input "-0.14"
type input "-0.17"
type input "-0.2"
type input "-0.20"
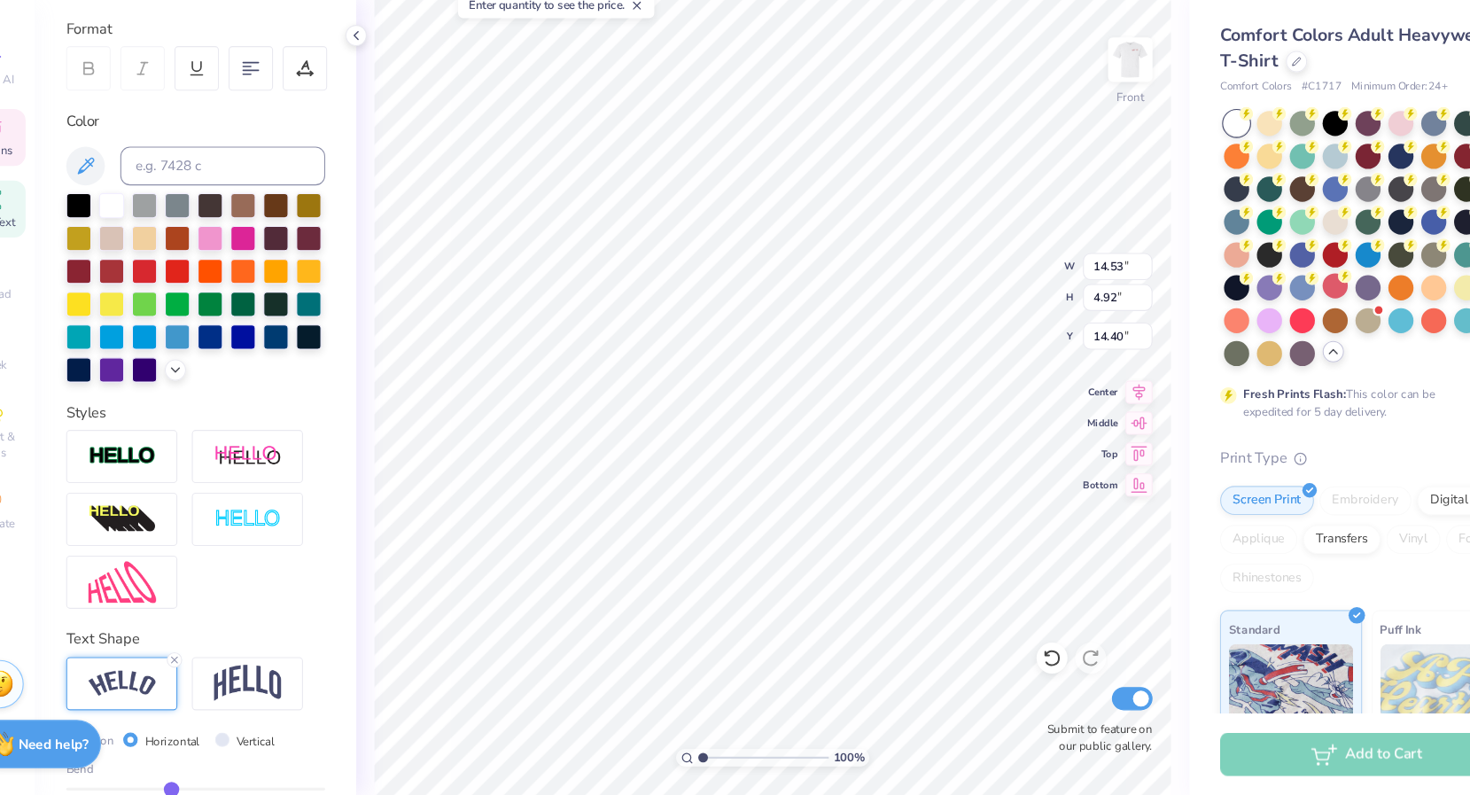
type input "-0.24"
type input "-0.28"
type input "-0.31"
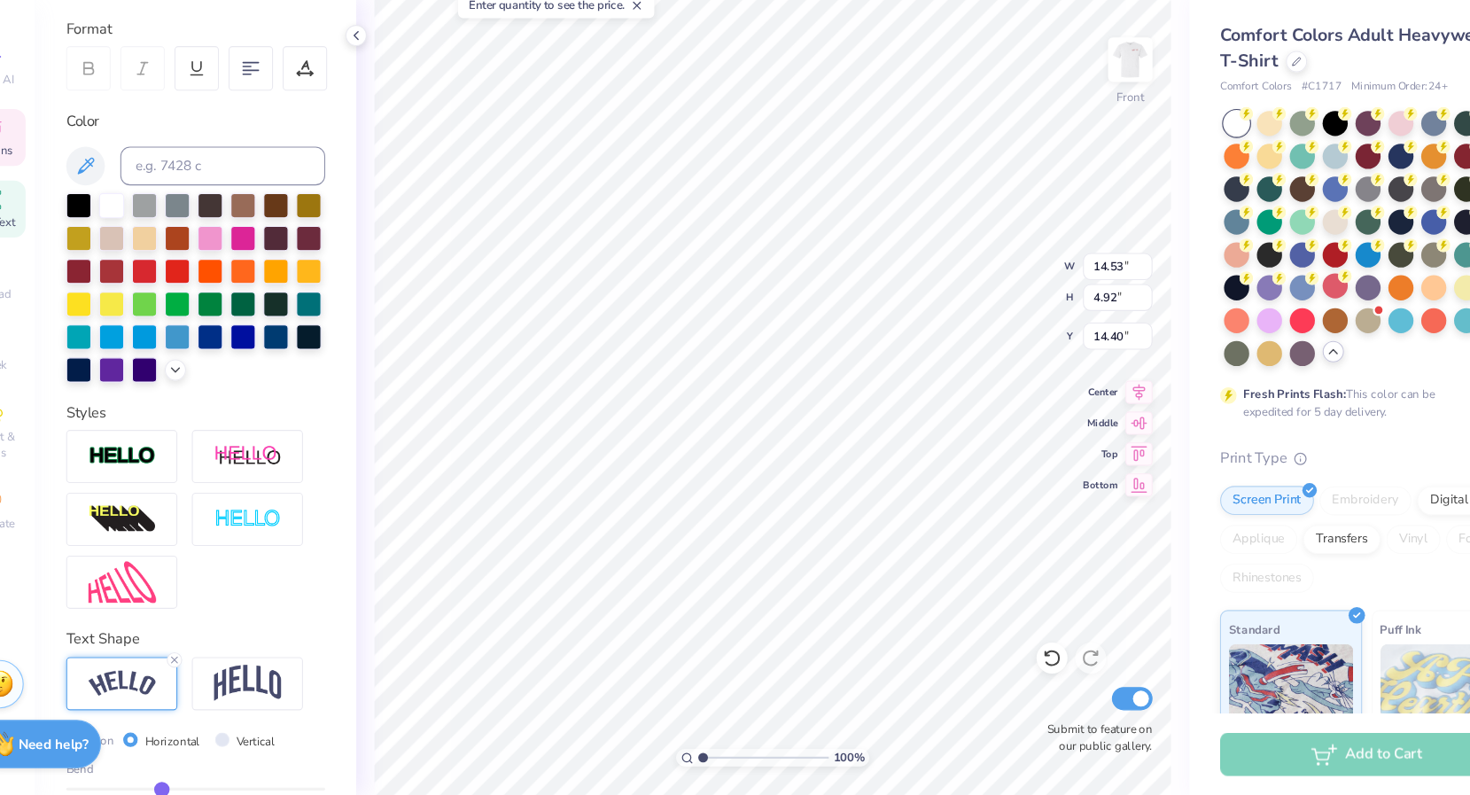
type input "-0.31"
type input "-0.33"
type input "-0.34"
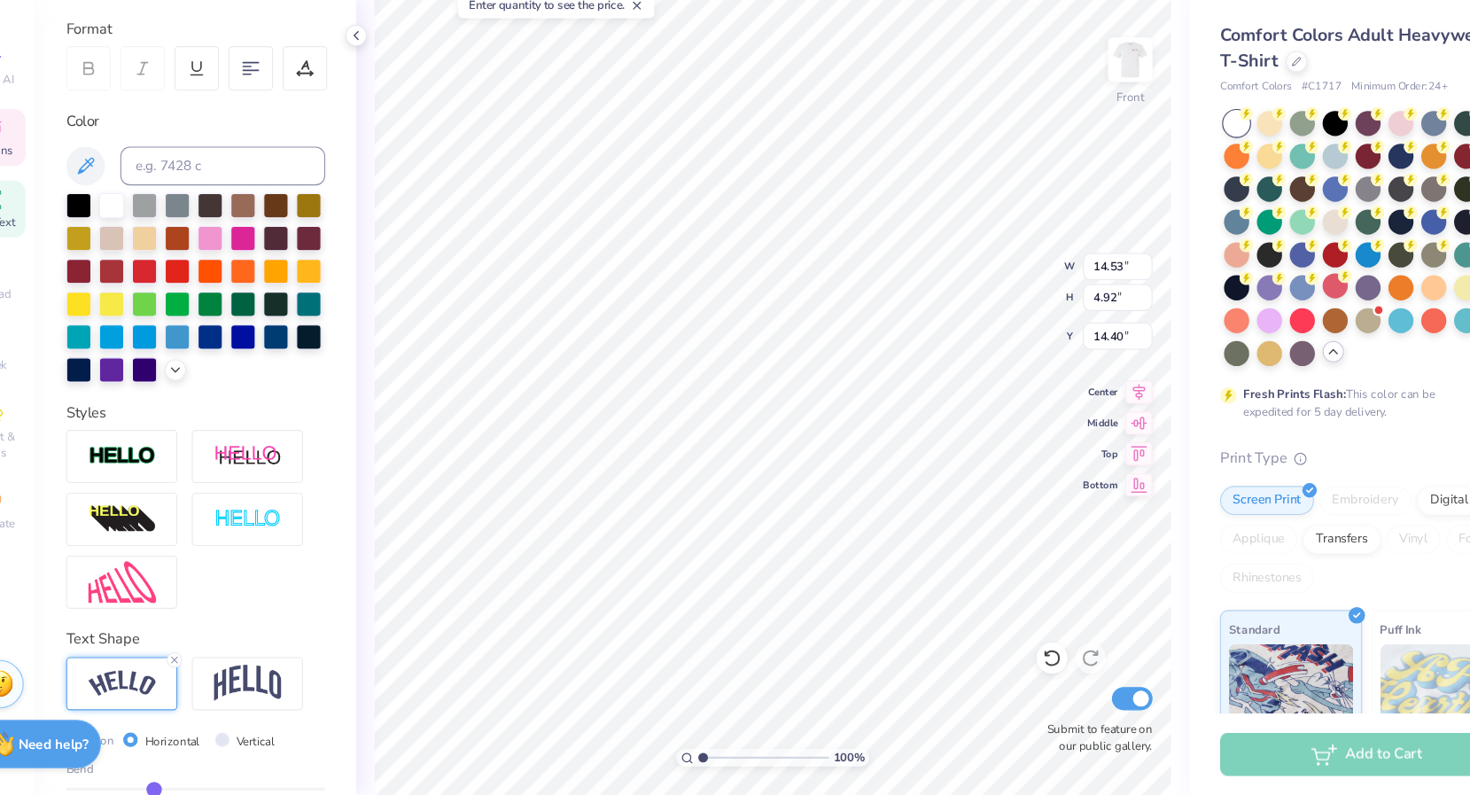
type input "-0.35"
drag, startPoint x: 281, startPoint y: 788, endPoint x: 187, endPoint y: 779, distance: 94.4
type input "-0.35"
click at [187, 788] on input "range" at bounding box center [226, 789] width 237 height 3
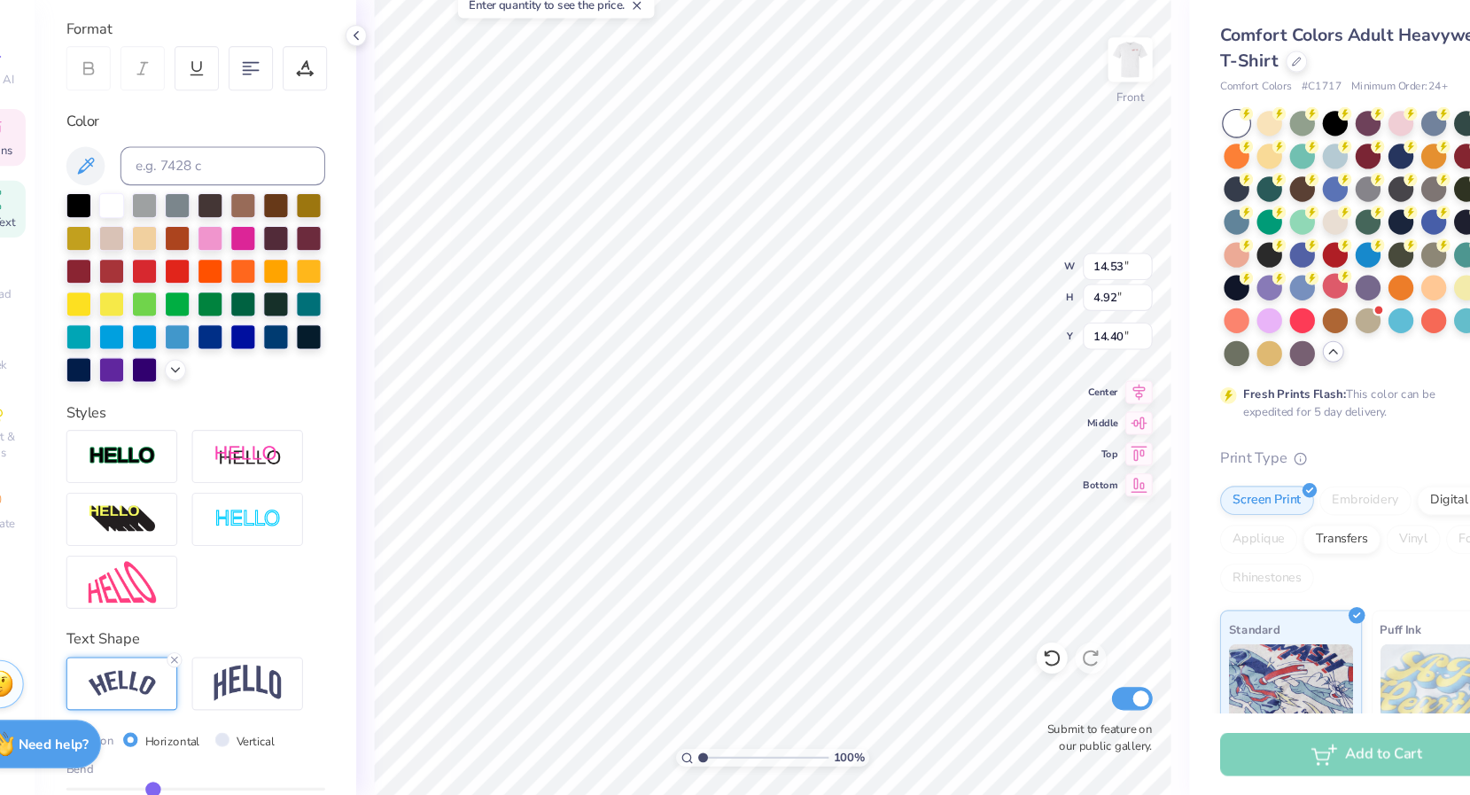
type input "14.21"
type input "4.42"
type input "13.87"
type input "-0.37"
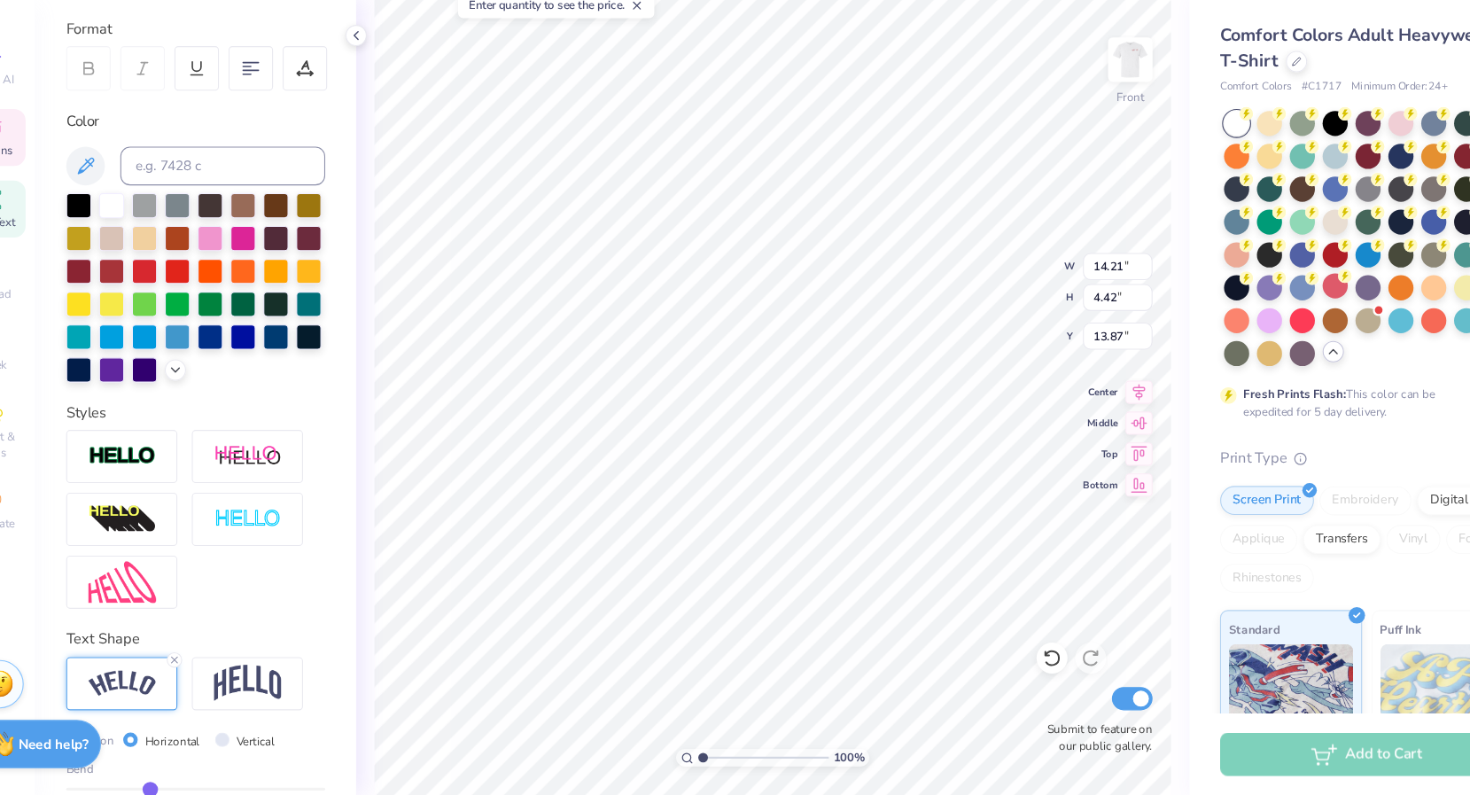
type input "-0.38"
drag, startPoint x: 184, startPoint y: 784, endPoint x: 146, endPoint y: 770, distance: 40.7
click at [146, 788] on input "range" at bounding box center [226, 789] width 237 height 3
drag, startPoint x: 148, startPoint y: 787, endPoint x: 178, endPoint y: 789, distance: 30.2
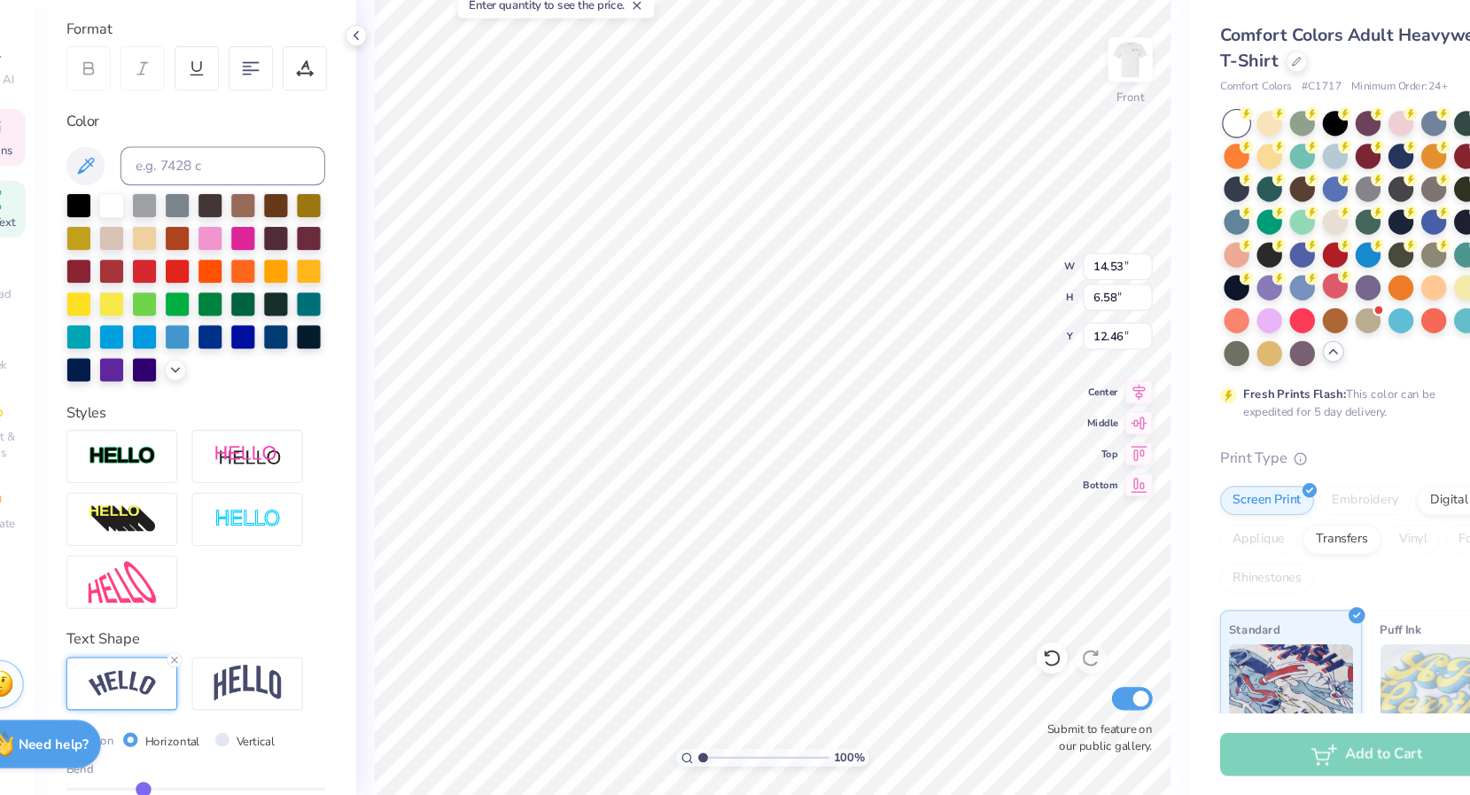
click at [178, 789] on input "range" at bounding box center [226, 789] width 237 height 3
click at [1082, 127] on img at bounding box center [1083, 120] width 71 height 71
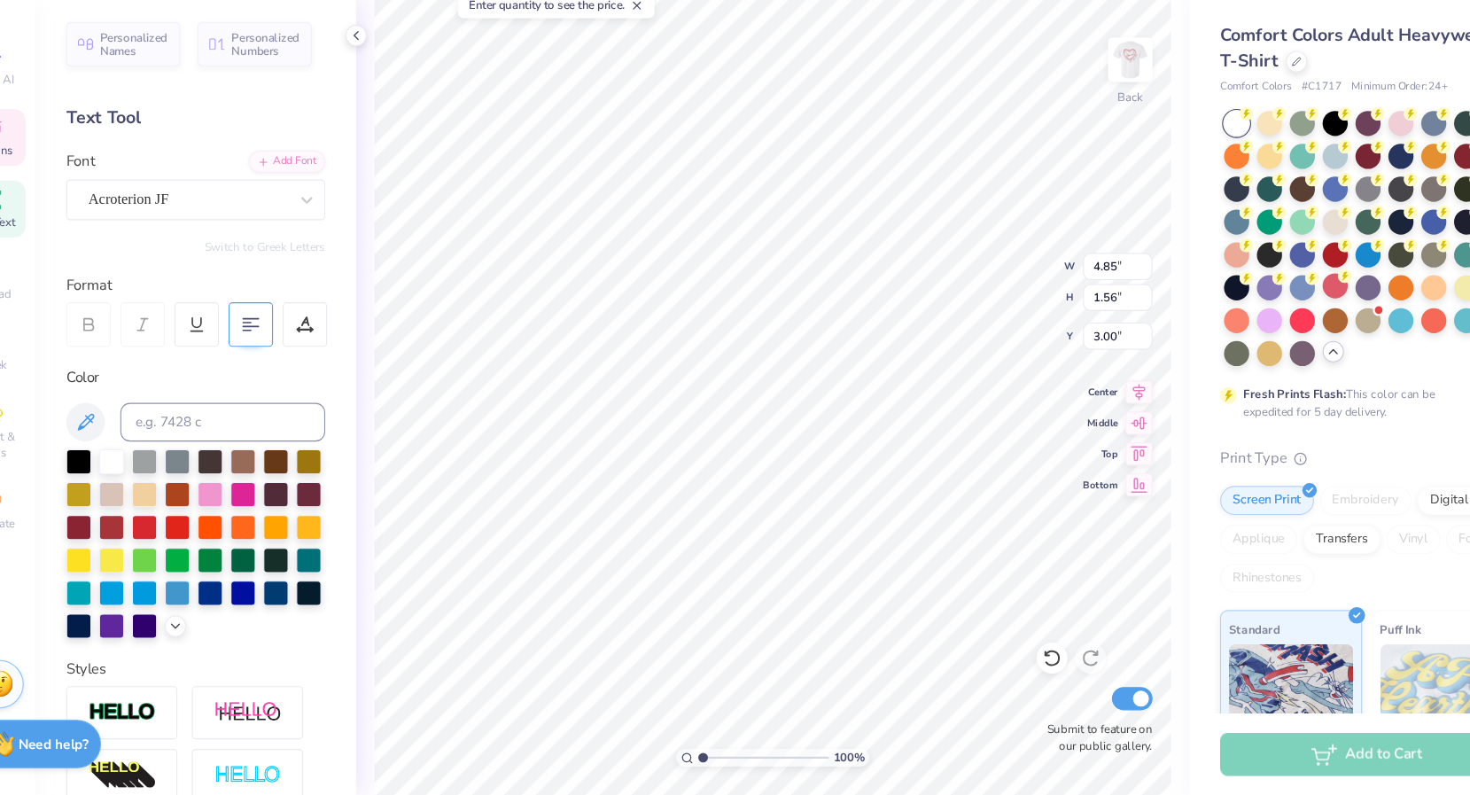
click at [288, 353] on div at bounding box center [277, 363] width 41 height 41
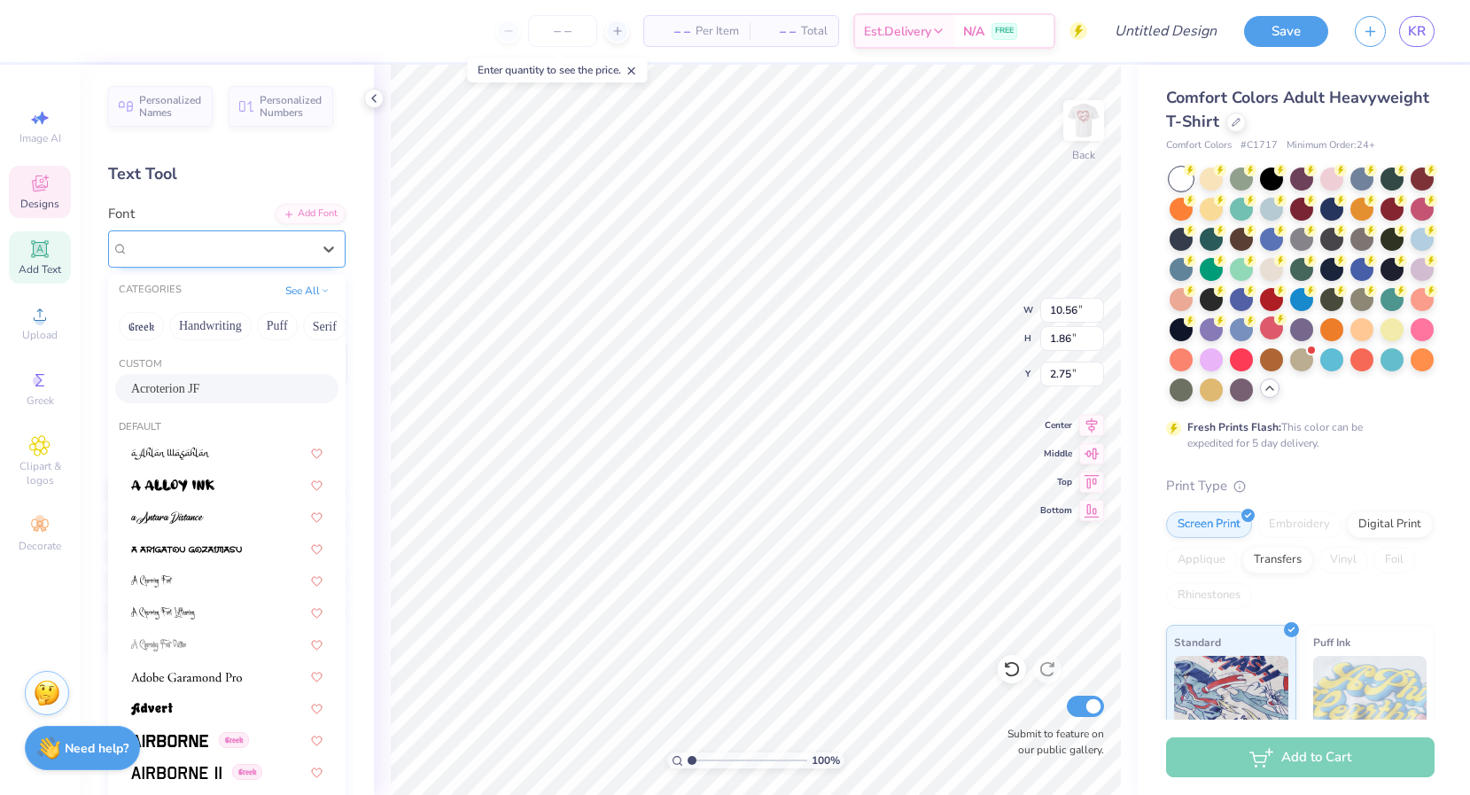
click at [307, 251] on div "Acroterion JF" at bounding box center [220, 248] width 186 height 27
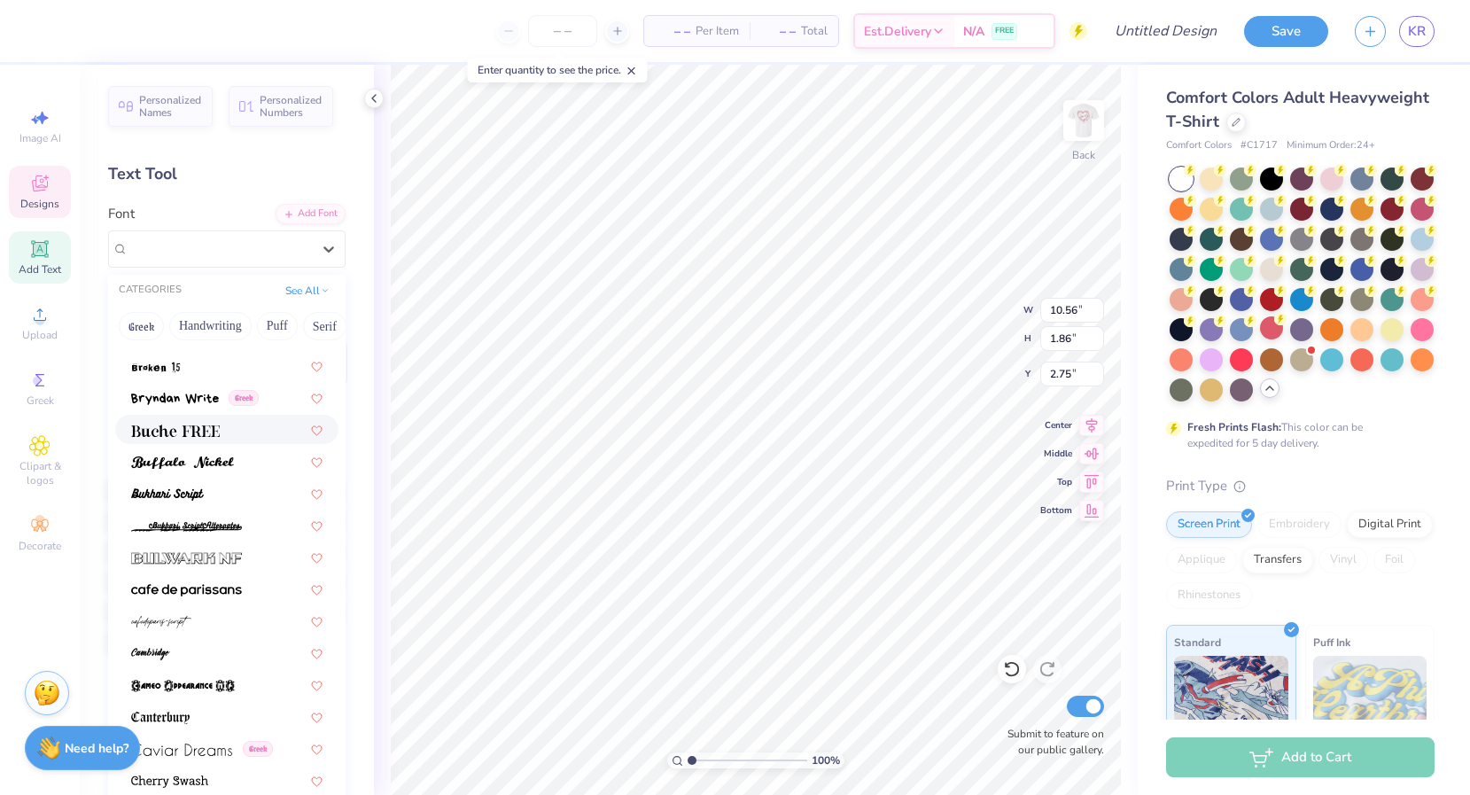
click at [249, 424] on div at bounding box center [226, 429] width 191 height 19
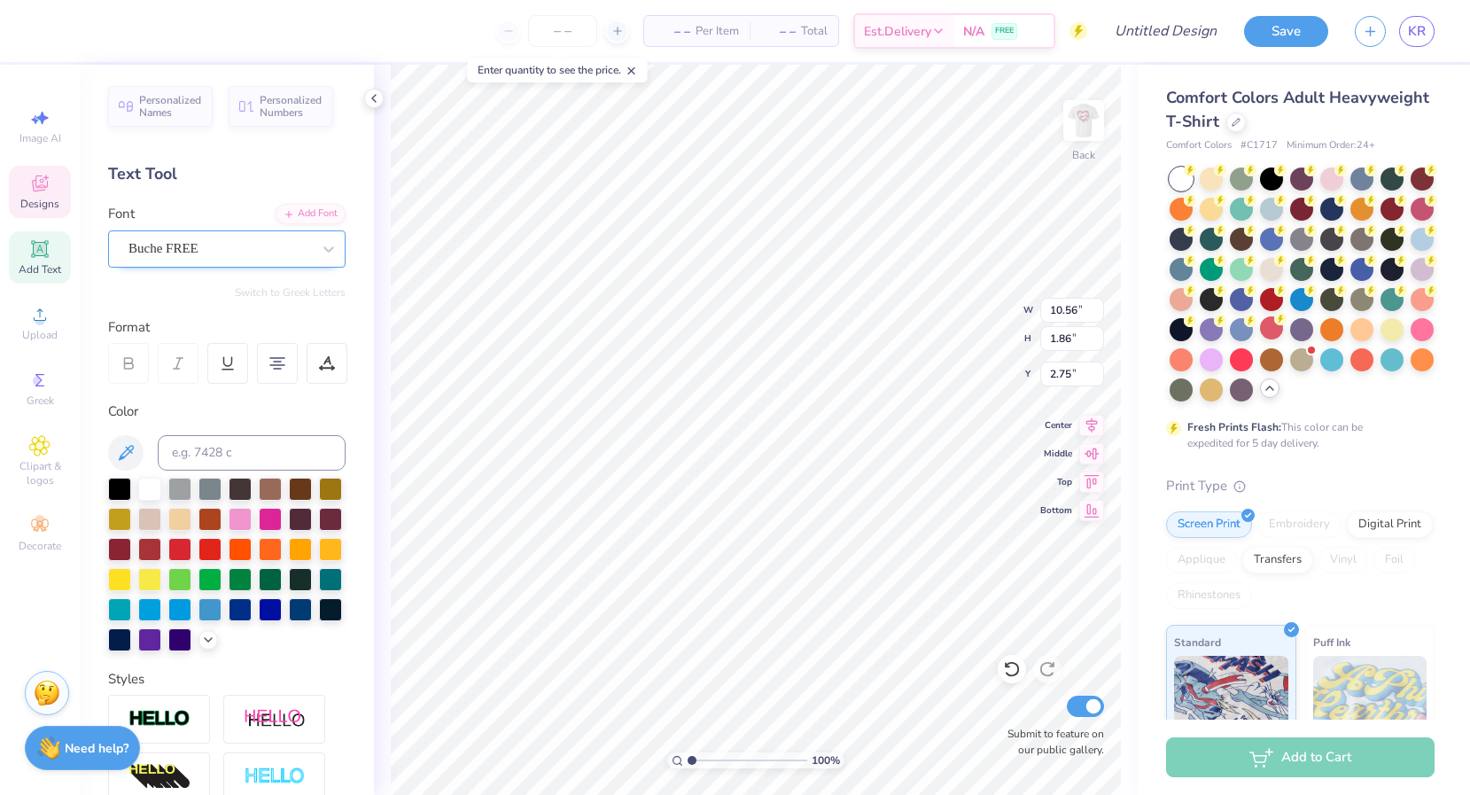
click at [240, 230] on div "Buche FREE" at bounding box center [226, 248] width 237 height 37
click at [1067, 105] on img at bounding box center [1083, 120] width 71 height 71
click at [1096, 114] on img at bounding box center [1083, 120] width 71 height 71
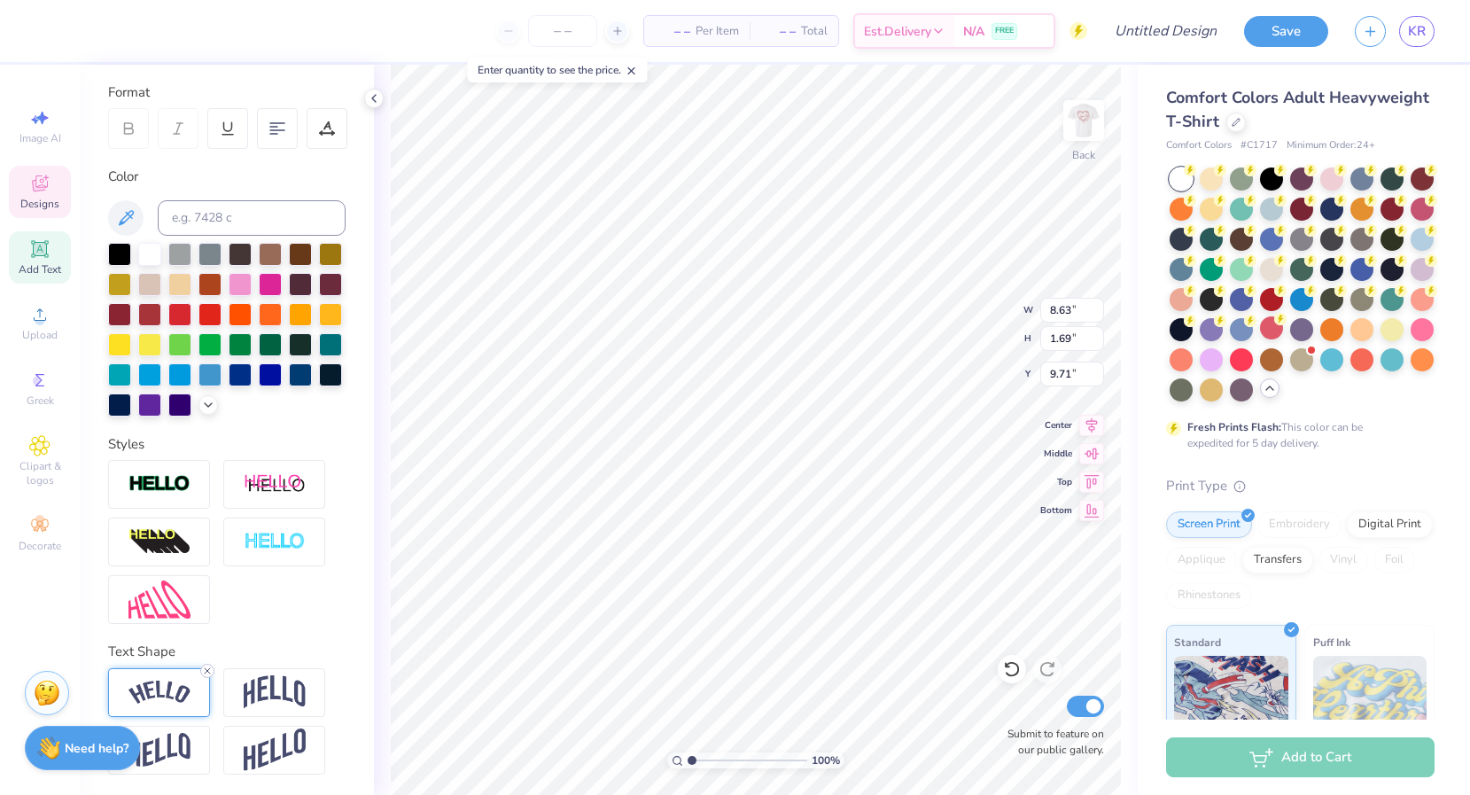
click at [209, 666] on icon at bounding box center [207, 671] width 11 height 11
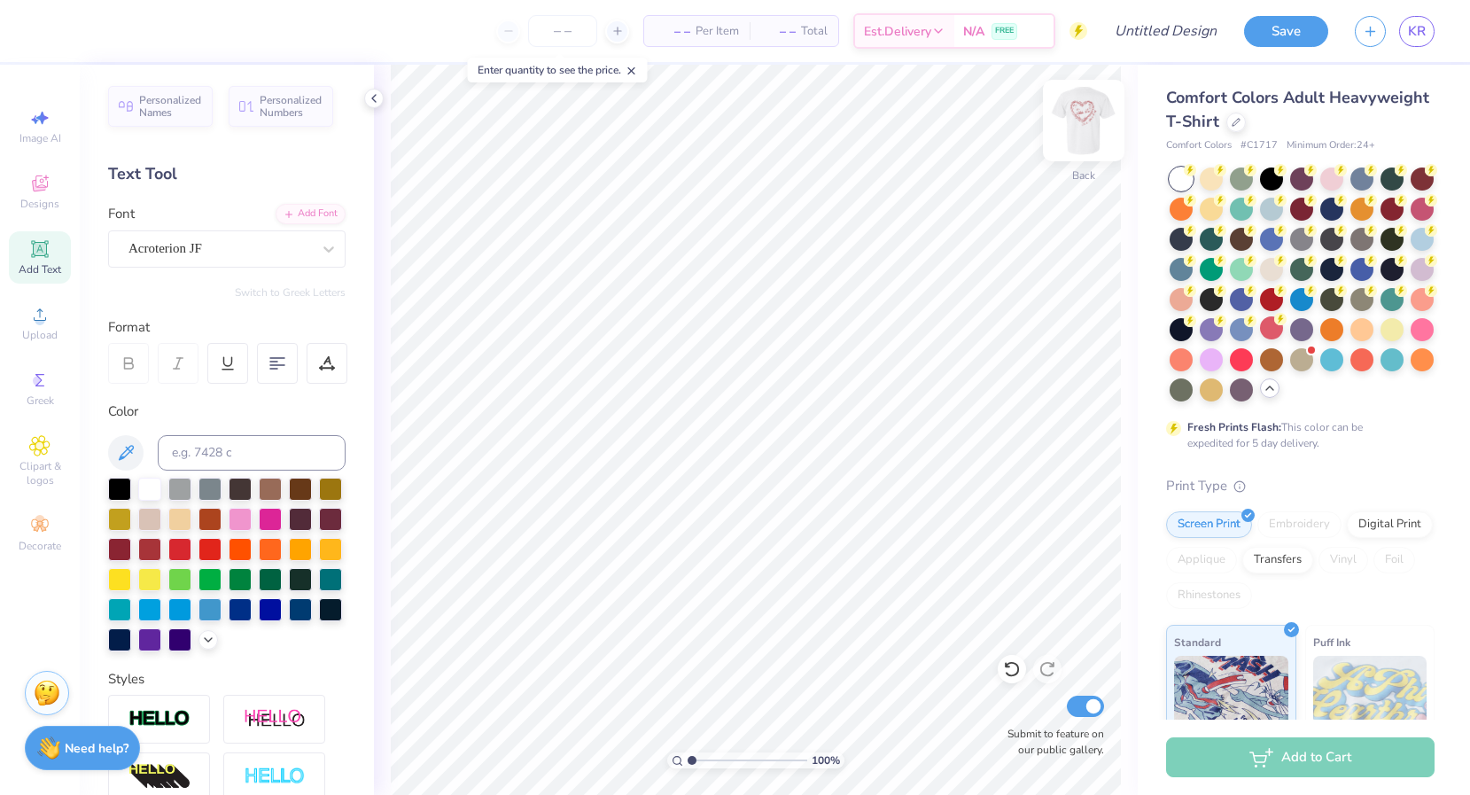
click at [1089, 130] on img at bounding box center [1083, 120] width 71 height 71
click at [1079, 130] on img at bounding box center [1083, 120] width 71 height 71
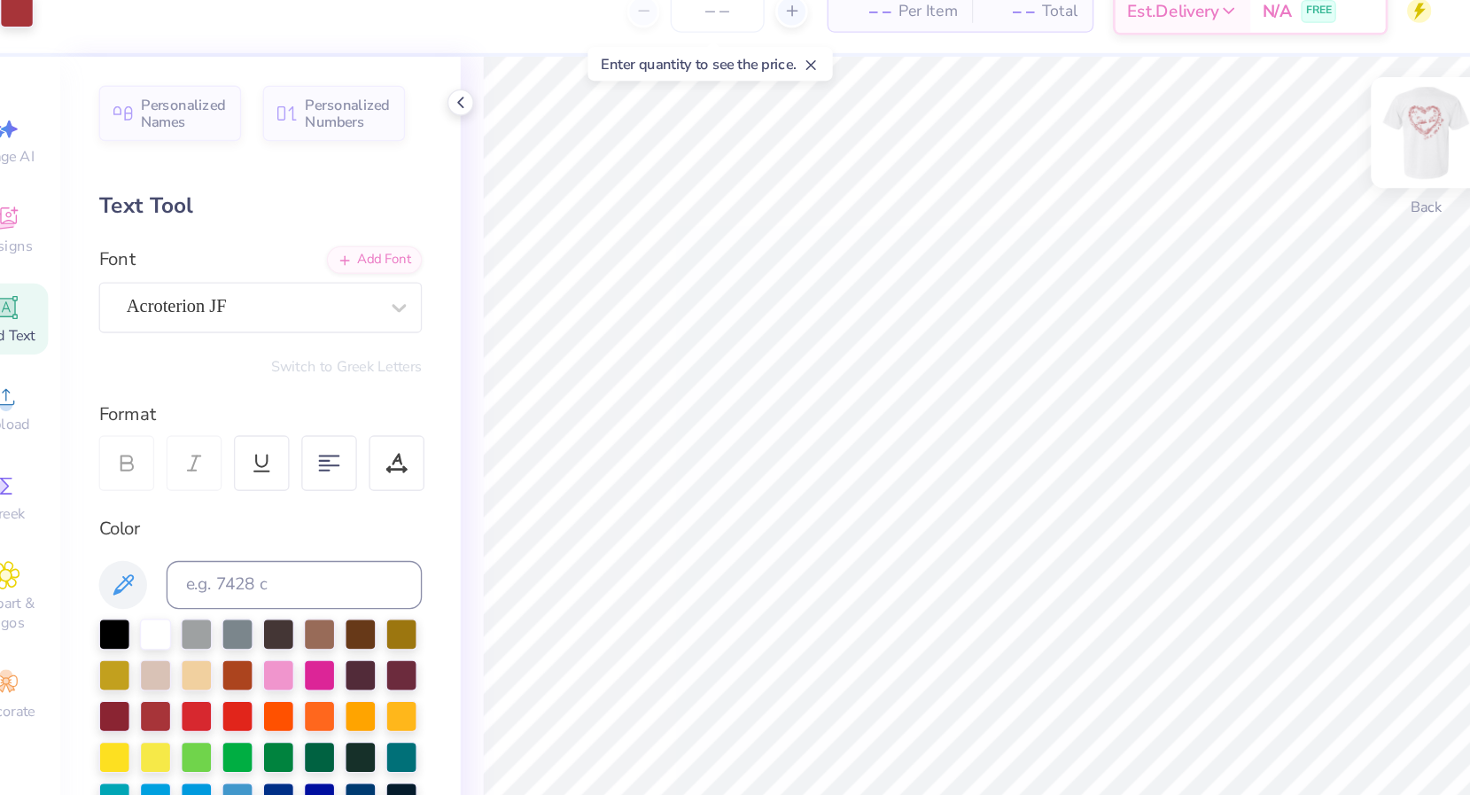
click at [1078, 123] on img at bounding box center [1083, 120] width 71 height 71
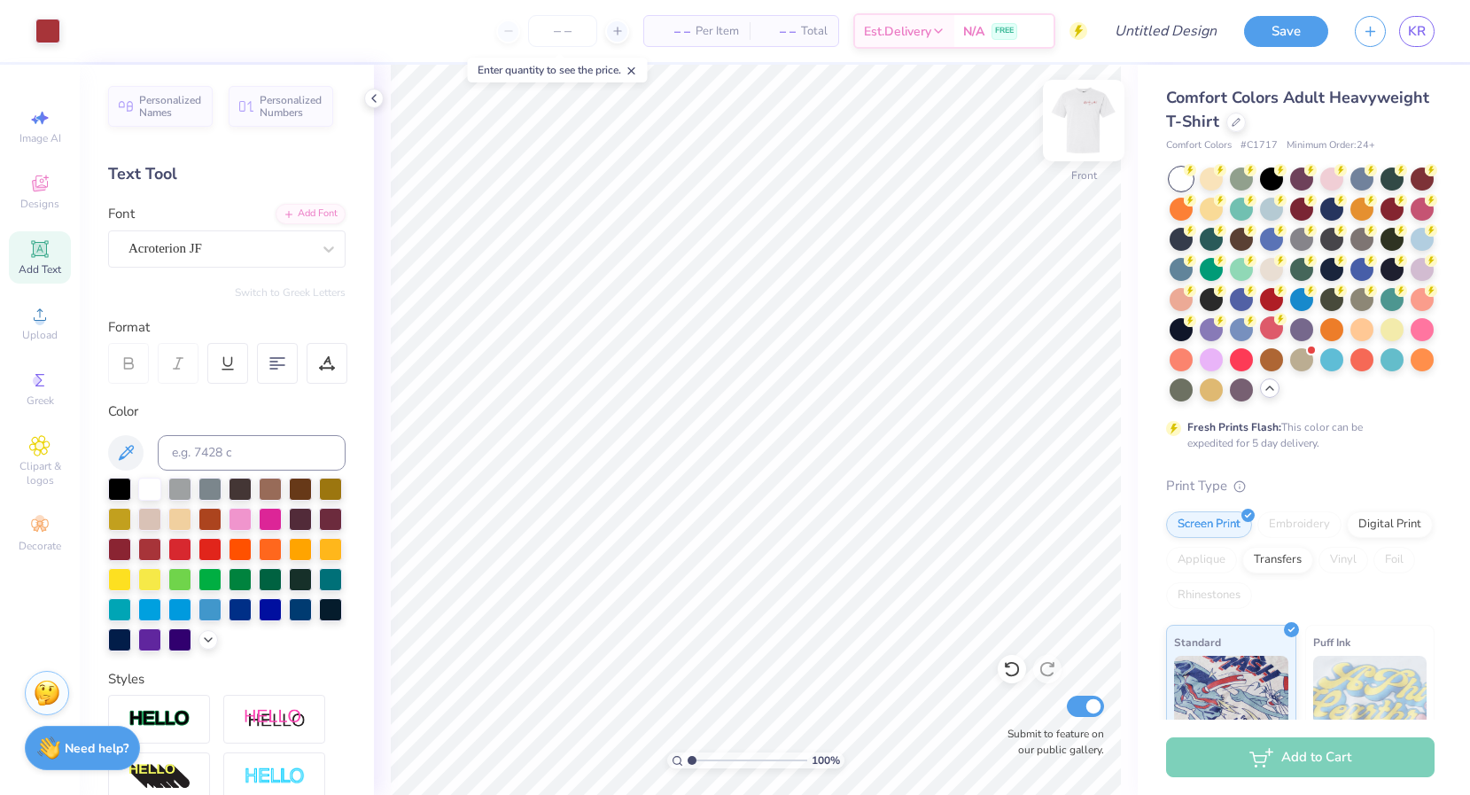
click at [1082, 128] on img at bounding box center [1083, 120] width 71 height 71
click at [1199, 36] on input "Design Title" at bounding box center [1144, 30] width 174 height 35
click at [1301, 22] on button "Save" at bounding box center [1286, 28] width 84 height 31
click at [1255, 22] on div "Save" at bounding box center [1286, 31] width 84 height 31
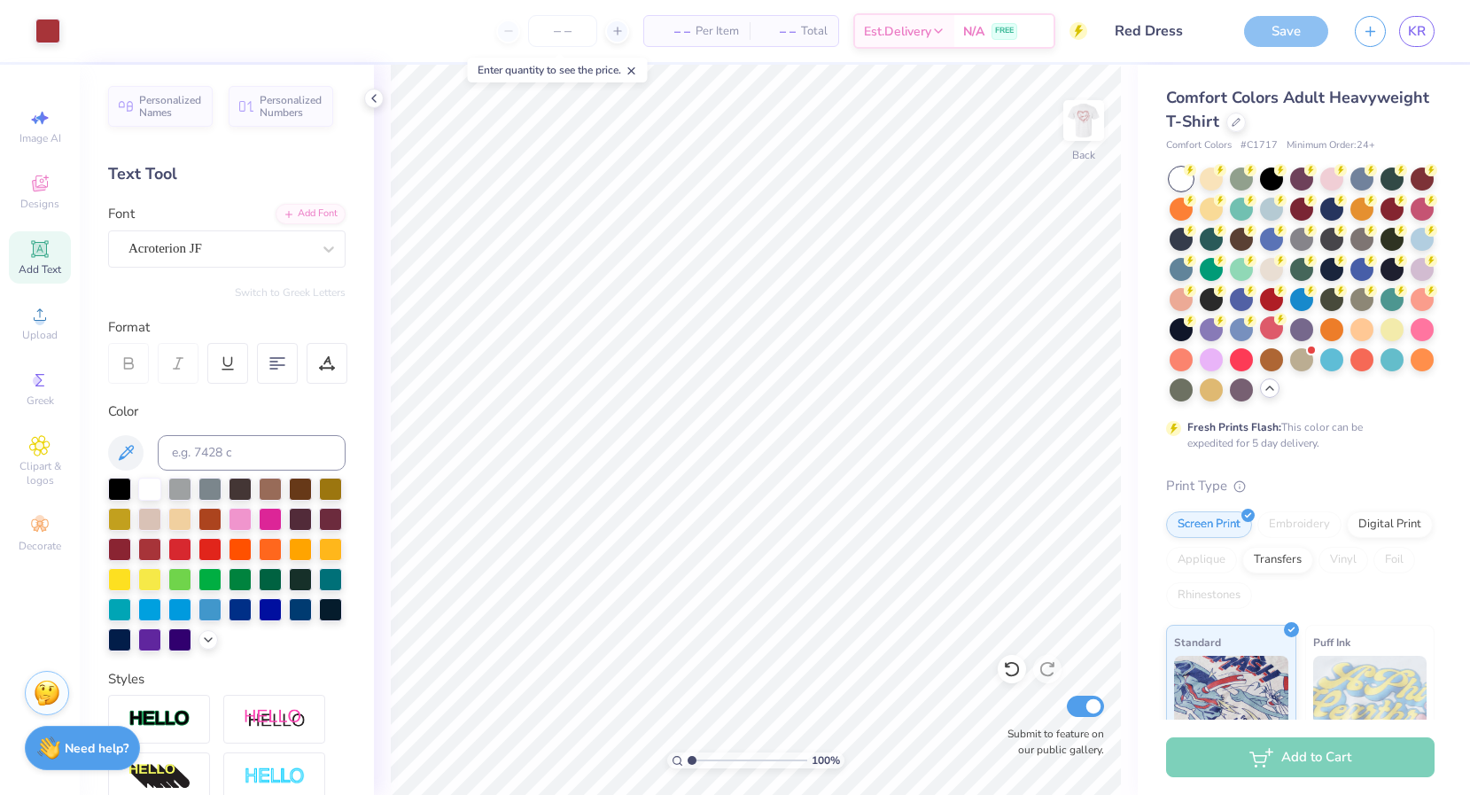
click at [1255, 22] on div "Save" at bounding box center [1286, 31] width 84 height 31
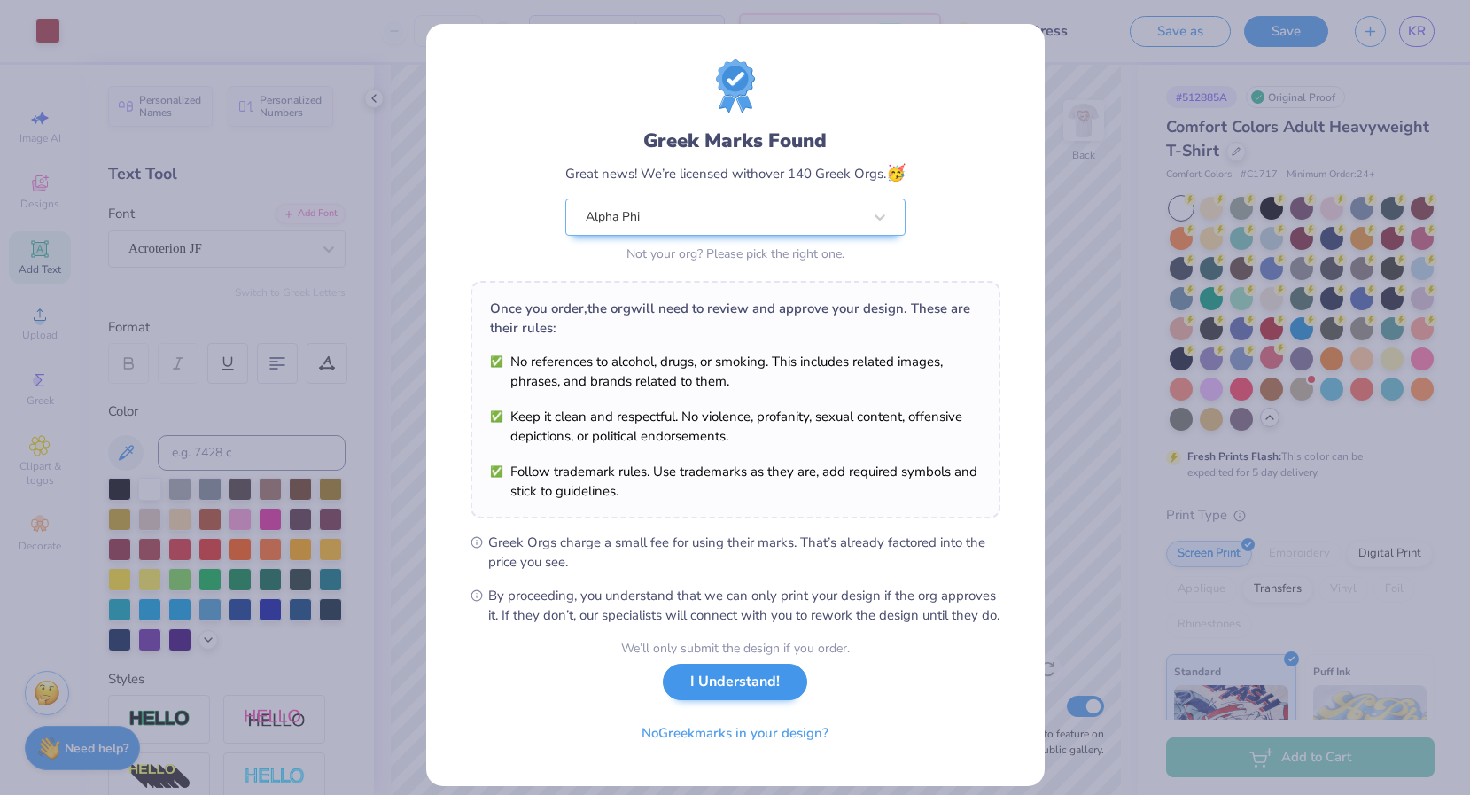
click at [774, 719] on div "We’ll only submit the design if you order. I Understand! No Greek marks in your…" at bounding box center [735, 695] width 229 height 112
click at [776, 700] on button "I Understand!" at bounding box center [735, 682] width 144 height 36
